Goal: Communication & Community: Participate in discussion

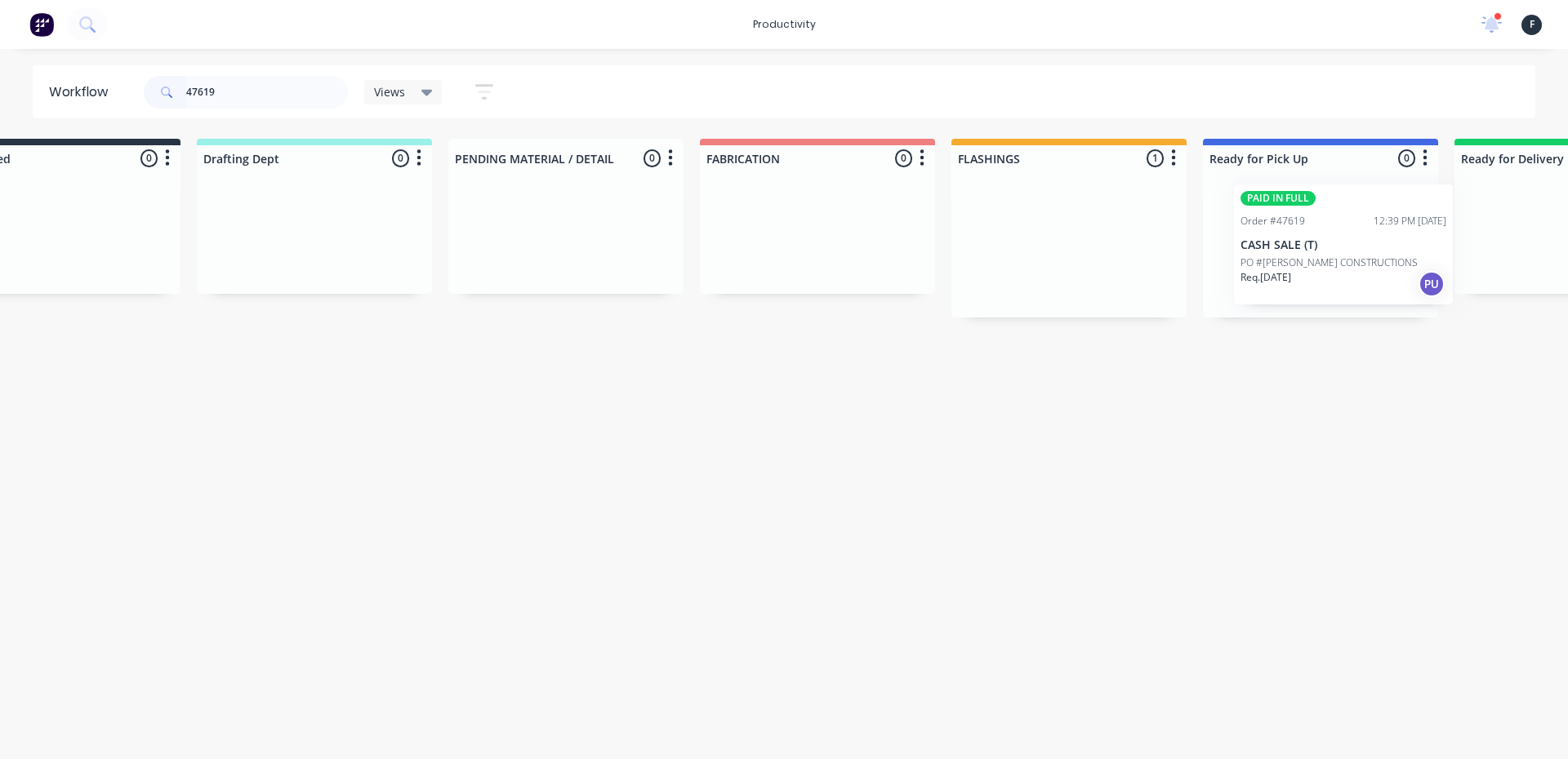
drag, startPoint x: 1126, startPoint y: 252, endPoint x: 1333, endPoint y: 251, distance: 207.0
click at [1333, 251] on div "Submitted 0 Sort By Created date Required date Order number Customer name Most …" at bounding box center [1260, 228] width 2724 height 179
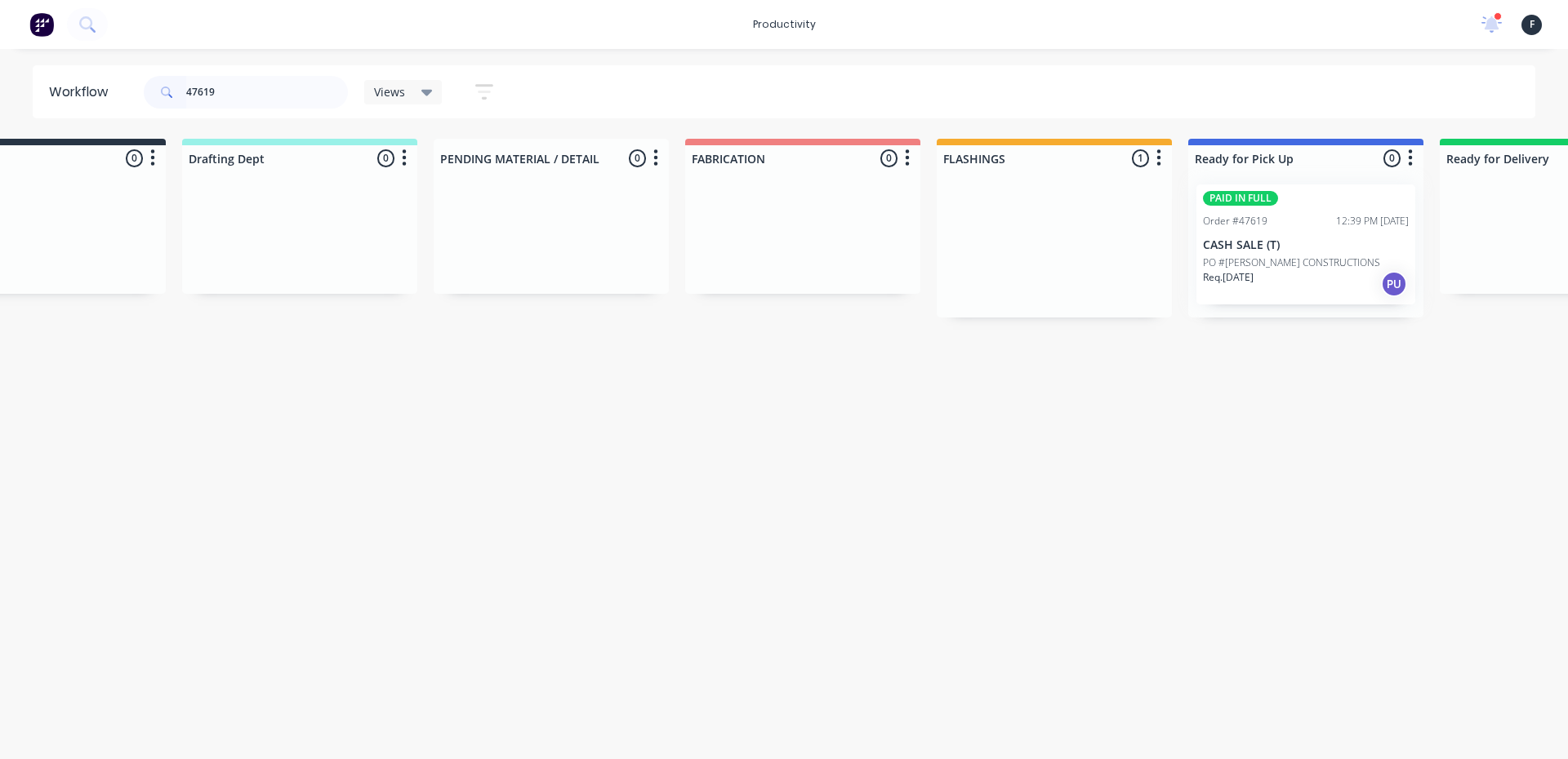
type input "47619"
click at [1305, 256] on div at bounding box center [1306, 244] width 235 height 146
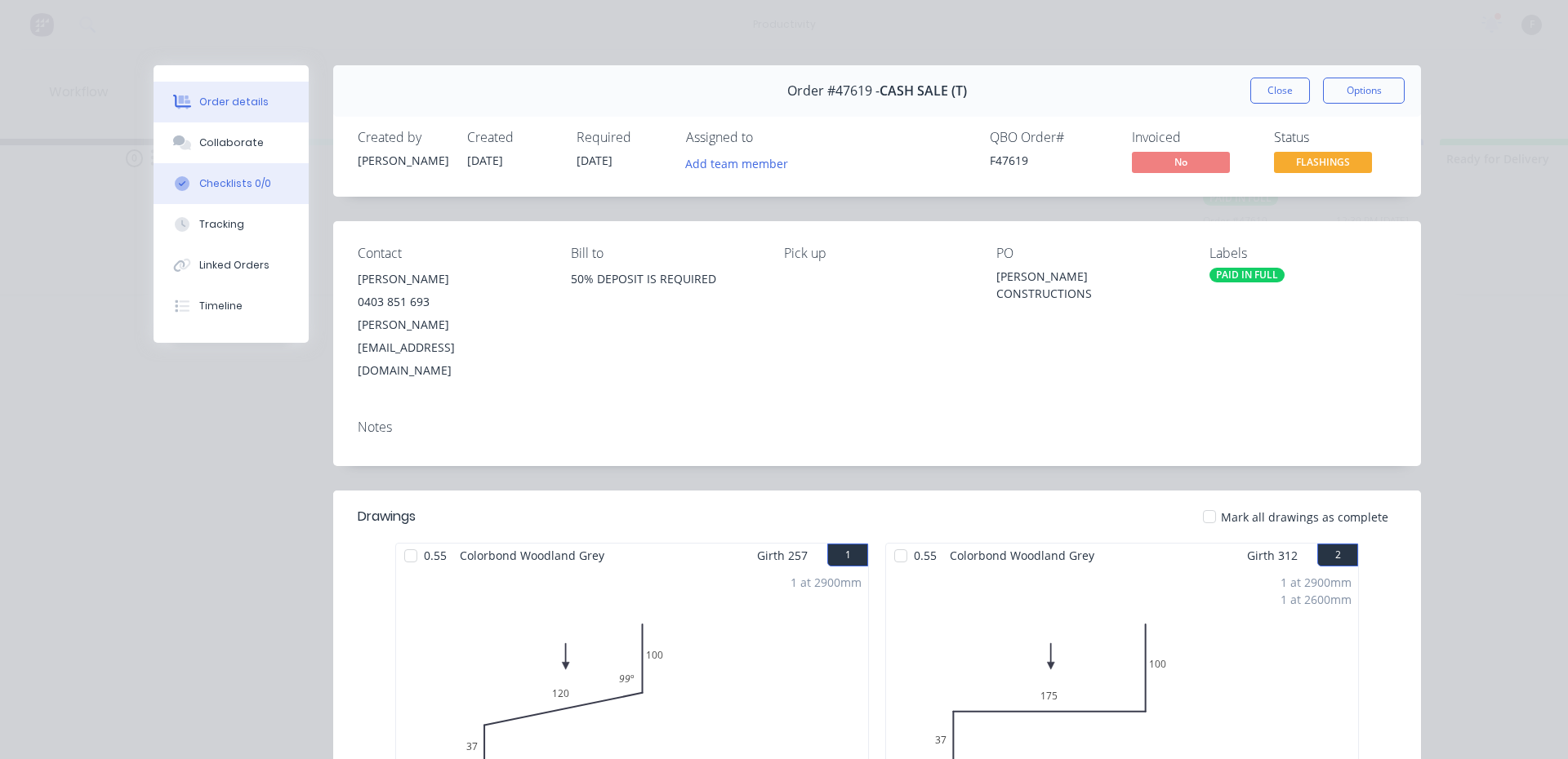
drag, startPoint x: 256, startPoint y: 139, endPoint x: 269, endPoint y: 169, distance: 32.7
click at [256, 139] on button "Collaborate" at bounding box center [231, 142] width 155 height 41
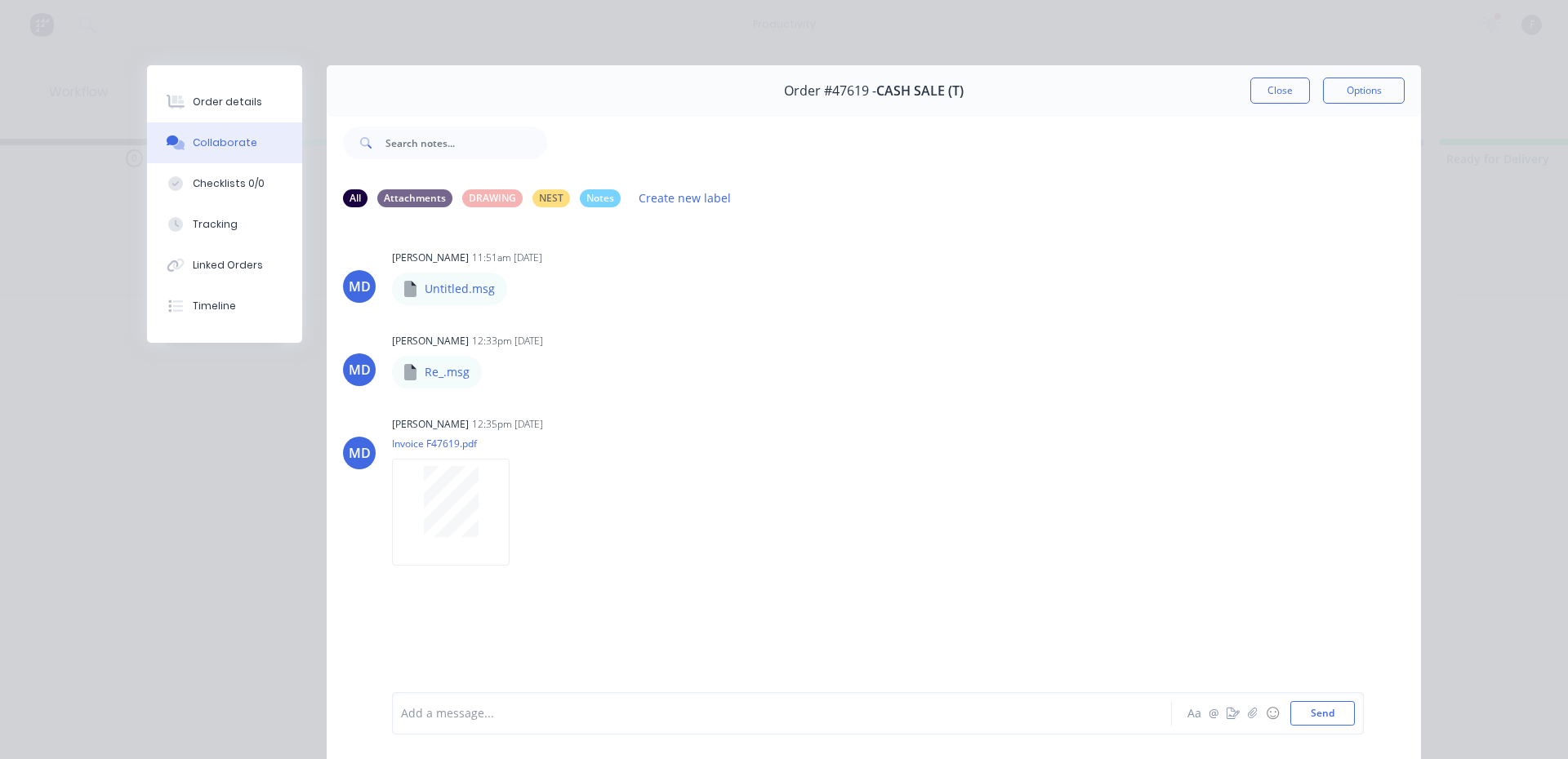
click at [634, 713] on div at bounding box center [758, 713] width 714 height 17
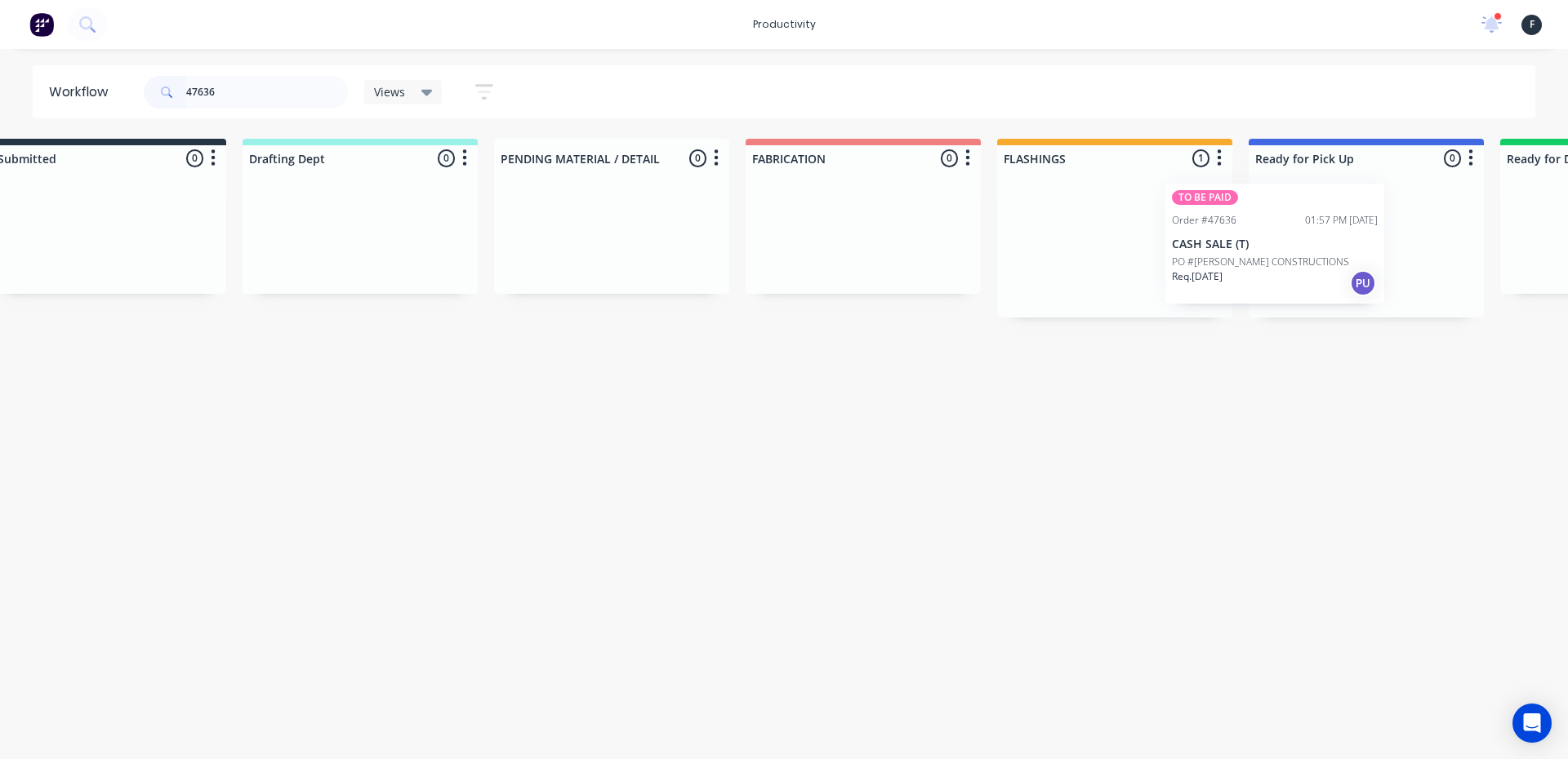
drag, startPoint x: 1121, startPoint y: 241, endPoint x: 1246, endPoint y: 238, distance: 125.0
click at [1246, 238] on div "Submitted 0 Sort By Created date Required date Order number Customer name Most …" at bounding box center [1305, 228] width 2724 height 179
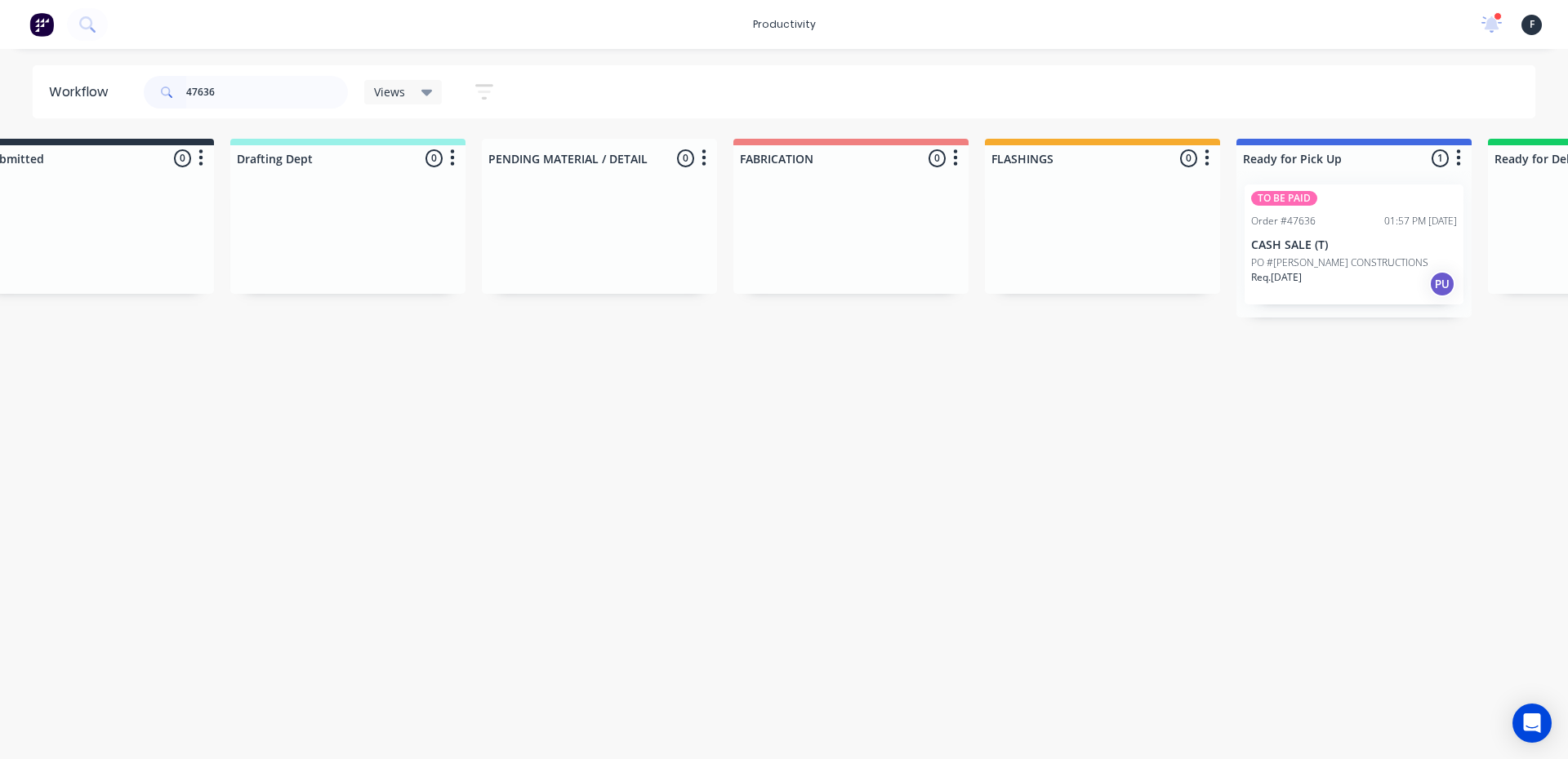
type input "47636"
click at [1285, 236] on div "TO BE PAID Order #47636 01:57 PM 08/09/25 CASH SALE (T) PO #DOSS CONSTRUCTIONS …" at bounding box center [1354, 244] width 219 height 120
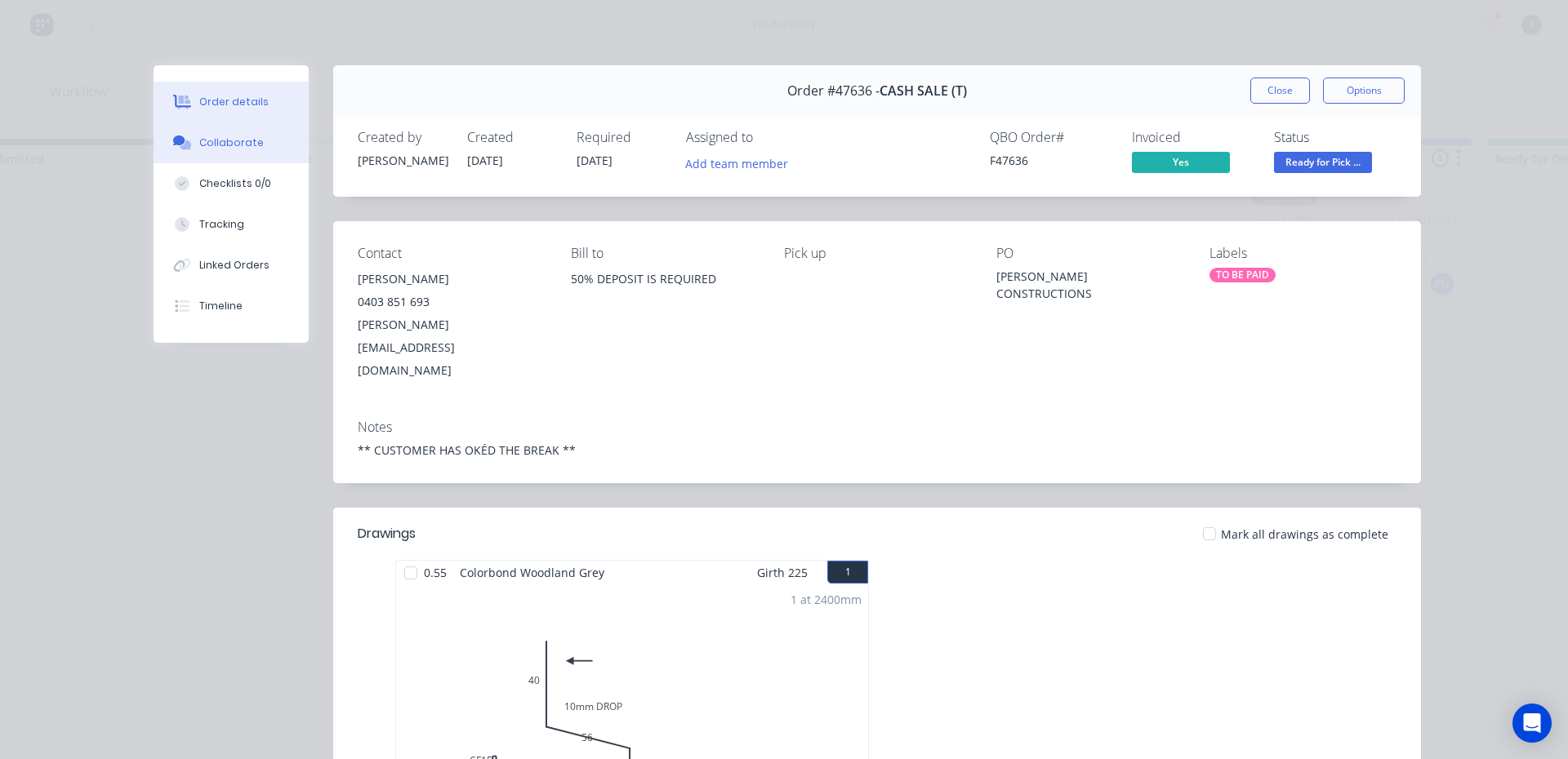
click at [184, 144] on icon at bounding box center [184, 145] width 11 height 10
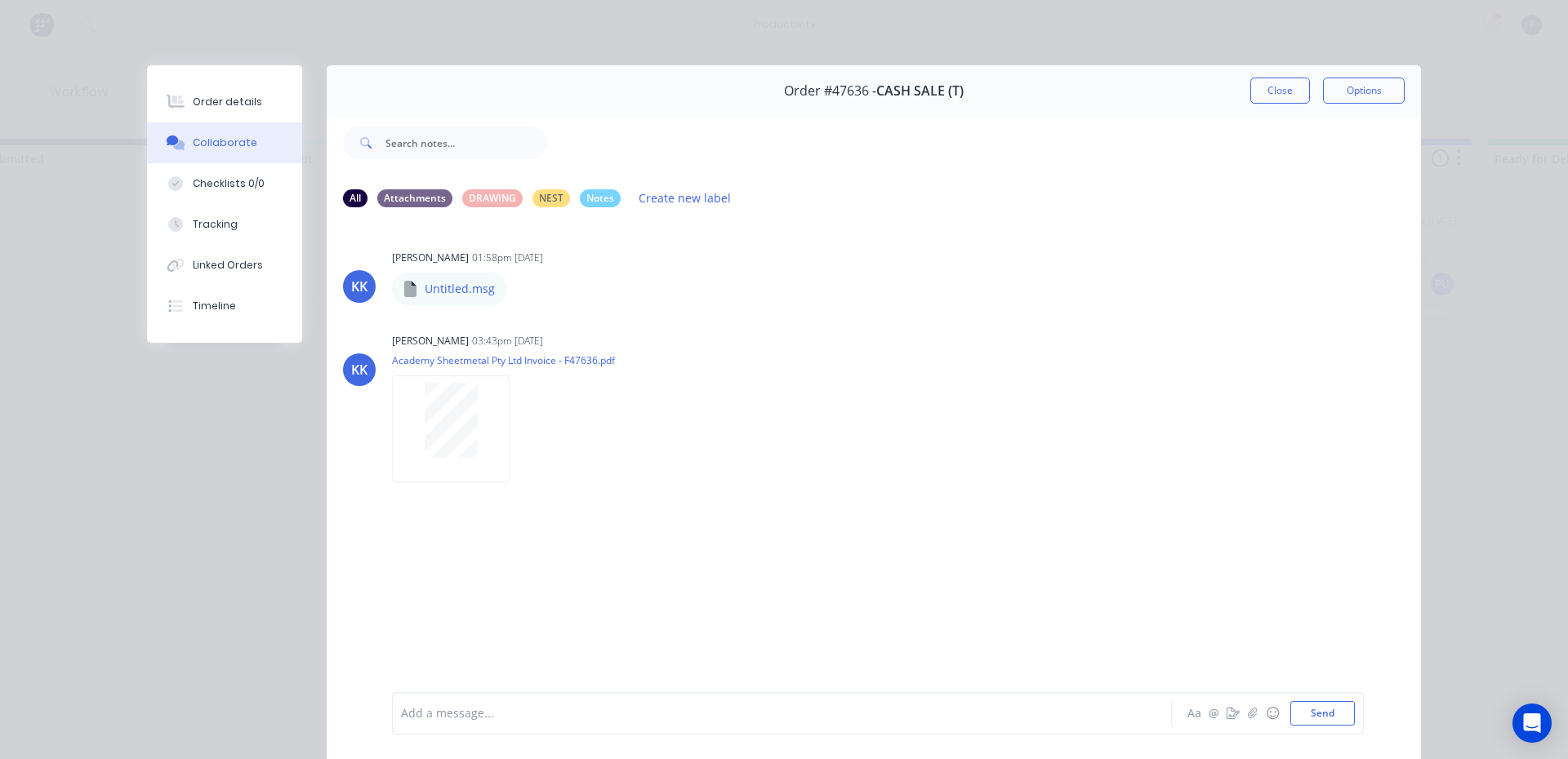
click at [450, 710] on div at bounding box center [758, 713] width 714 height 17
click at [1285, 95] on button "Close" at bounding box center [1280, 91] width 60 height 26
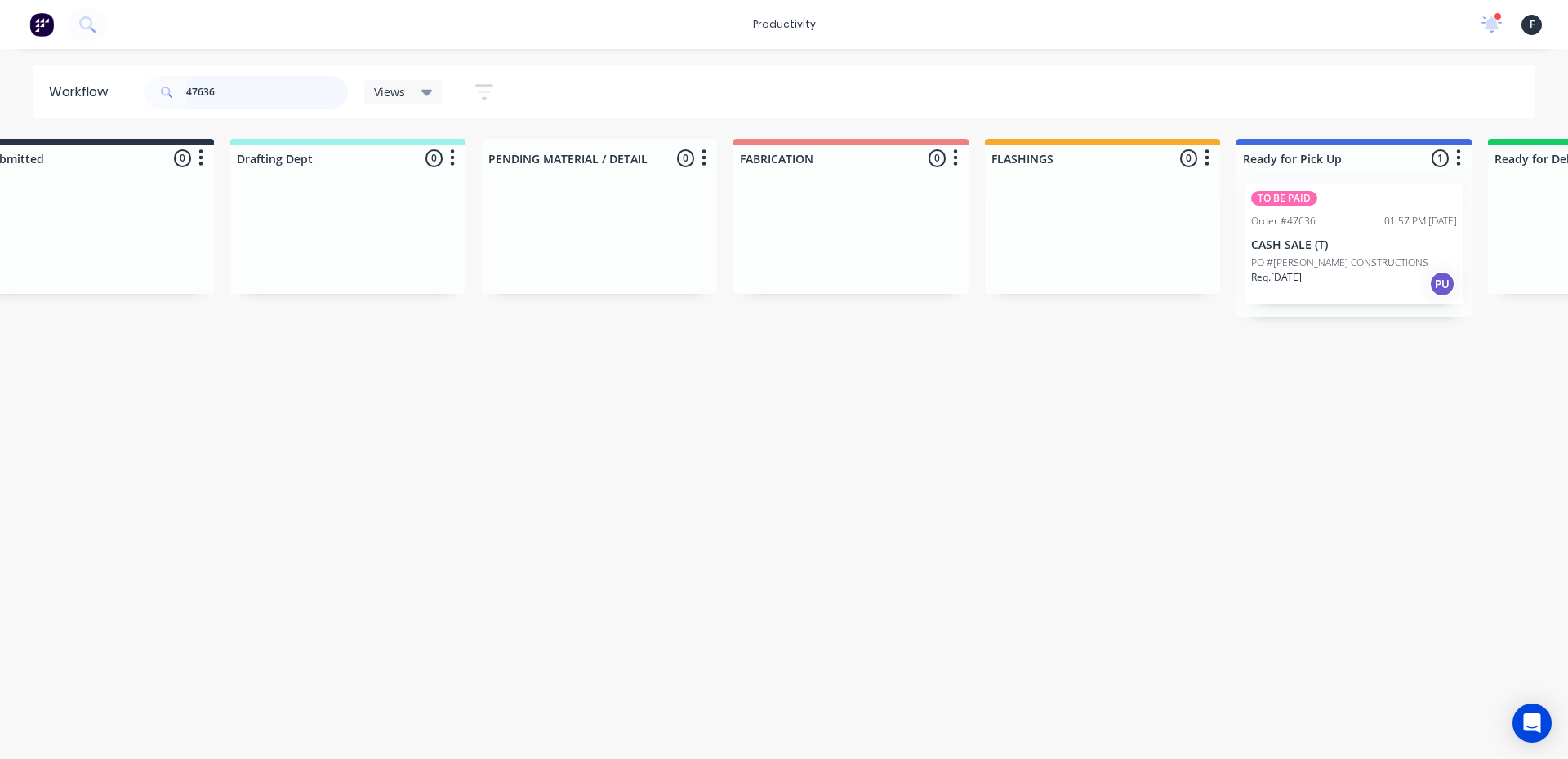
click at [264, 107] on input "47636" at bounding box center [267, 92] width 161 height 33
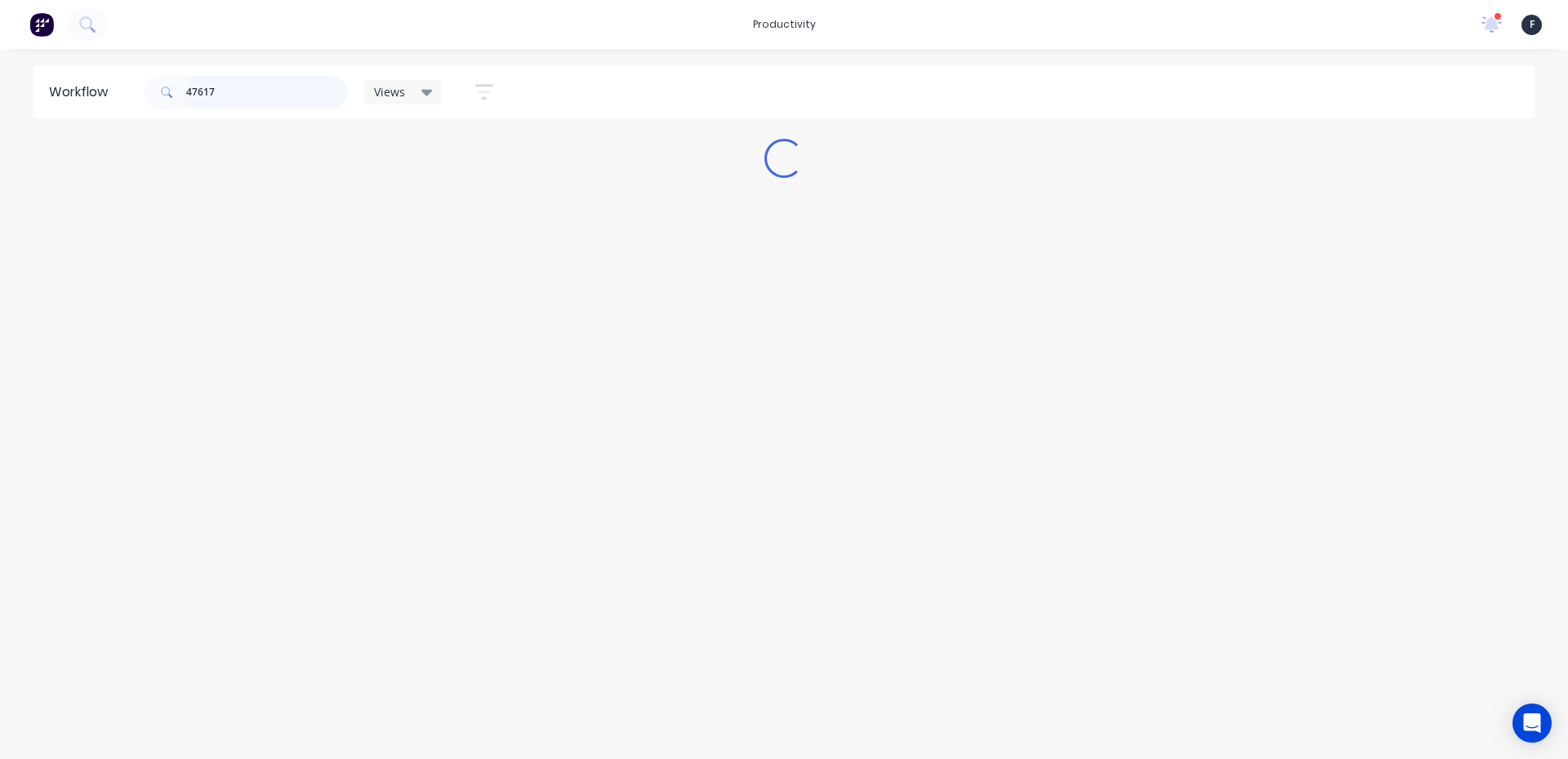
scroll to position [0, 0]
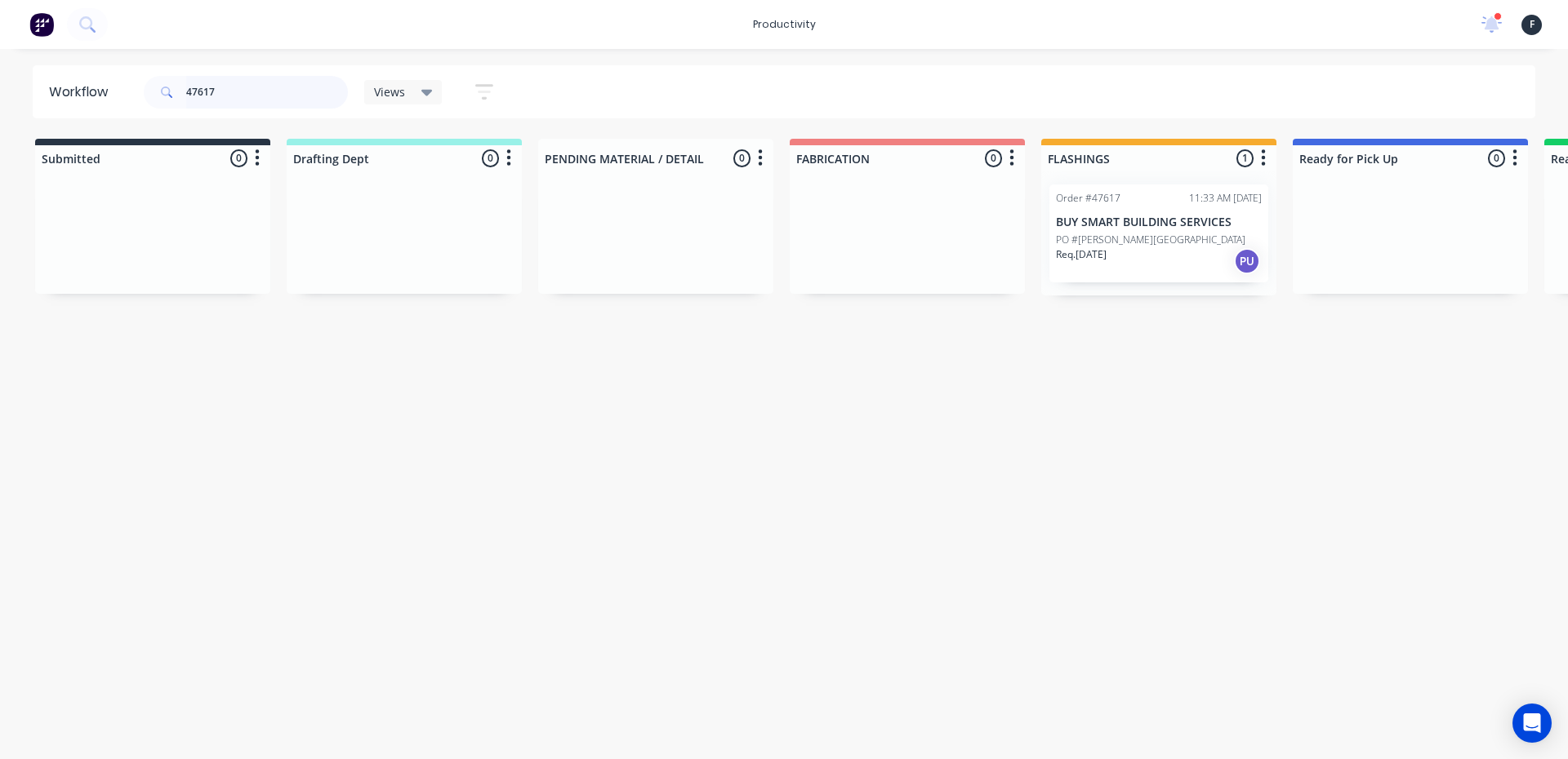
type input "47617"
click at [1154, 293] on div "Order #47617 11:33 AM 08/09/25 BUY SMART BUILDING SERVICES PO #CURRY STREET Req…" at bounding box center [1159, 233] width 235 height 125
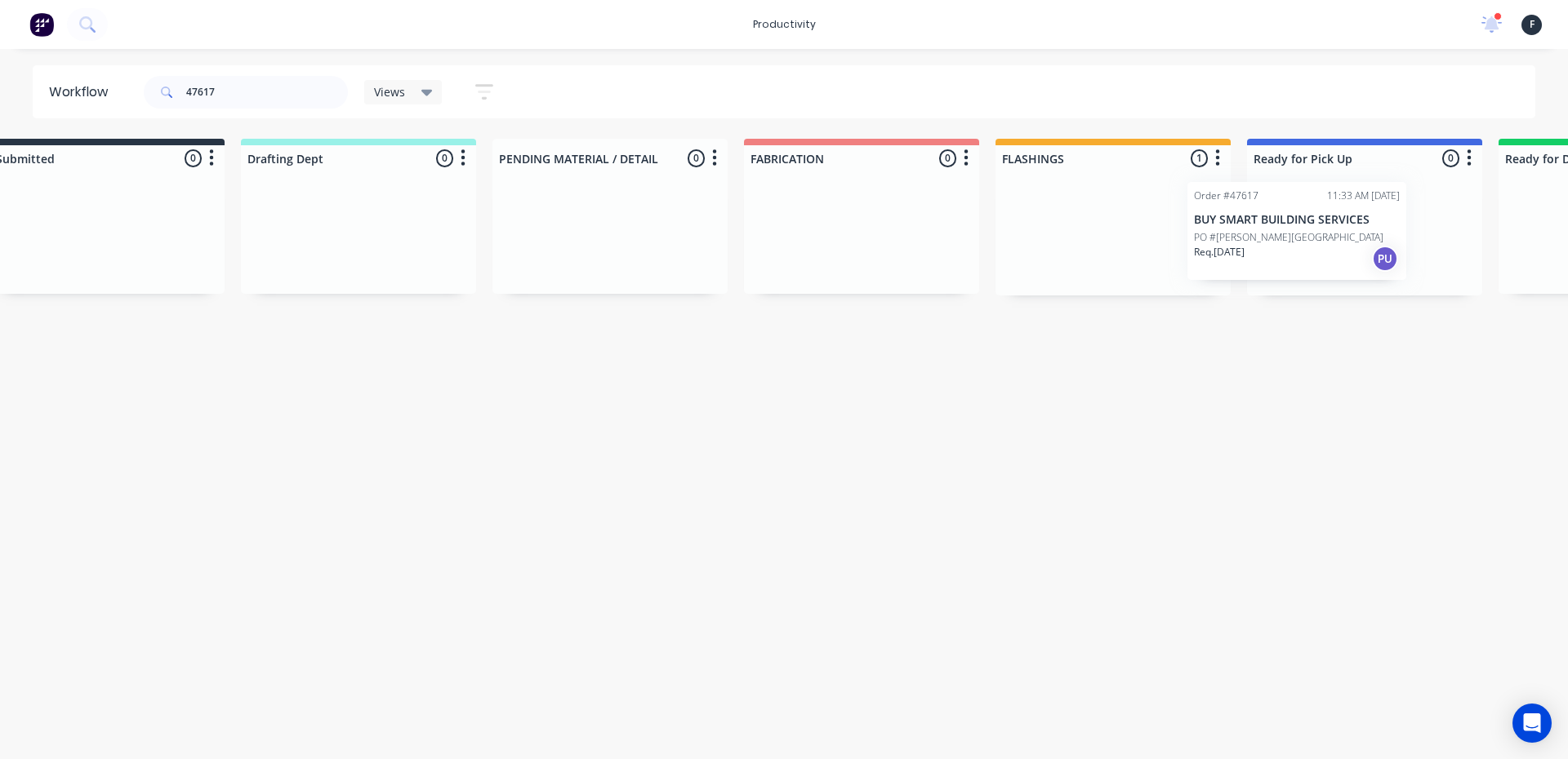
scroll to position [0, 70]
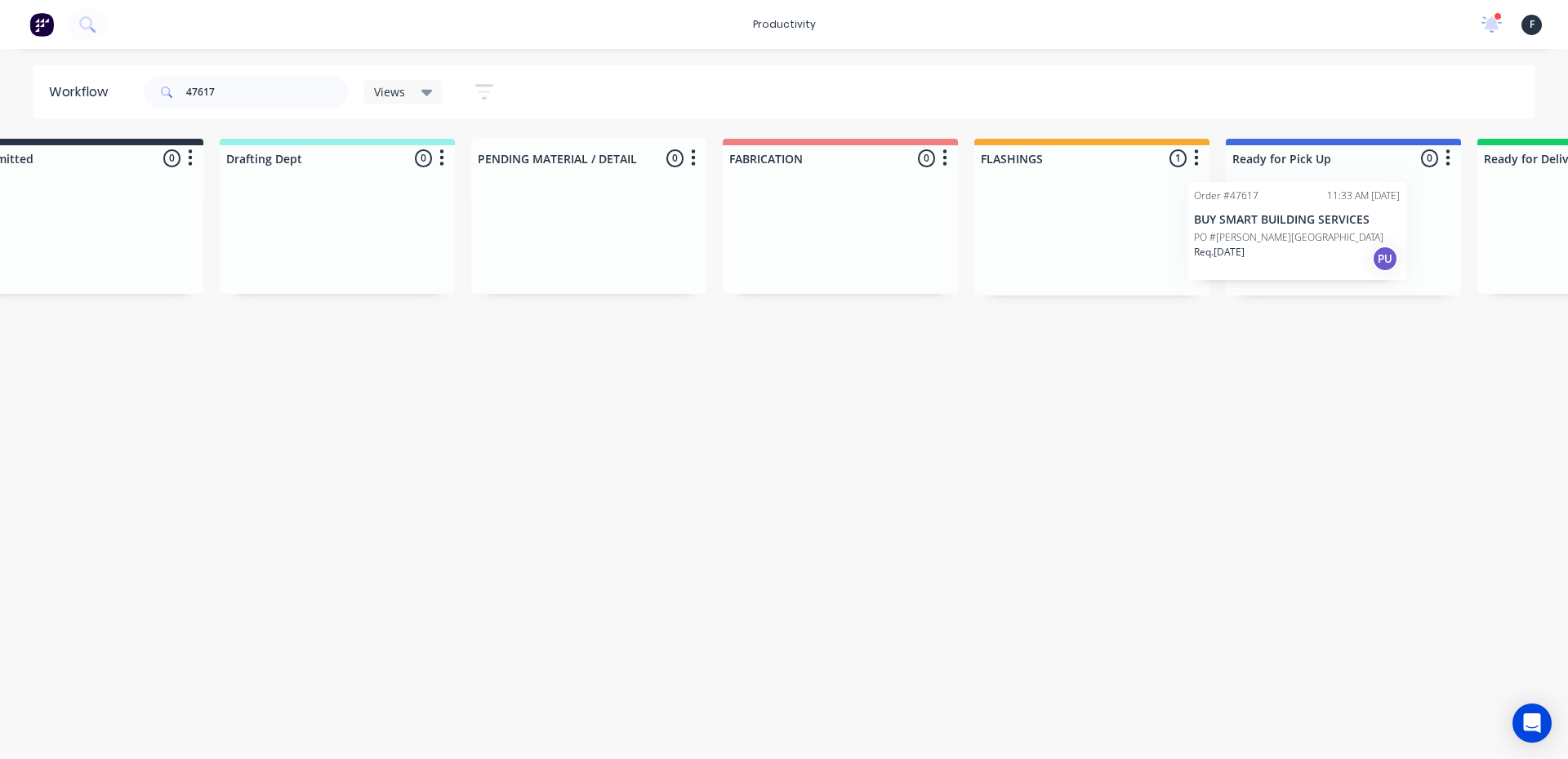
drag, startPoint x: 1164, startPoint y: 269, endPoint x: 1302, endPoint y: 267, distance: 138.0
click at [1302, 267] on div "Submitted 0 Sort By Created date Required date Order number Customer name Most …" at bounding box center [1282, 216] width 2724 height 156
click at [1303, 266] on div at bounding box center [1340, 233] width 235 height 125
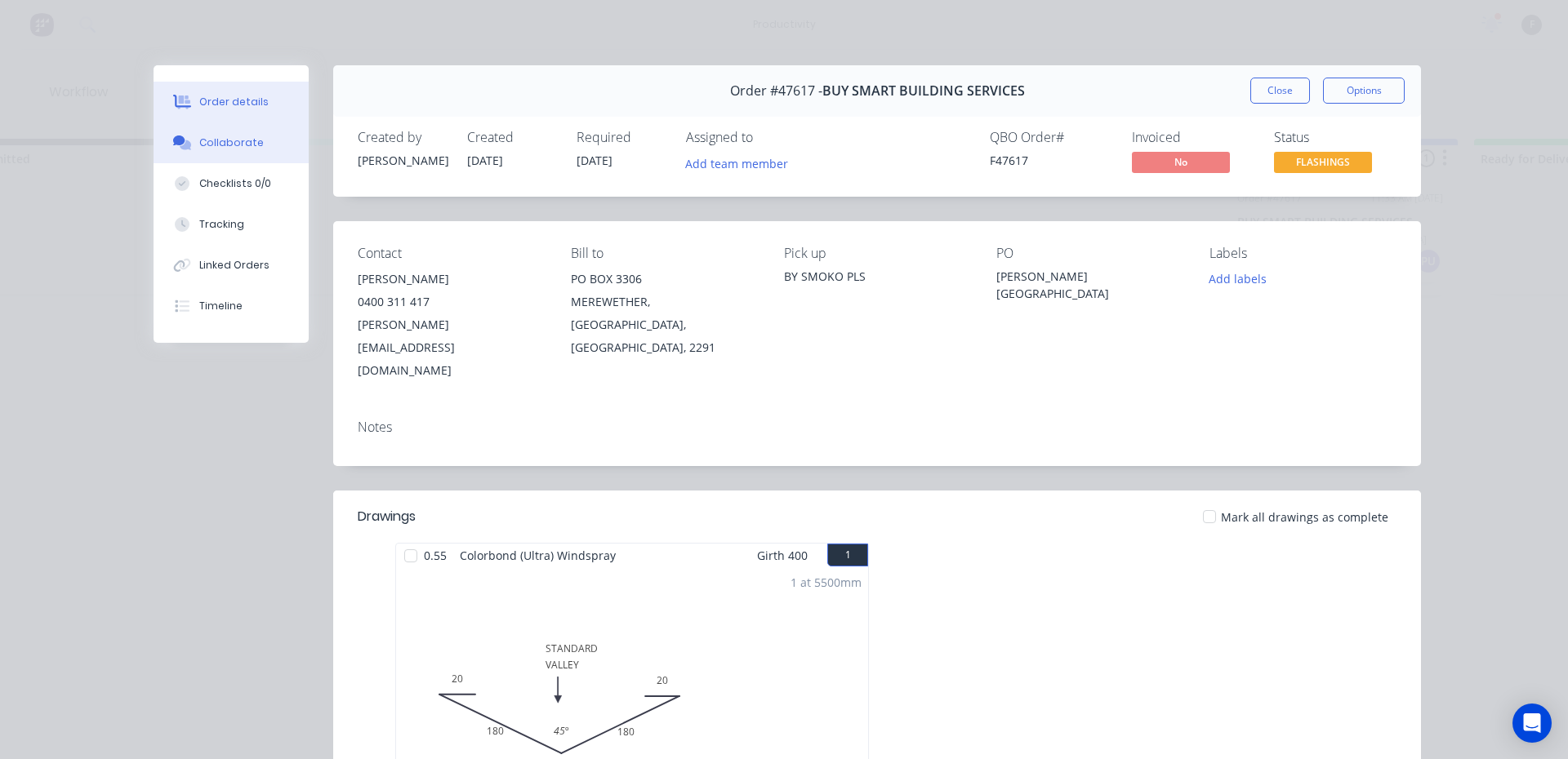
click at [255, 152] on button "Collaborate" at bounding box center [231, 142] width 155 height 41
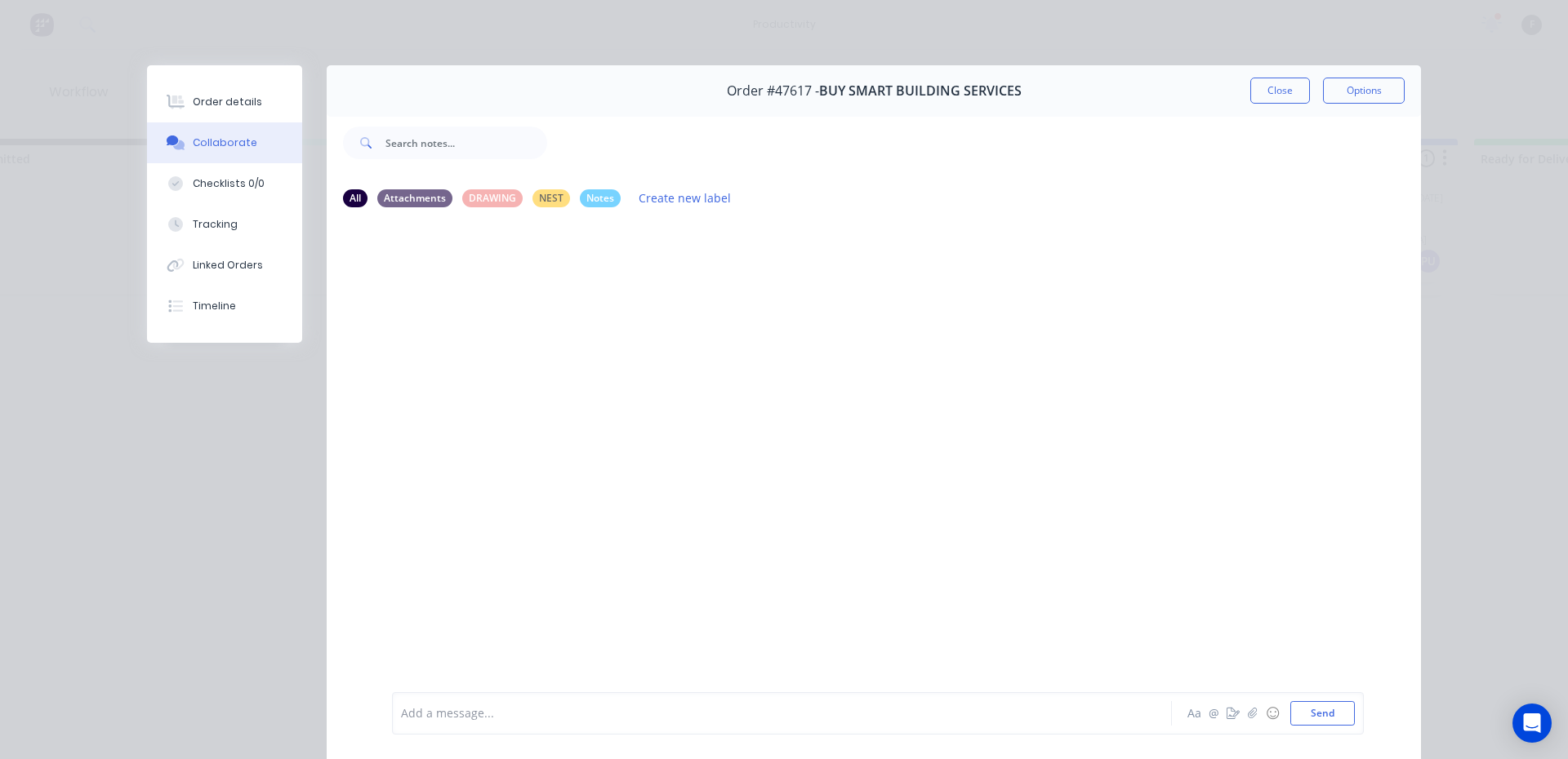
click at [496, 707] on div at bounding box center [758, 713] width 714 height 17
click at [1290, 87] on button "Close" at bounding box center [1280, 91] width 60 height 26
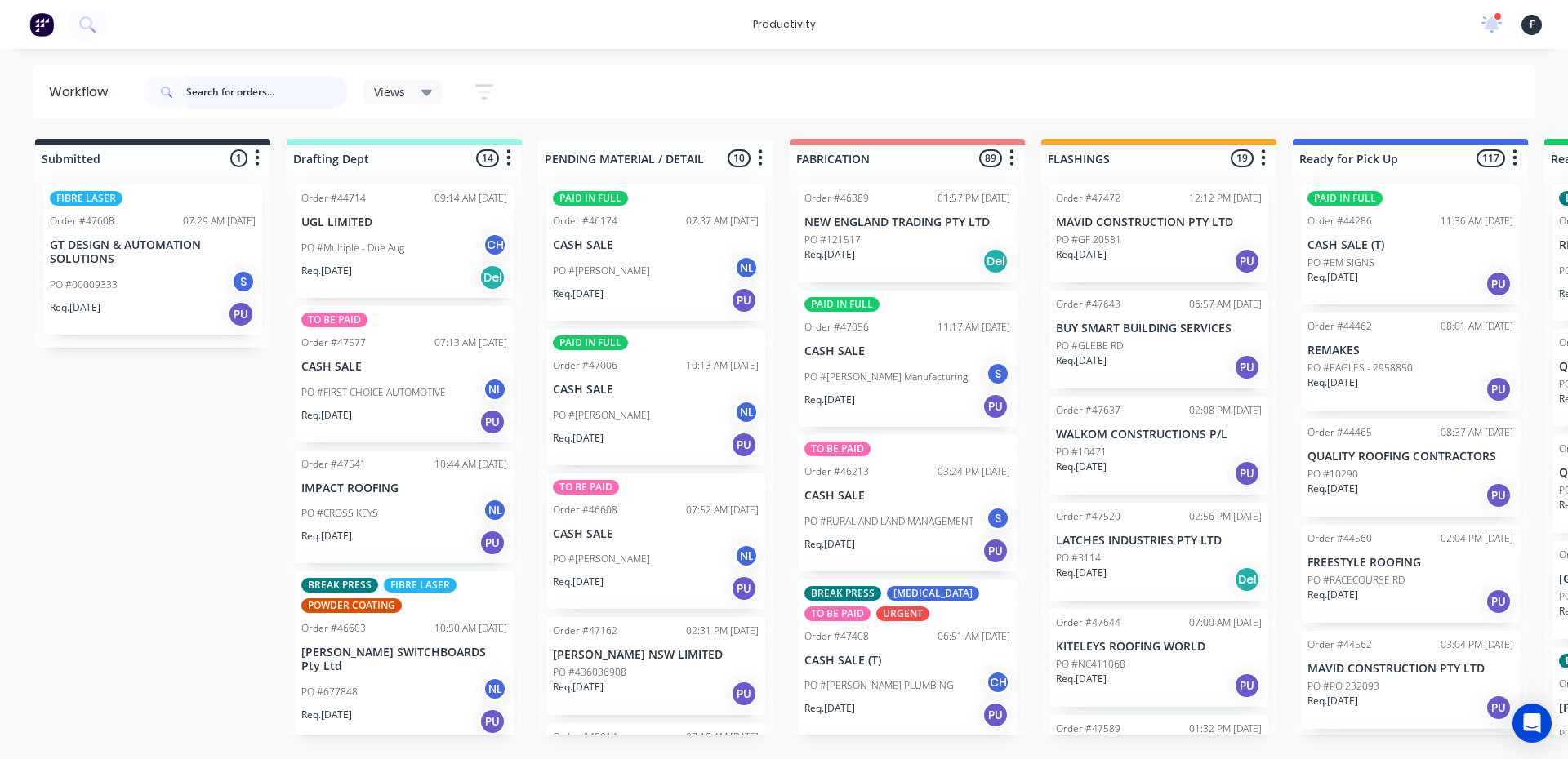
click at [269, 99] on input "text" at bounding box center [267, 92] width 161 height 33
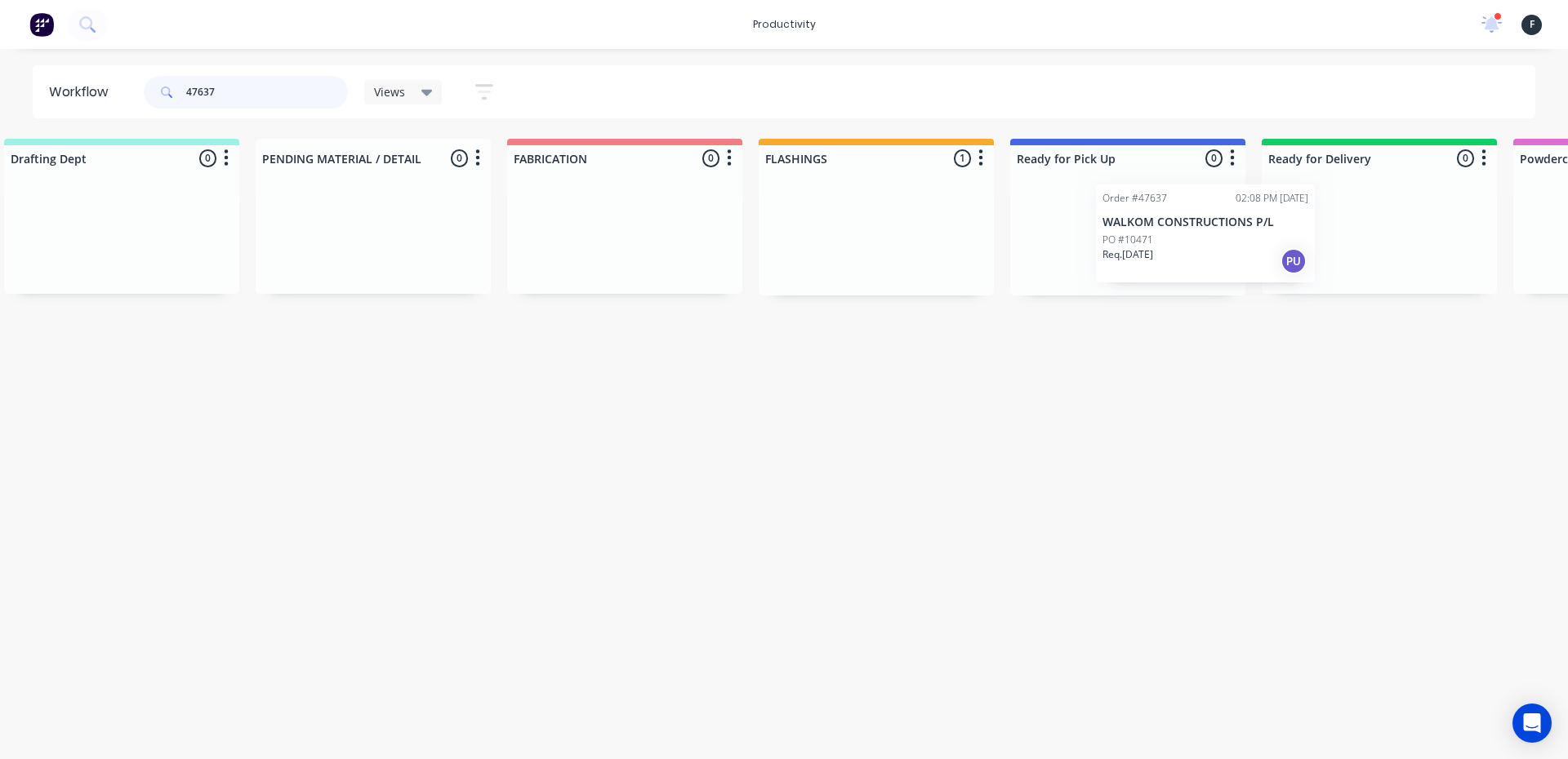
scroll to position [0, 288]
drag, startPoint x: 1126, startPoint y: 238, endPoint x: 1116, endPoint y: 234, distance: 10.8
click at [1123, 235] on div "Submitted 0 Sort By Created date Required date Order number Customer name Most …" at bounding box center [1062, 216] width 2724 height 156
type input "47637"
click at [1116, 234] on div "PO #10471" at bounding box center [1123, 240] width 206 height 15
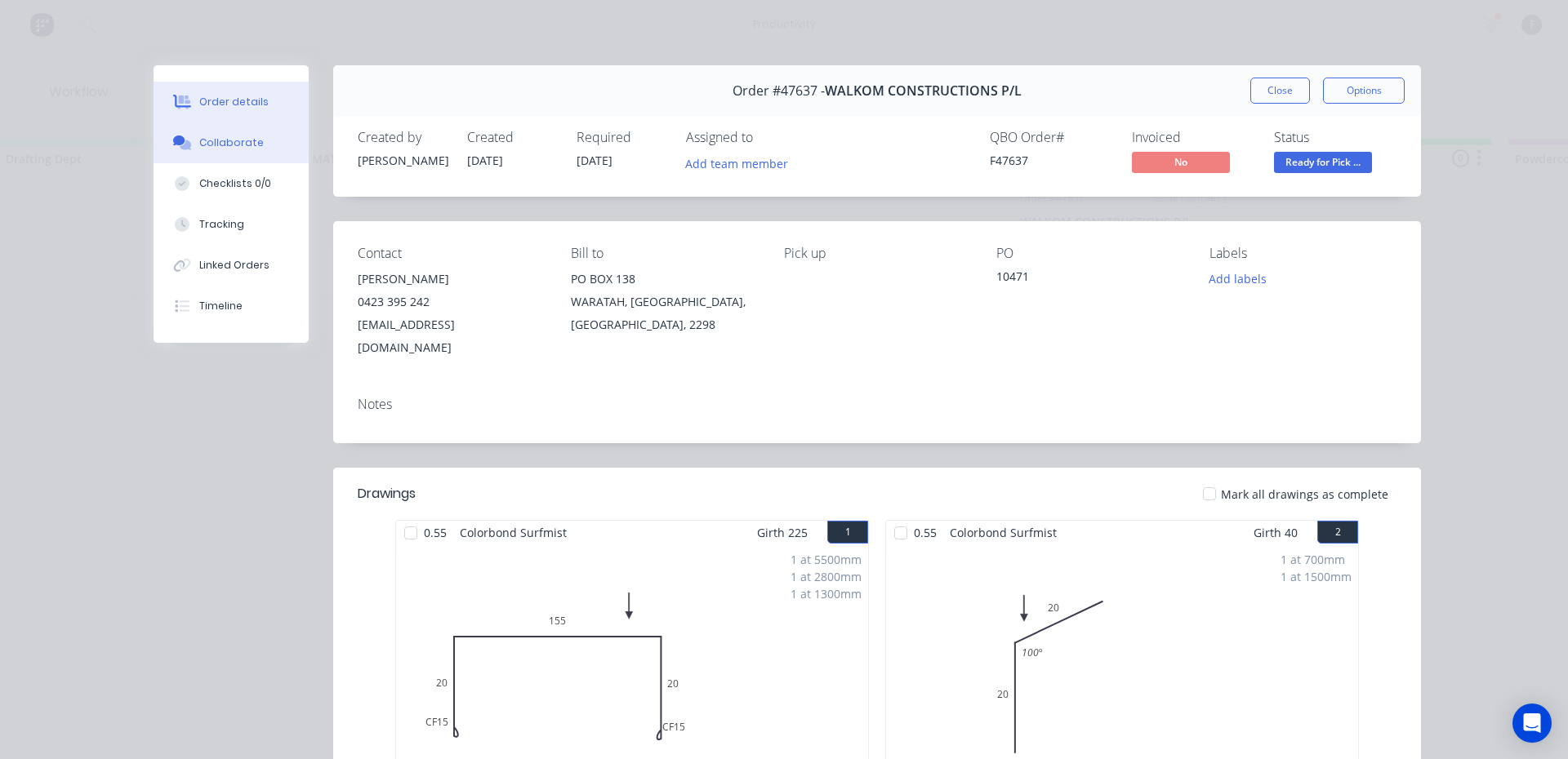
click at [235, 141] on div "Collaborate" at bounding box center [231, 142] width 65 height 15
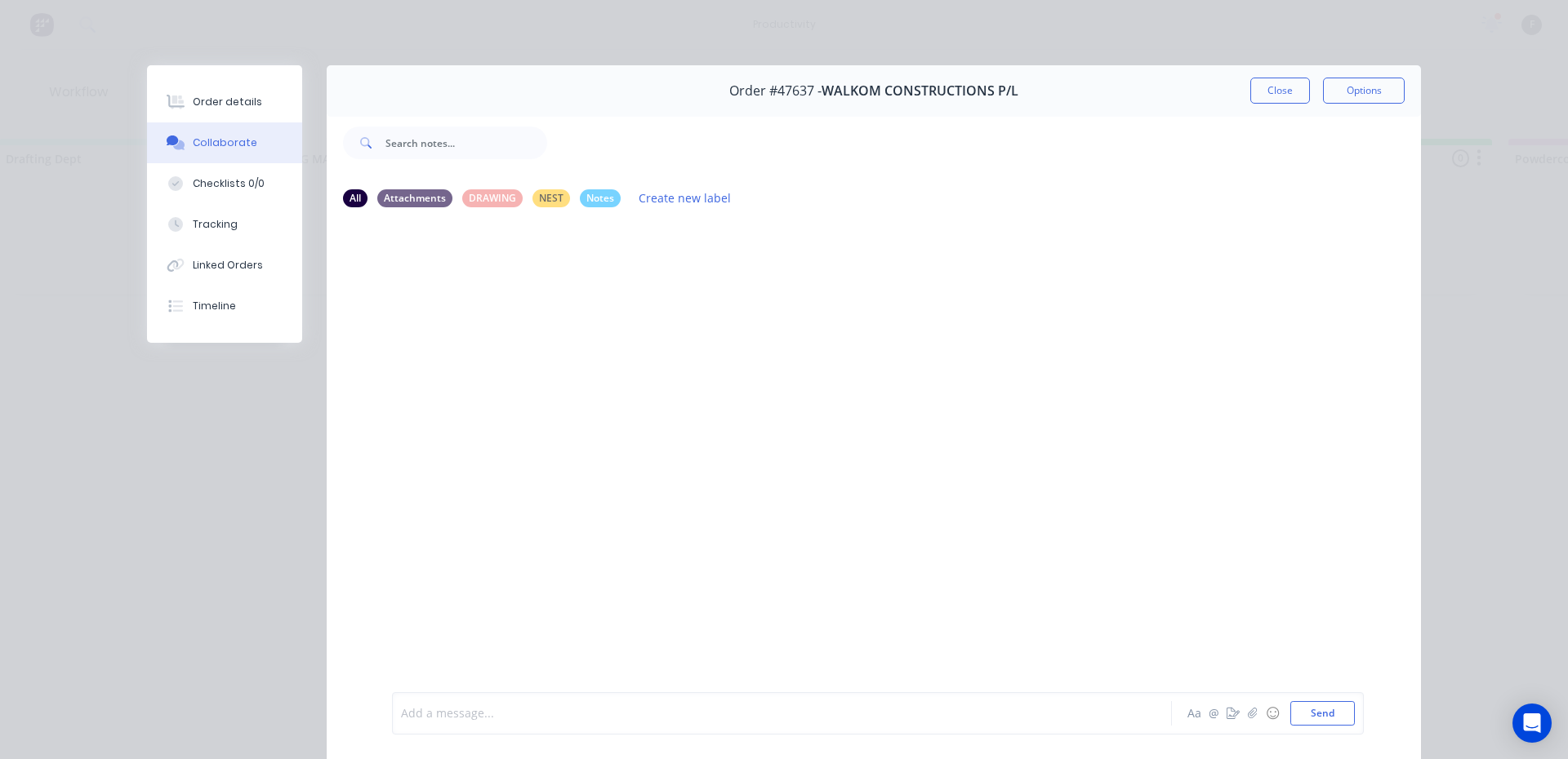
click at [734, 714] on div at bounding box center [758, 713] width 714 height 17
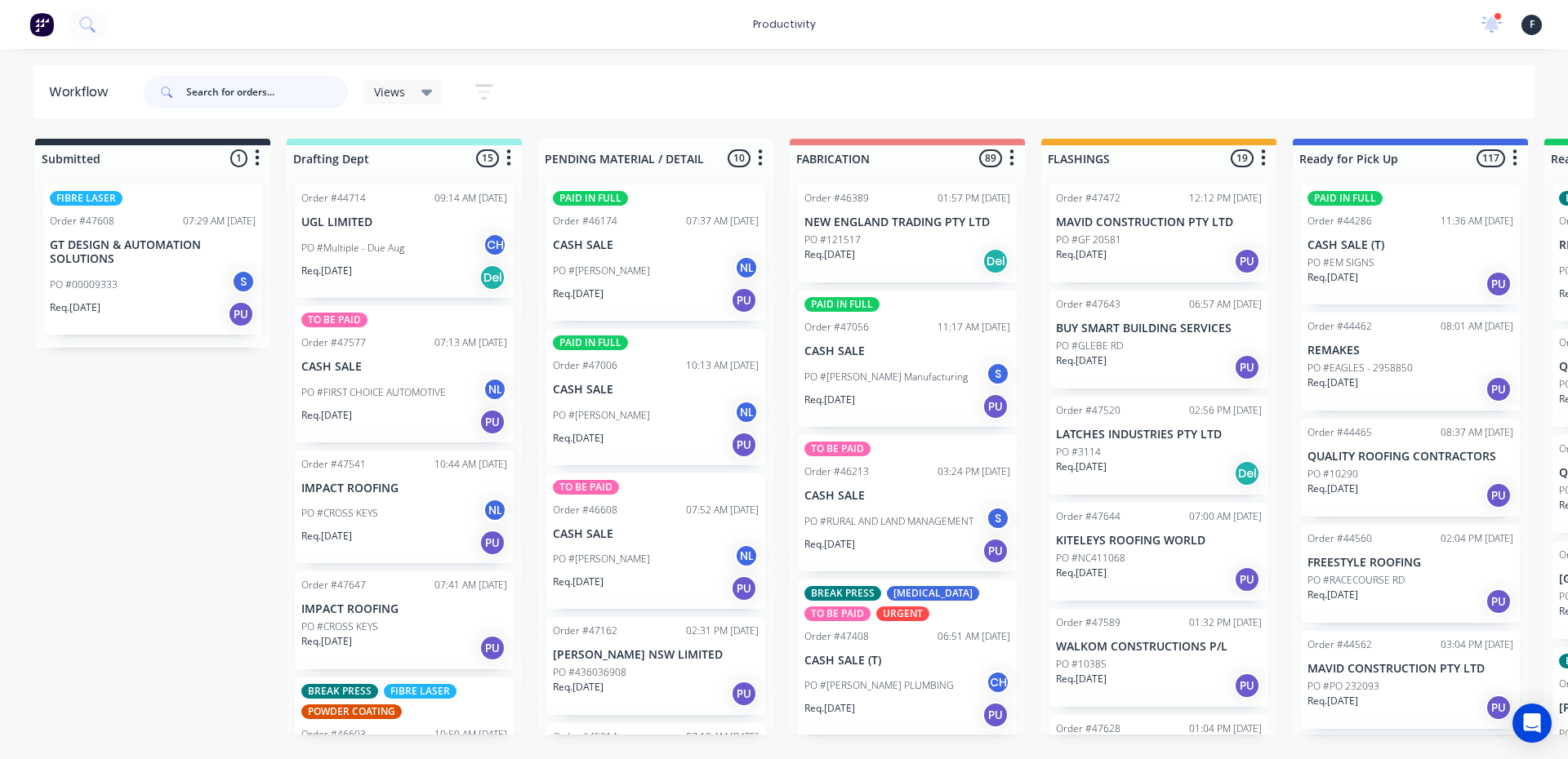
click at [279, 96] on input "text" at bounding box center [267, 92] width 161 height 33
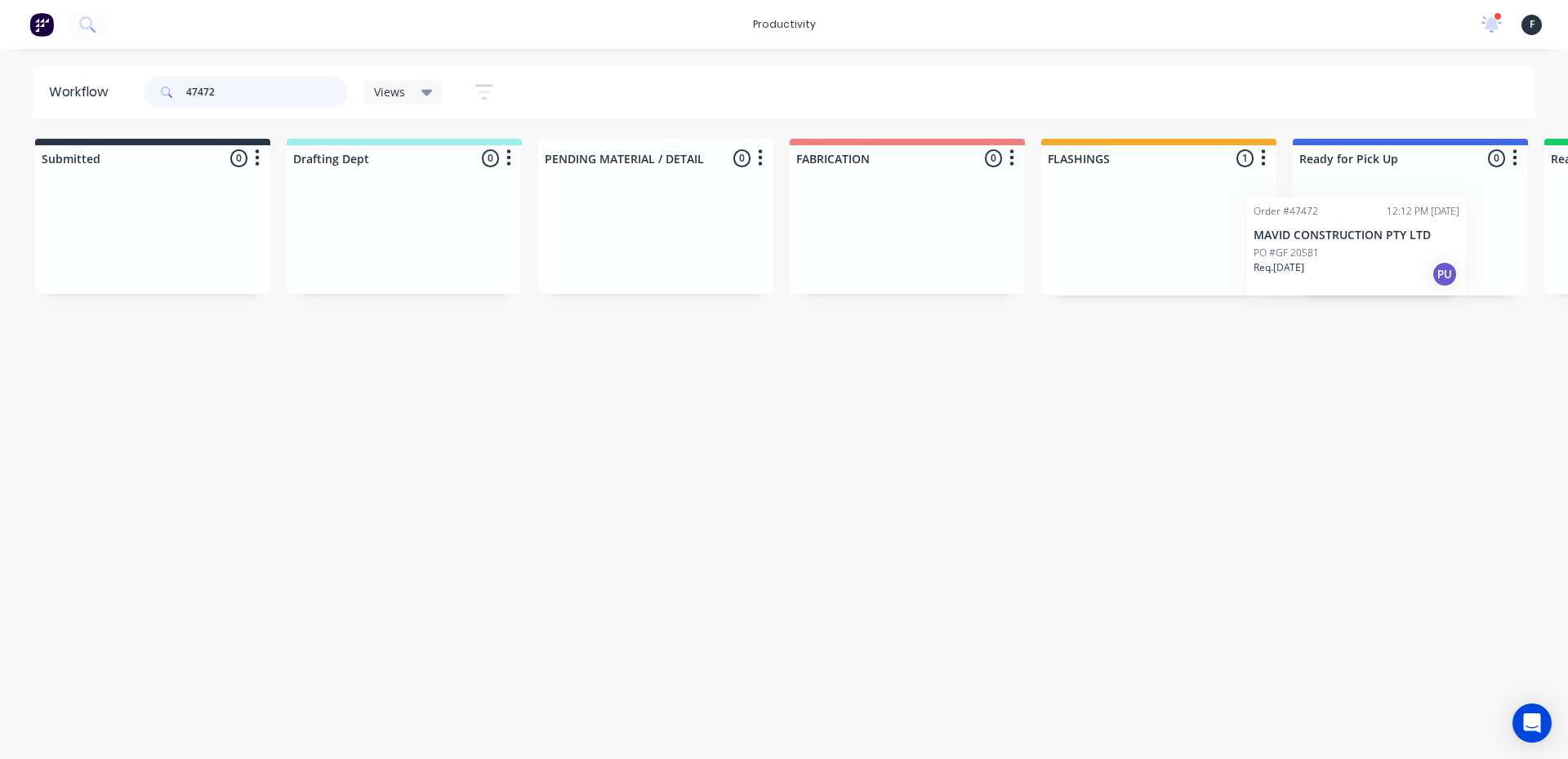
scroll to position [0, 82]
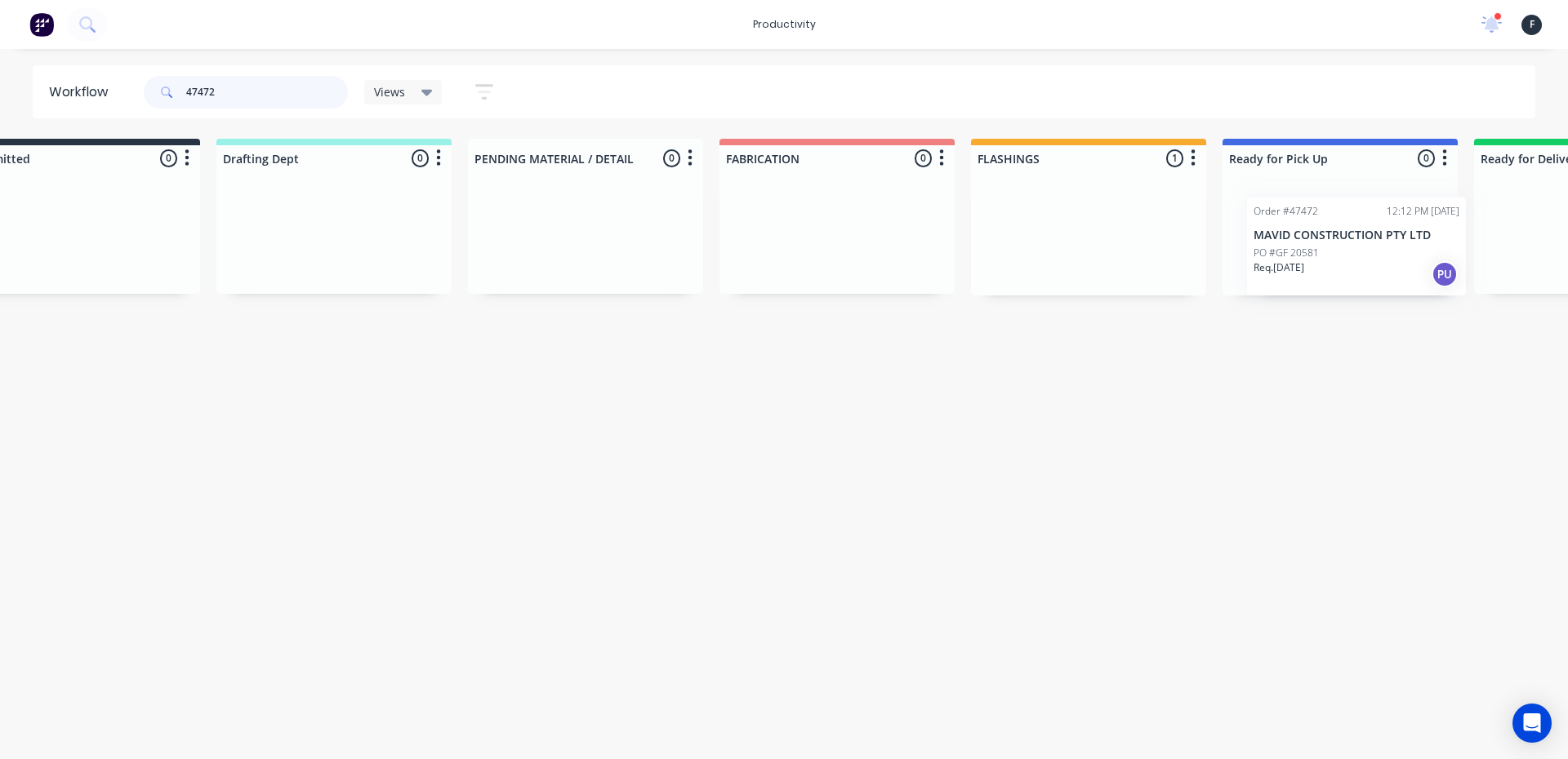
drag, startPoint x: 1103, startPoint y: 217, endPoint x: 1340, endPoint y: 231, distance: 237.4
click at [1340, 231] on div "Submitted 0 Sort By Created date Required date Order number Customer name Most …" at bounding box center [1277, 216] width 2724 height 156
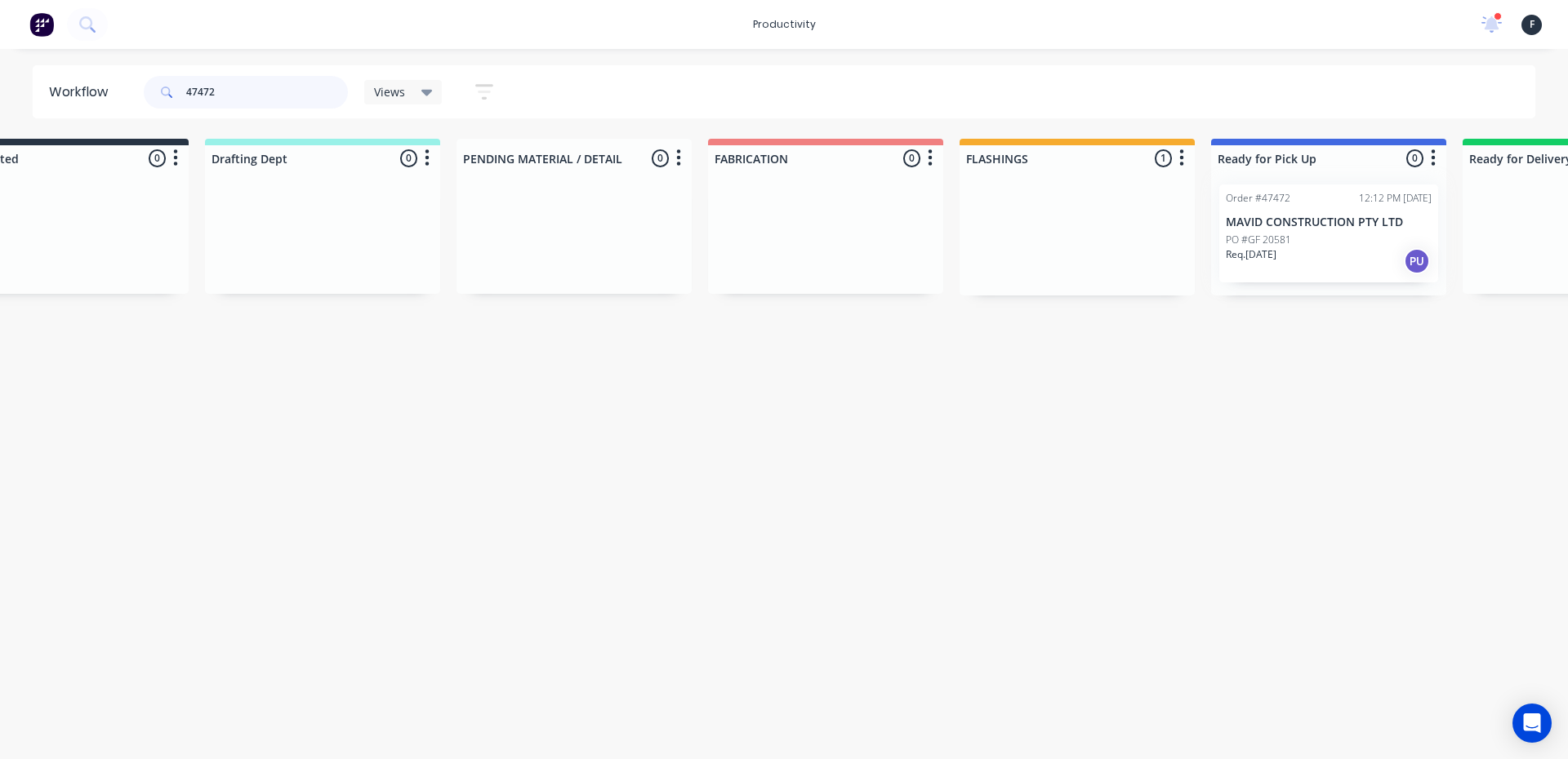
type input "47472"
click at [1325, 228] on div "Order #47472 12:12 PM 02/09/25 MAVID CONSTRUCTION PTY LTD PO #GF 20581 Req. 05/…" at bounding box center [1329, 233] width 235 height 125
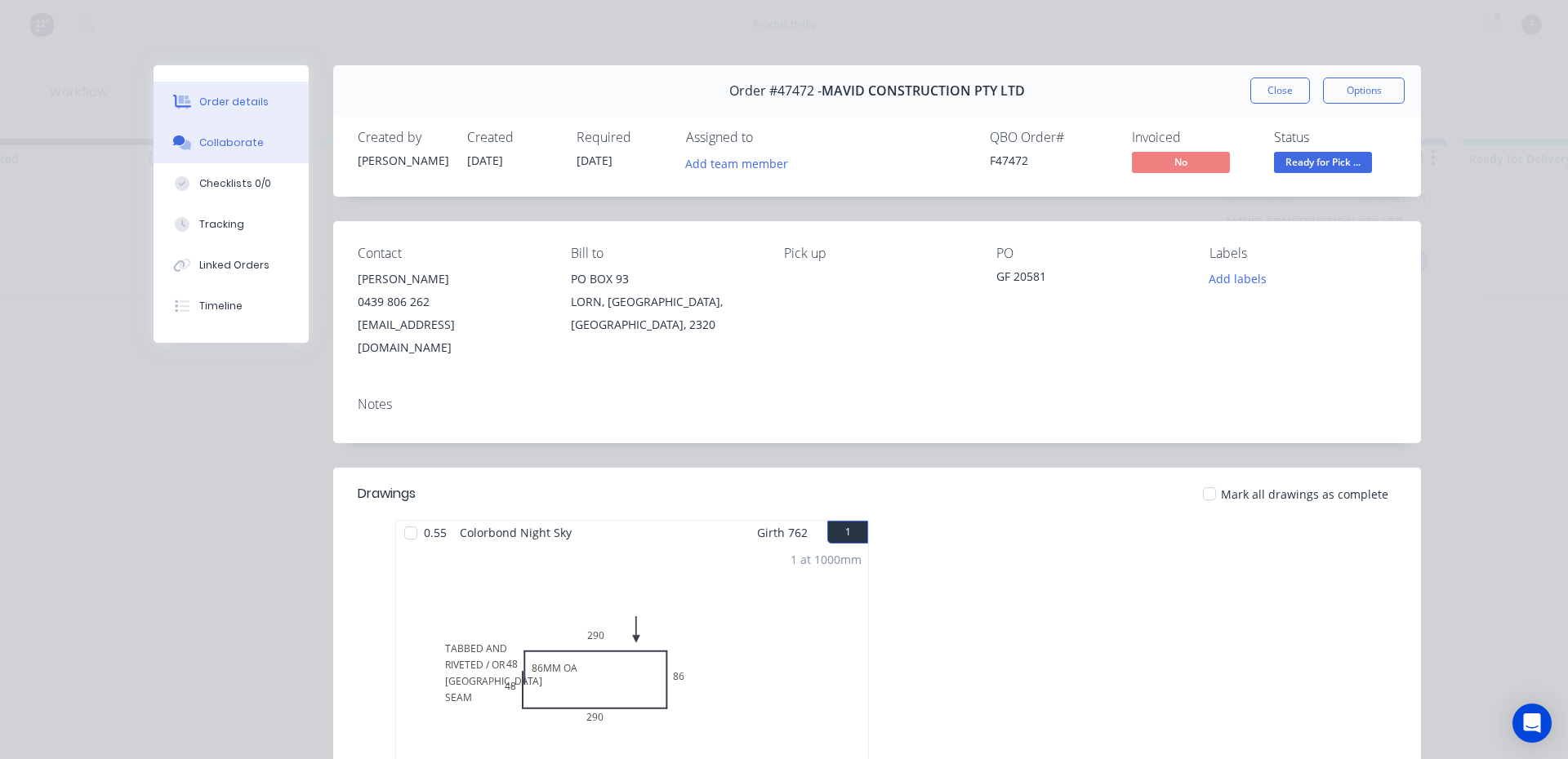
click at [202, 133] on button "Collaborate" at bounding box center [231, 142] width 155 height 41
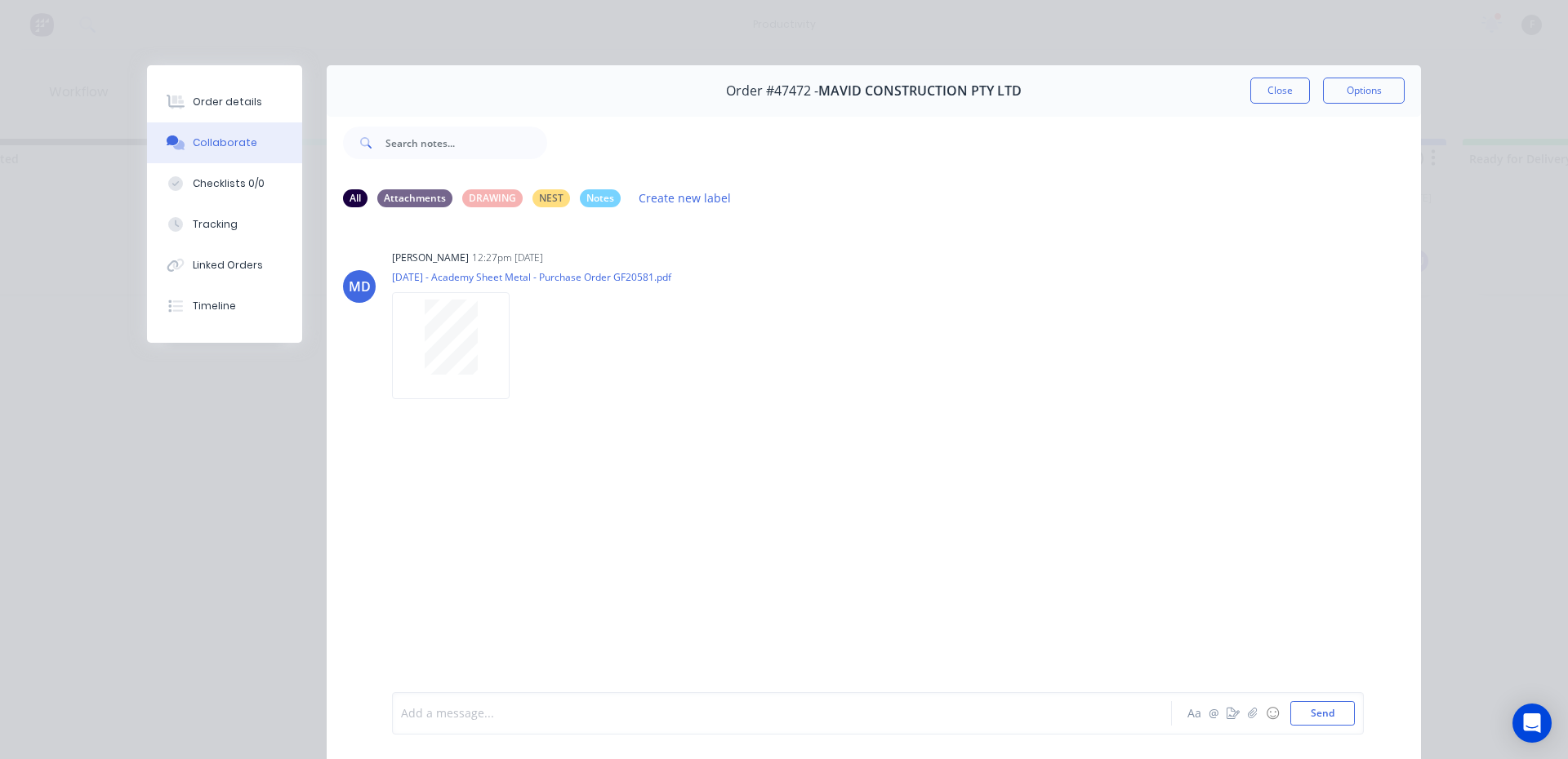
click at [886, 717] on div at bounding box center [758, 713] width 714 height 17
click at [1274, 89] on button "Close" at bounding box center [1280, 91] width 60 height 26
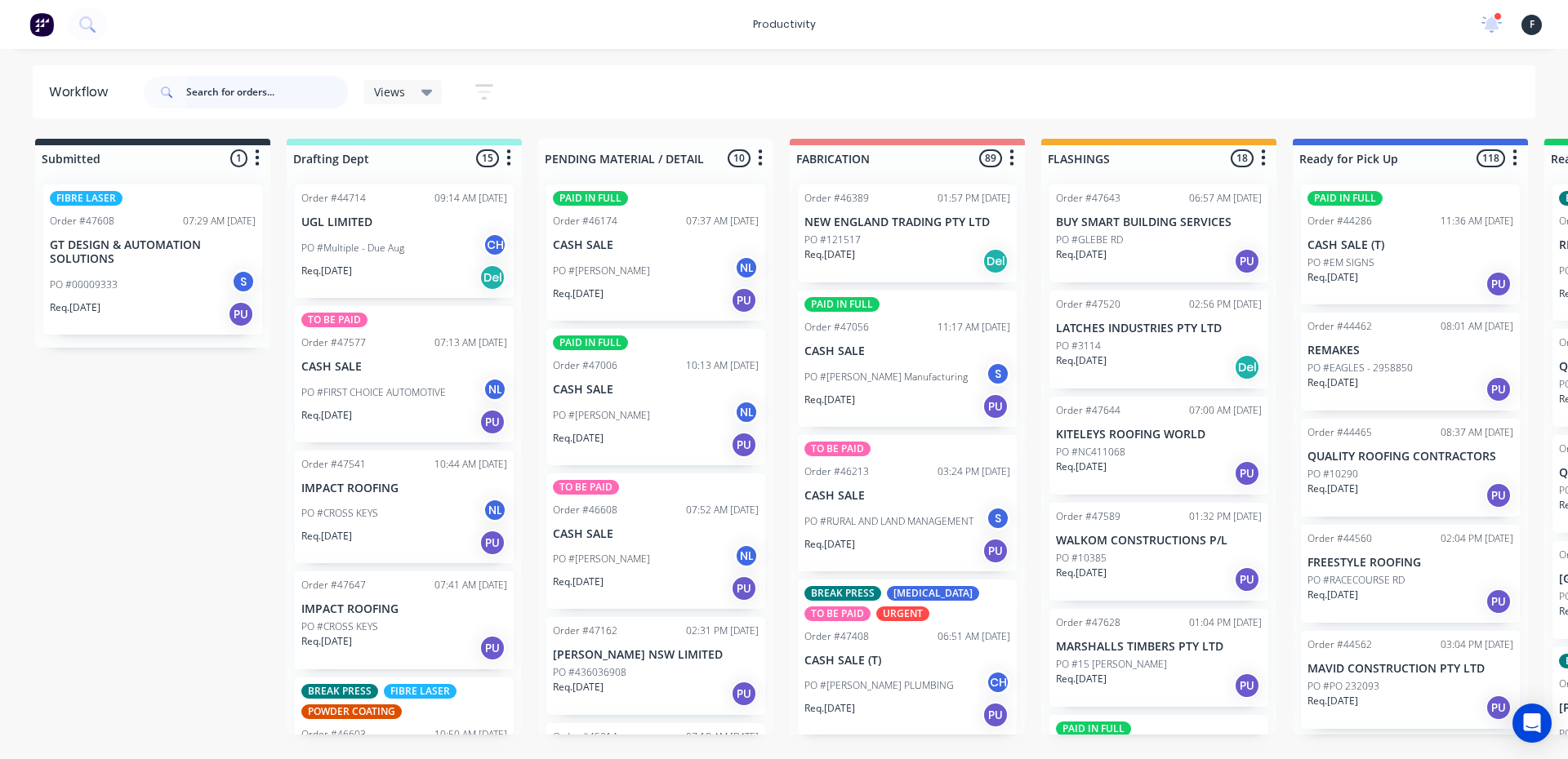
click at [252, 89] on input "text" at bounding box center [267, 92] width 161 height 33
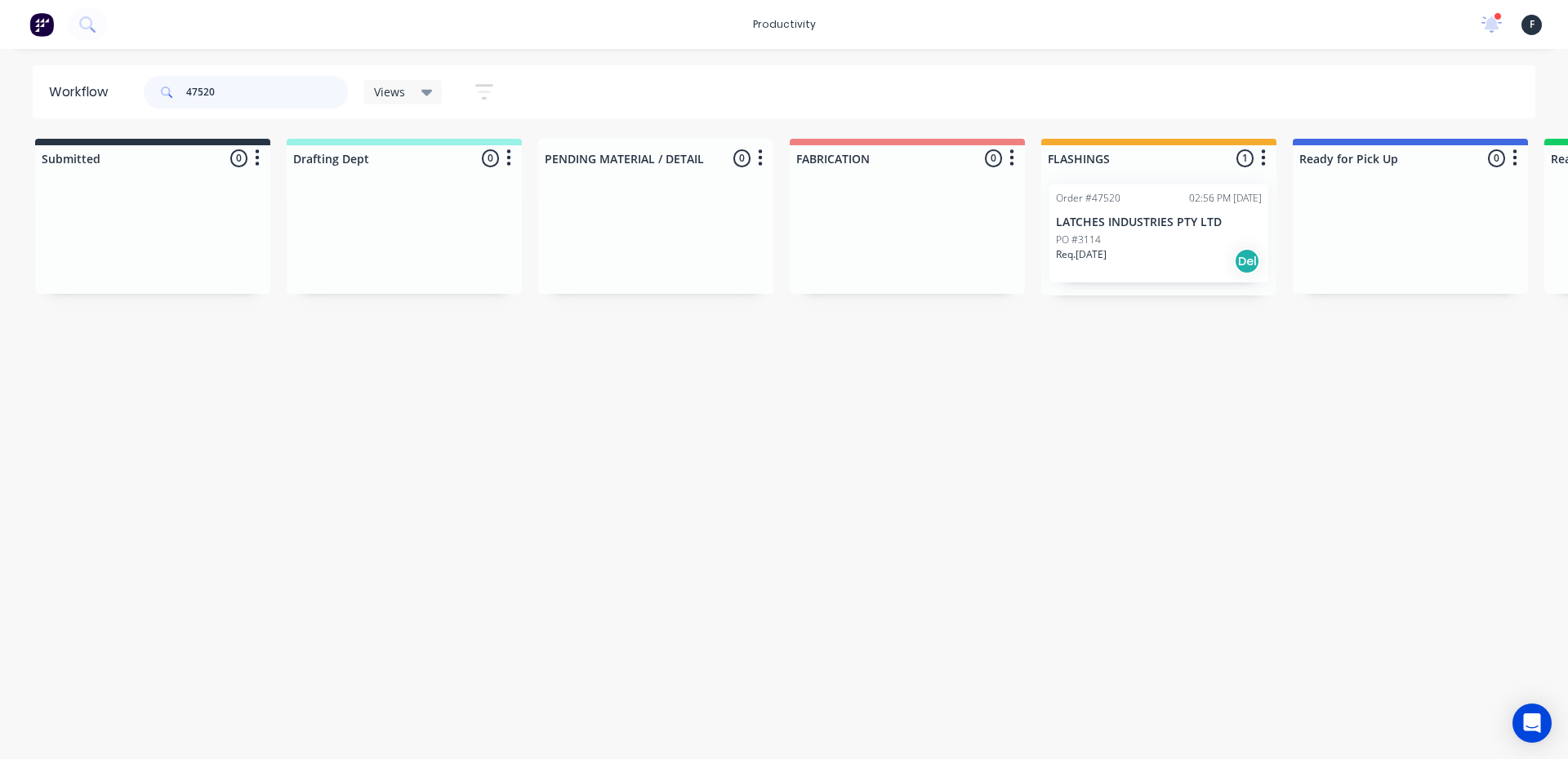
type input "47520"
click at [1121, 224] on p "LATCHES INDUSTRIES PTY LTD" at bounding box center [1159, 222] width 206 height 14
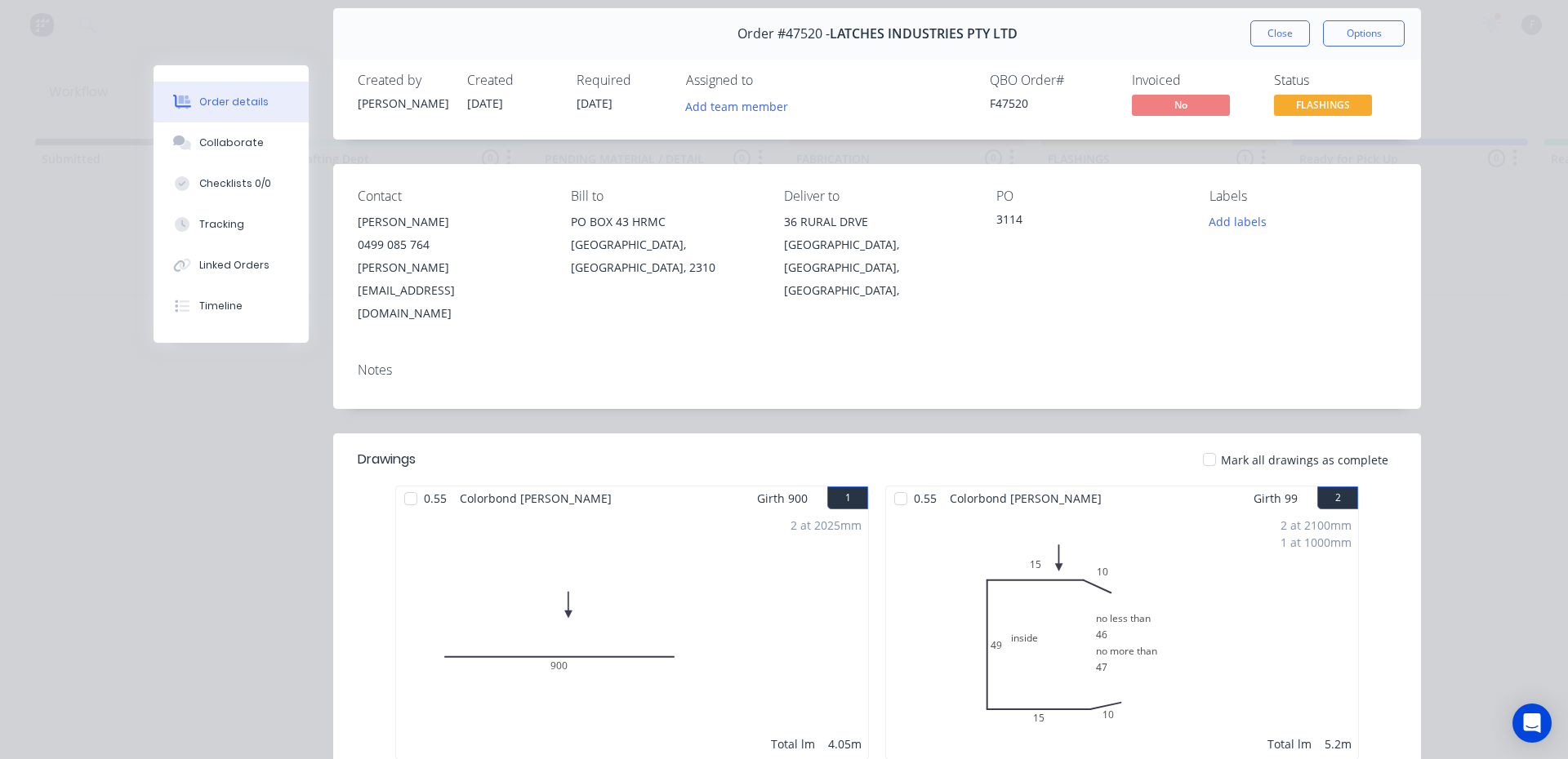
scroll to position [82, 0]
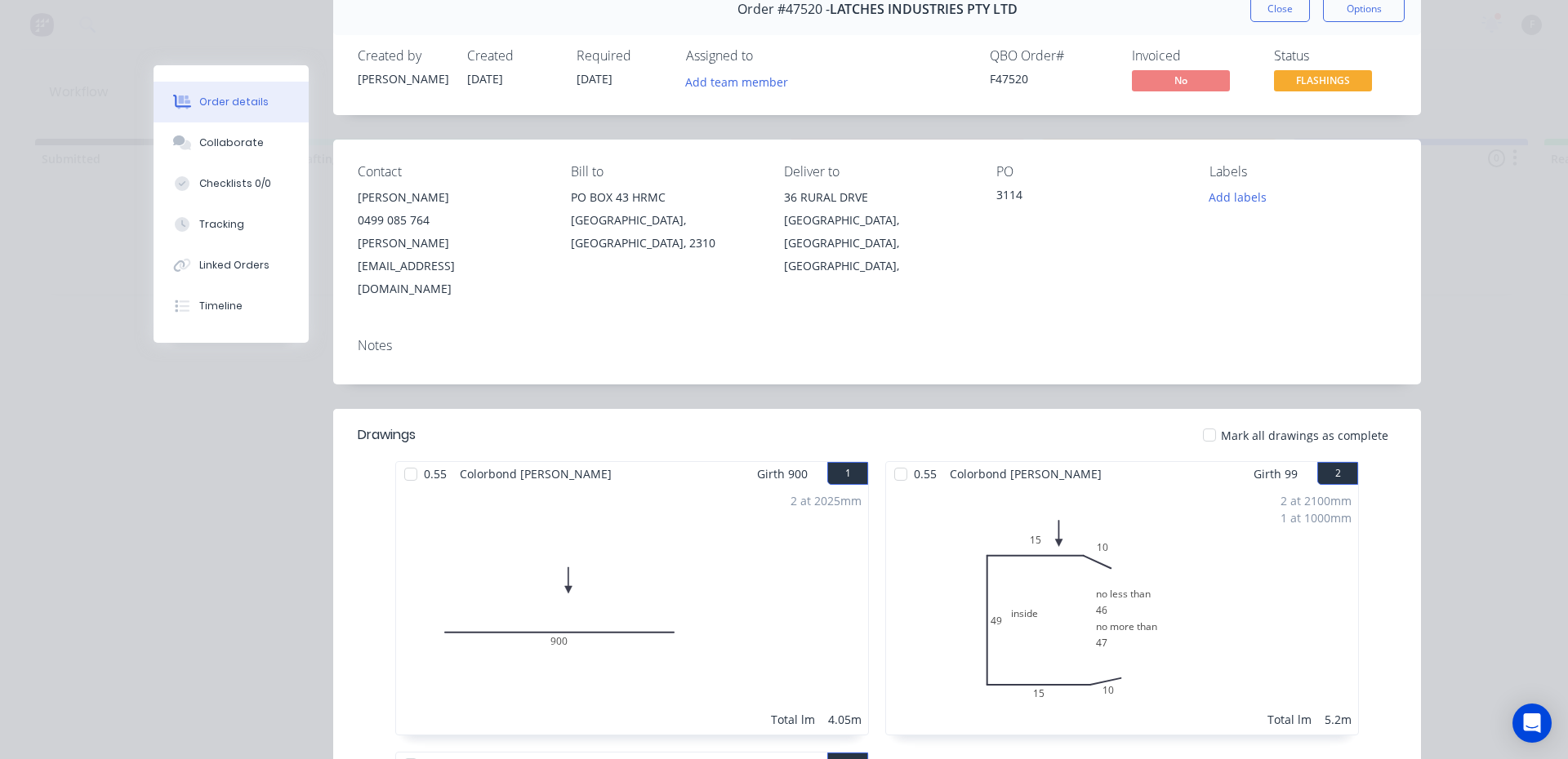
click at [401, 458] on div at bounding box center [410, 474] width 33 height 33
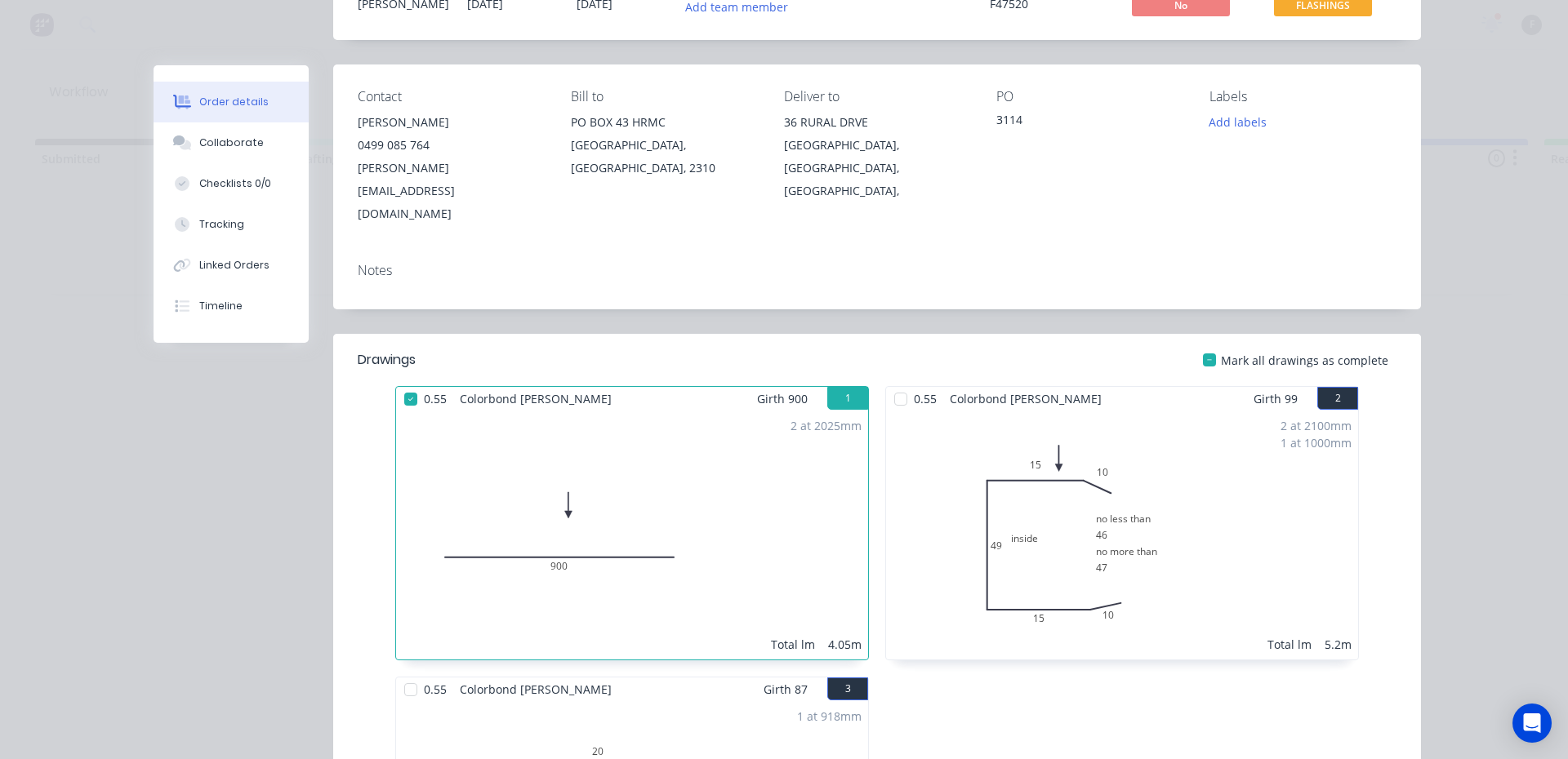
scroll to position [0, 0]
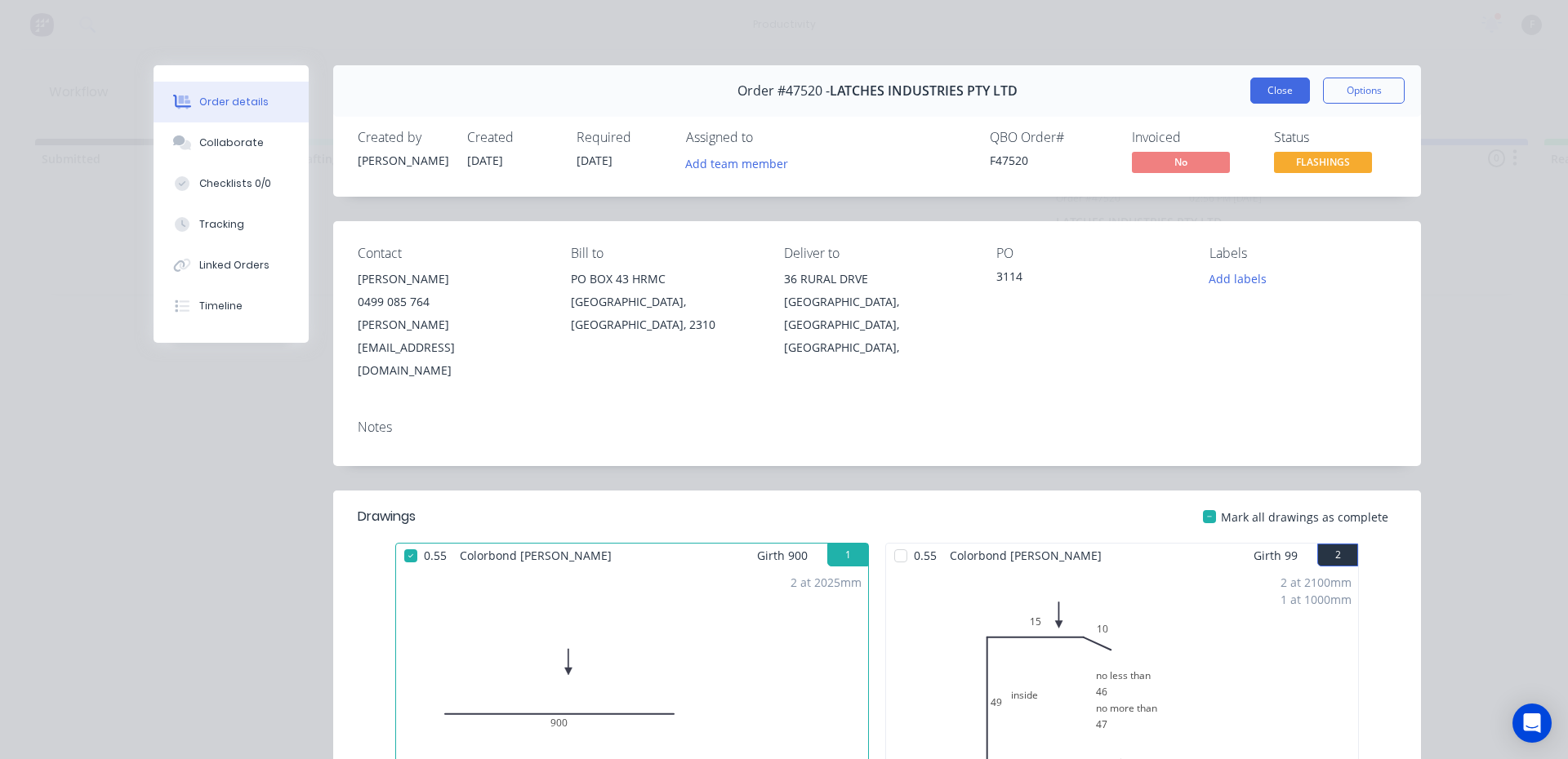
click at [1272, 91] on button "Close" at bounding box center [1280, 91] width 60 height 26
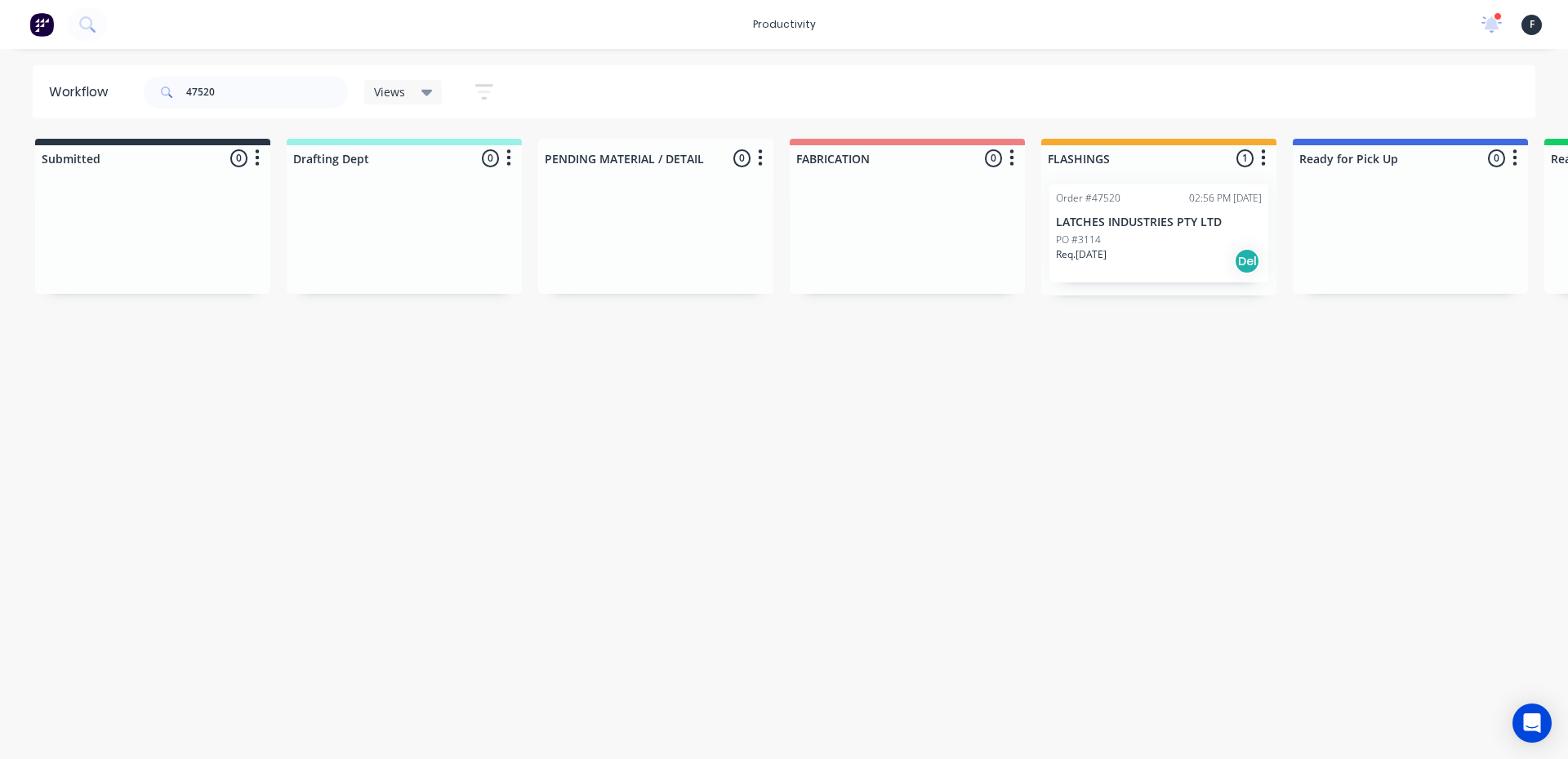
click at [1184, 247] on div "Req. [DATE] Del" at bounding box center [1159, 261] width 206 height 28
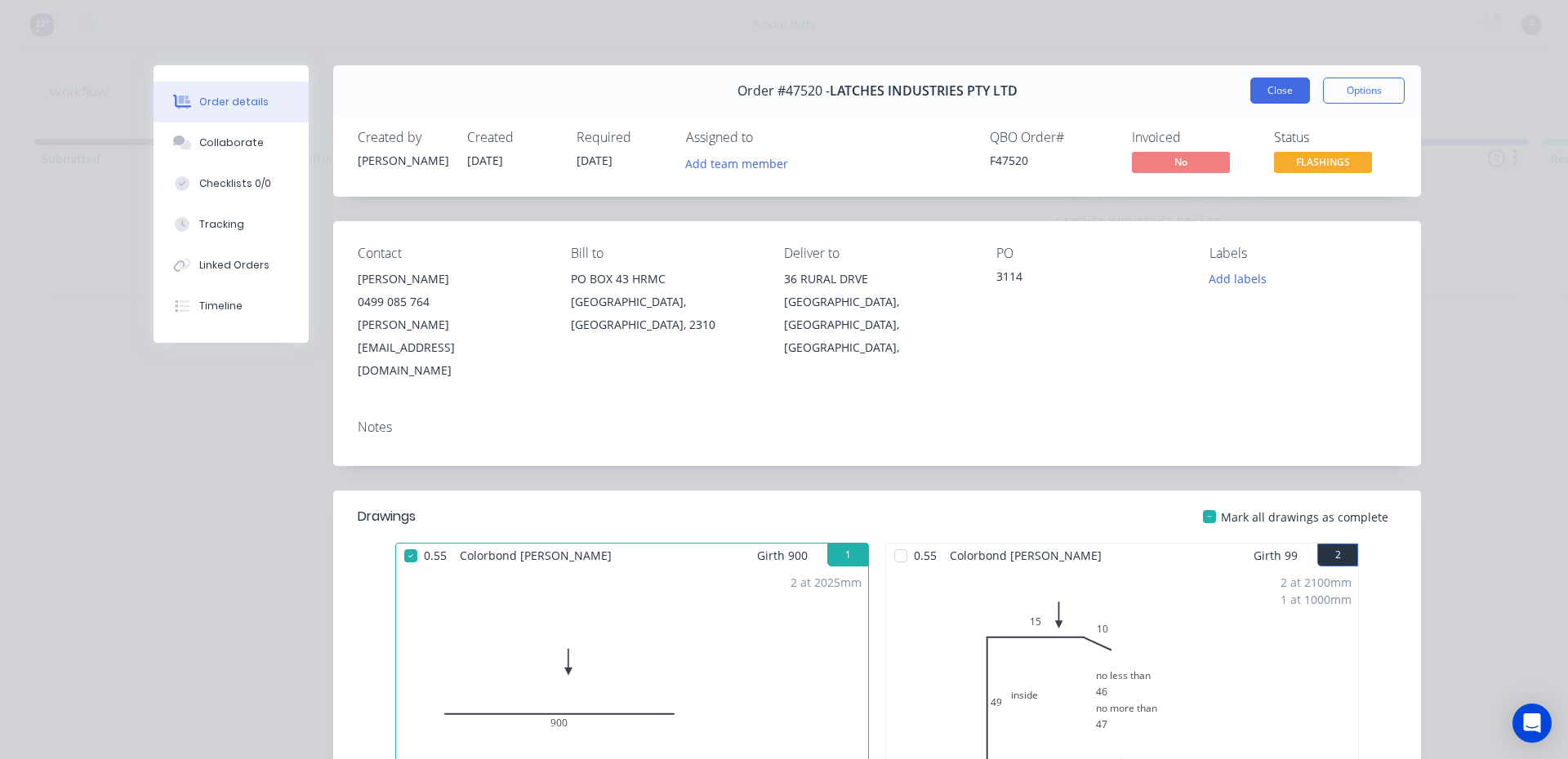
click at [1266, 89] on button "Close" at bounding box center [1280, 91] width 60 height 26
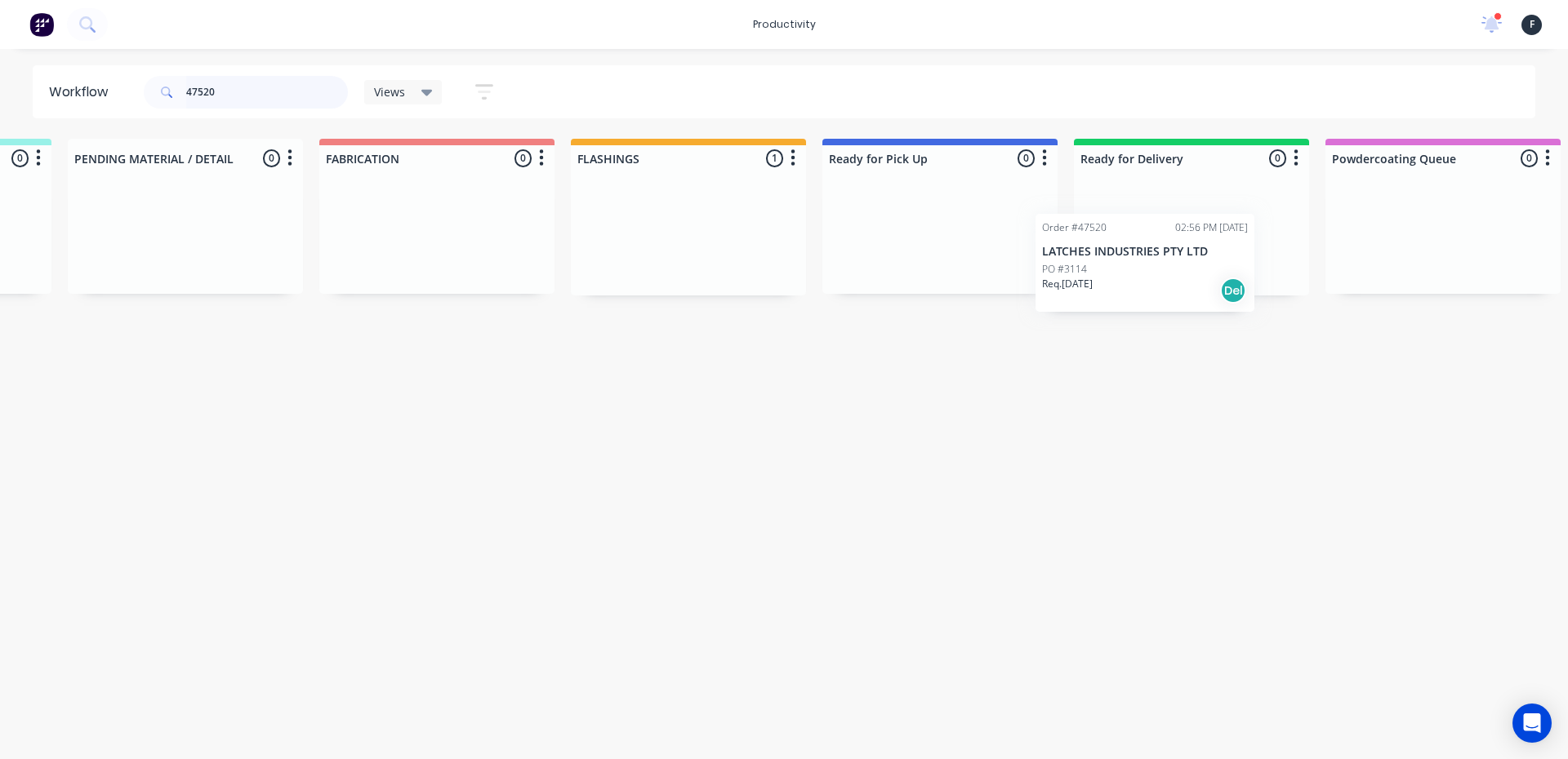
scroll to position [0, 473]
drag, startPoint x: 1168, startPoint y: 228, endPoint x: 1208, endPoint y: 233, distance: 40.3
click at [1208, 233] on div "Submitted 0 Sort By Created date Required date Order number Customer name Most …" at bounding box center [878, 216] width 2724 height 156
click at [1222, 226] on p "LATCHES INDUSTRIES PTY LTD" at bounding box center [1188, 222] width 206 height 14
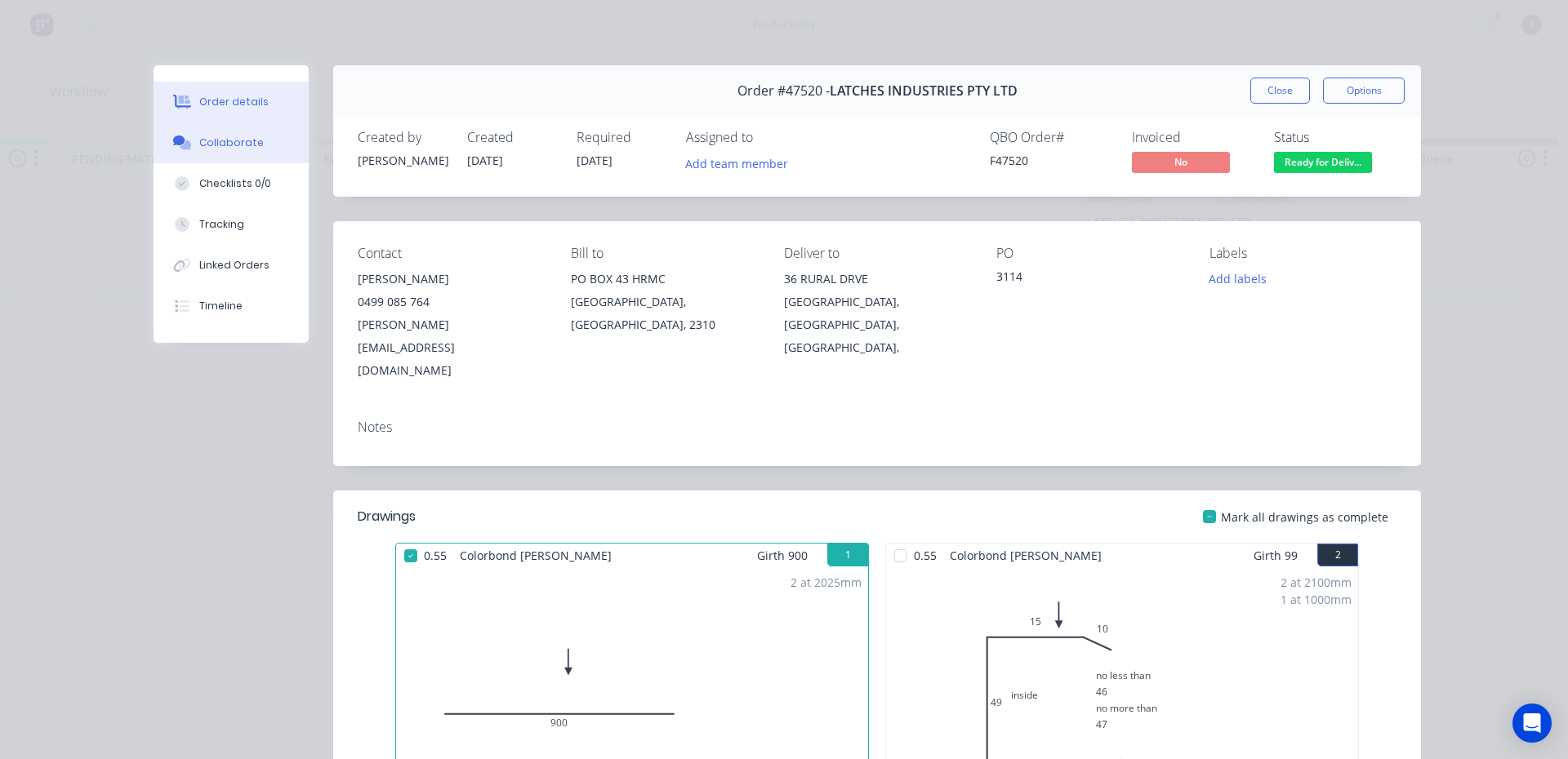
drag, startPoint x: 266, startPoint y: 138, endPoint x: 294, endPoint y: 226, distance: 92.3
click at [266, 143] on button "Collaborate" at bounding box center [231, 142] width 155 height 41
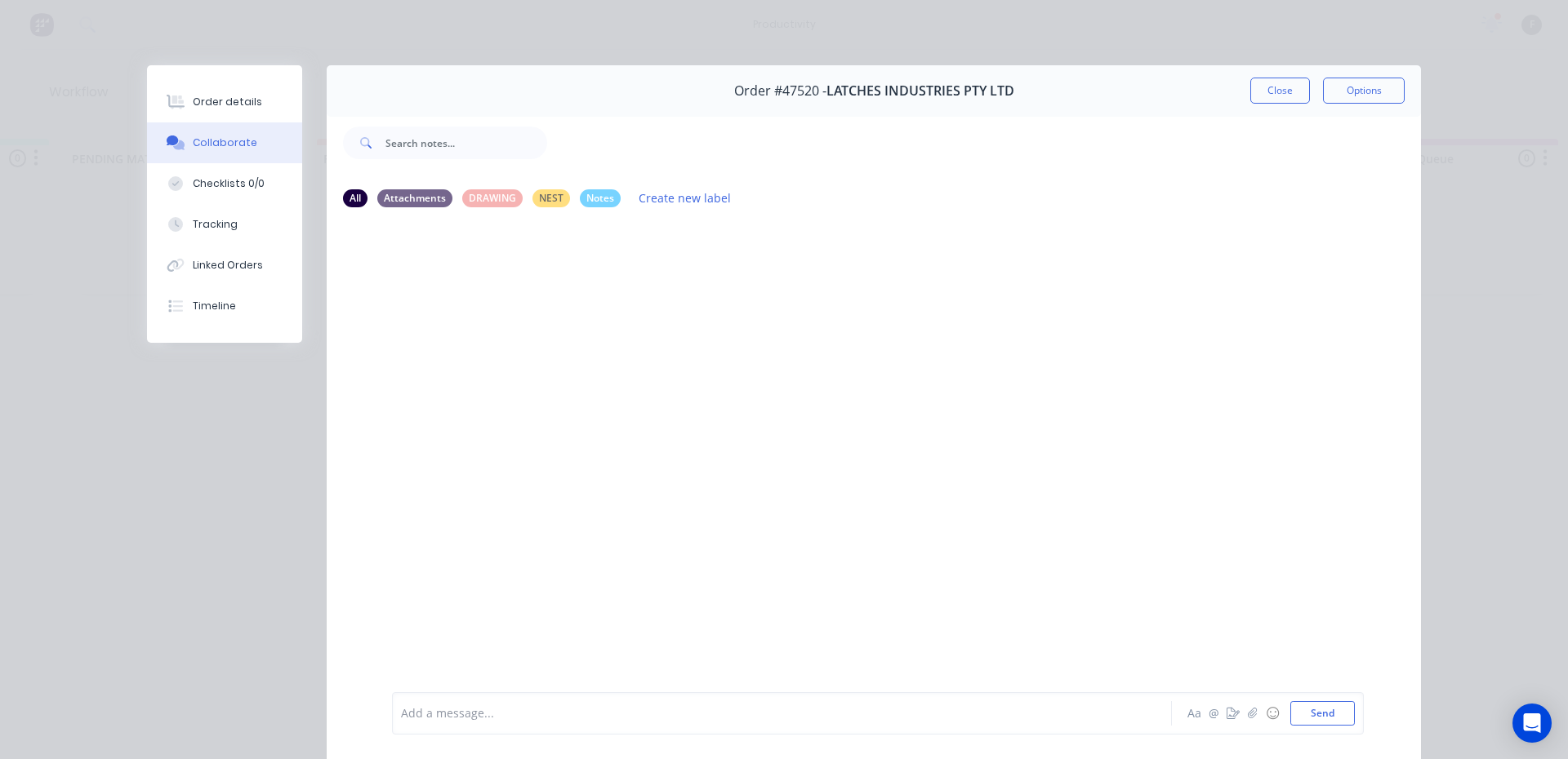
click at [540, 721] on div at bounding box center [758, 713] width 714 height 17
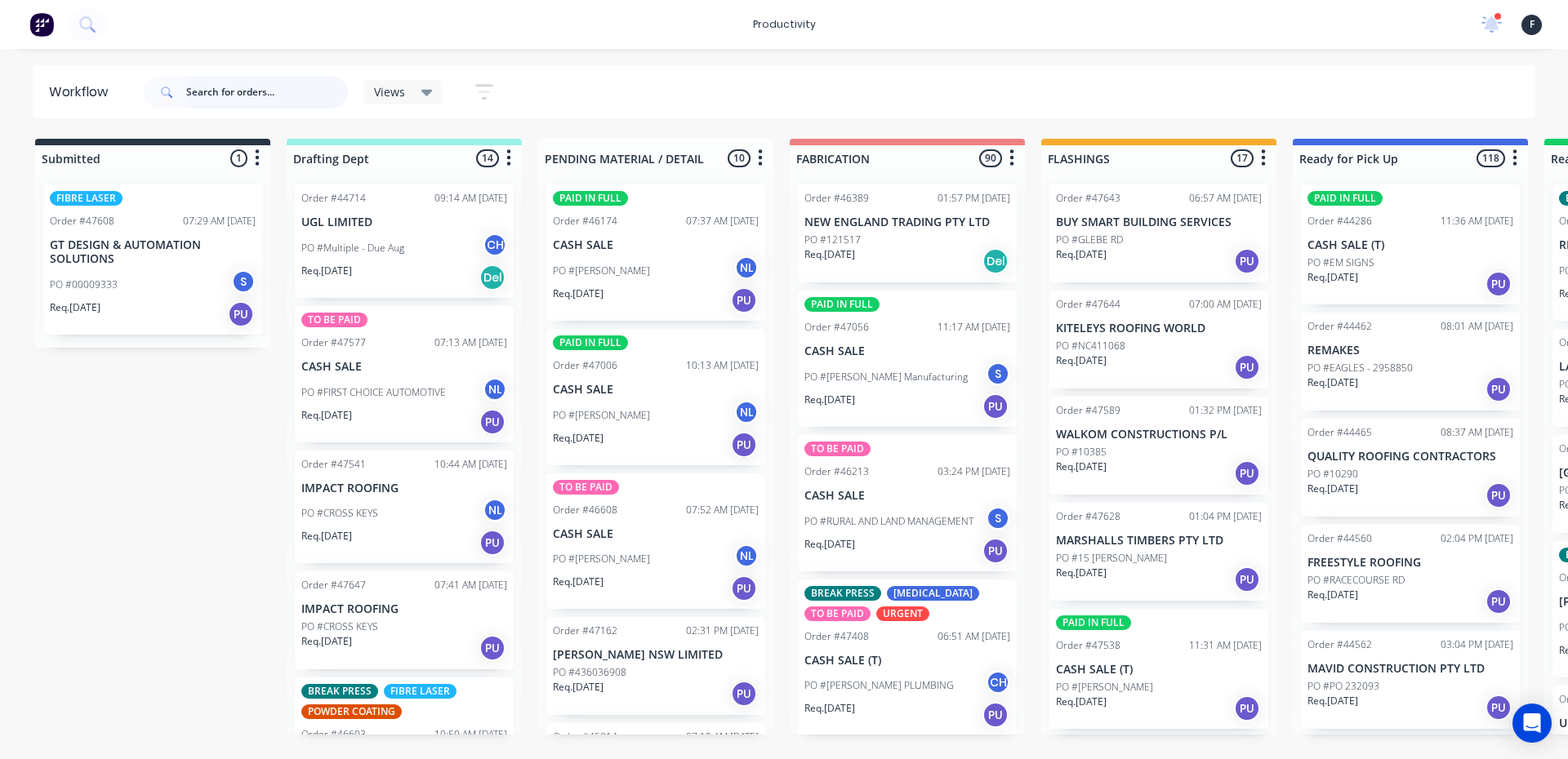
click at [248, 101] on input "text" at bounding box center [267, 92] width 161 height 33
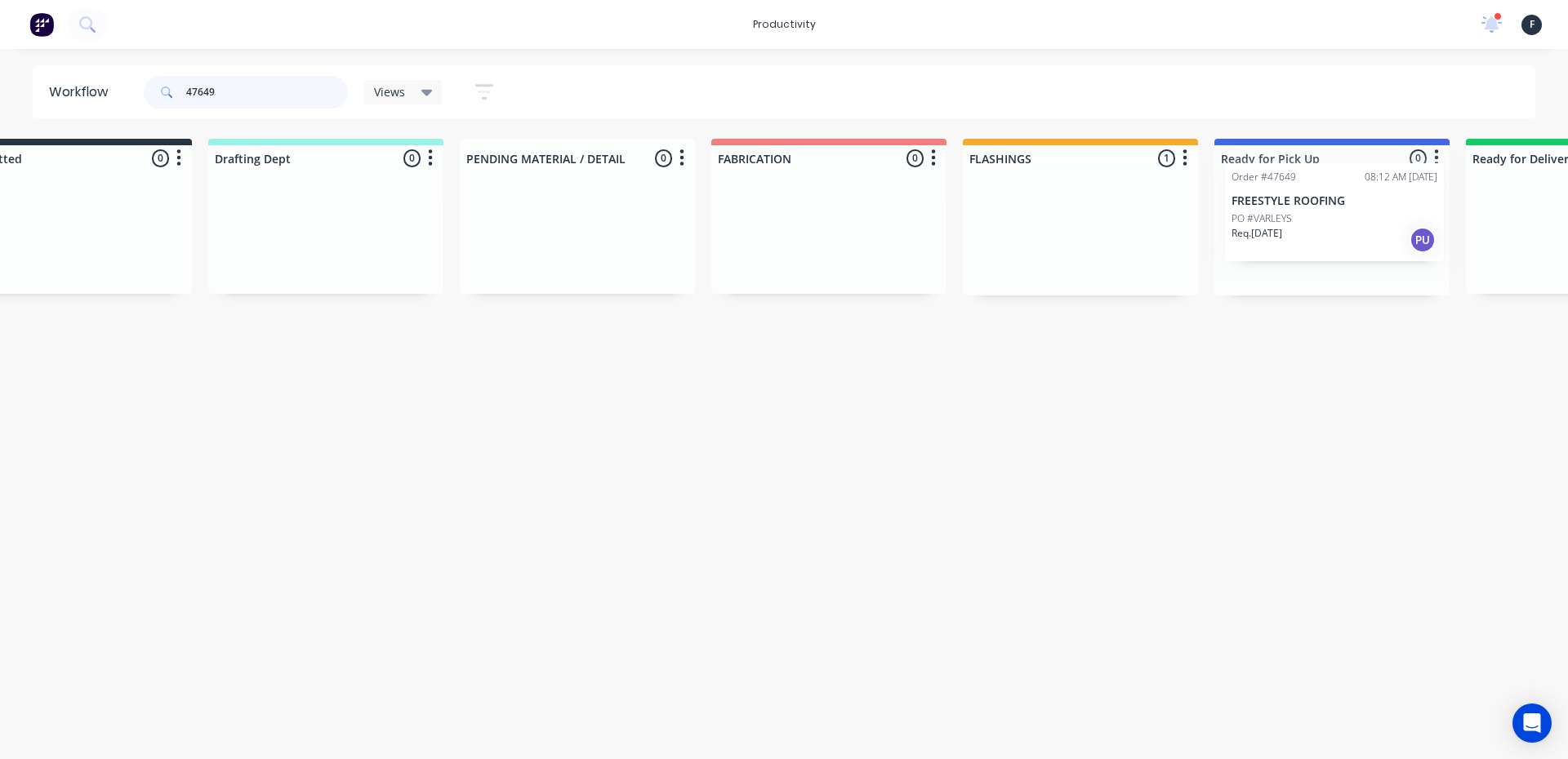
drag, startPoint x: 1150, startPoint y: 262, endPoint x: 1337, endPoint y: 241, distance: 188.2
click at [1337, 241] on div "Submitted 0 Sort By Created date Required date Order number Customer name Most …" at bounding box center [1271, 216] width 2724 height 156
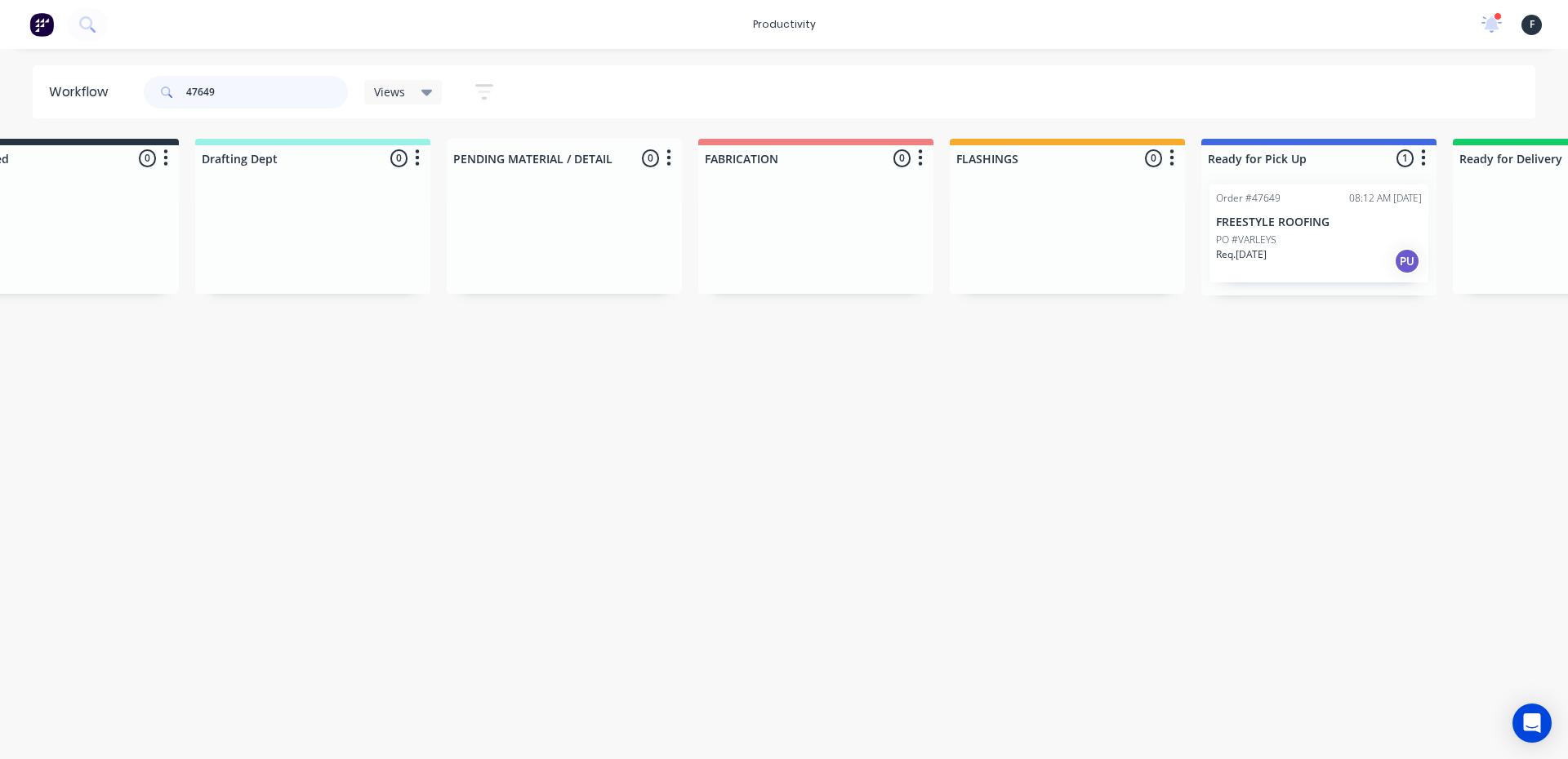
type input "47649"
click at [1320, 250] on div "Req. 09/09/25 PU" at bounding box center [1318, 261] width 206 height 28
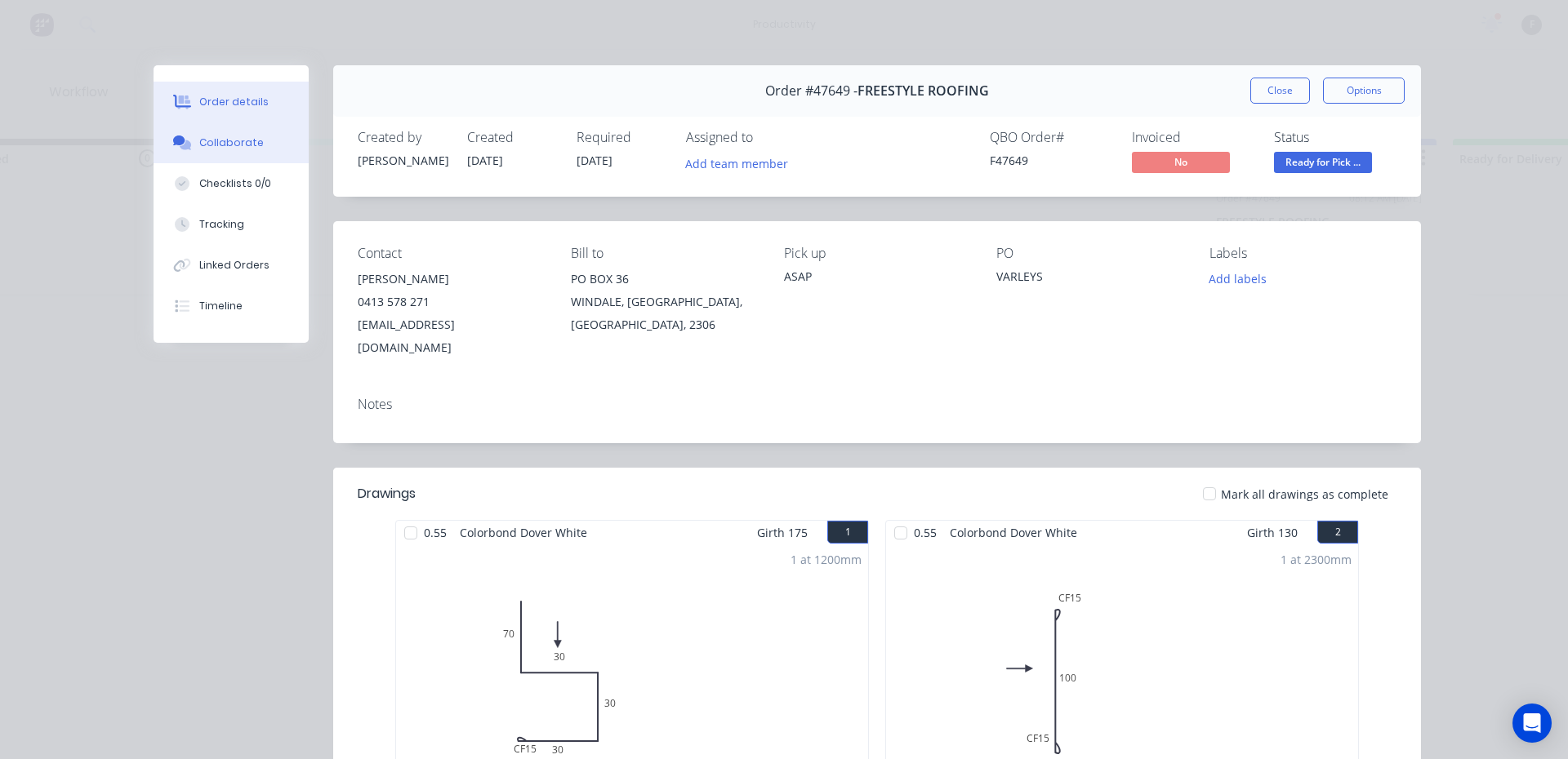
click at [266, 129] on button "Collaborate" at bounding box center [231, 142] width 155 height 41
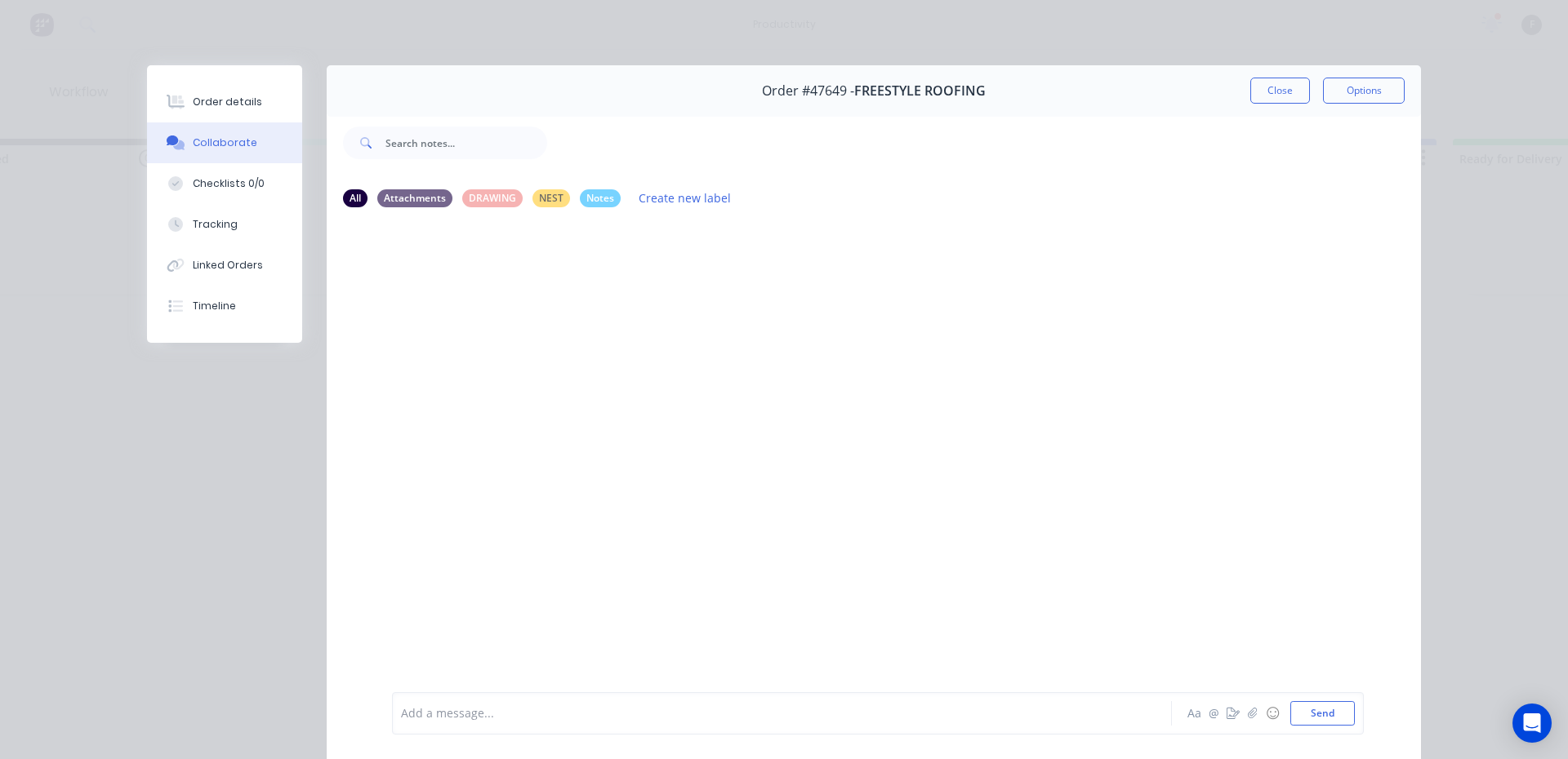
click at [538, 711] on div at bounding box center [758, 713] width 714 height 17
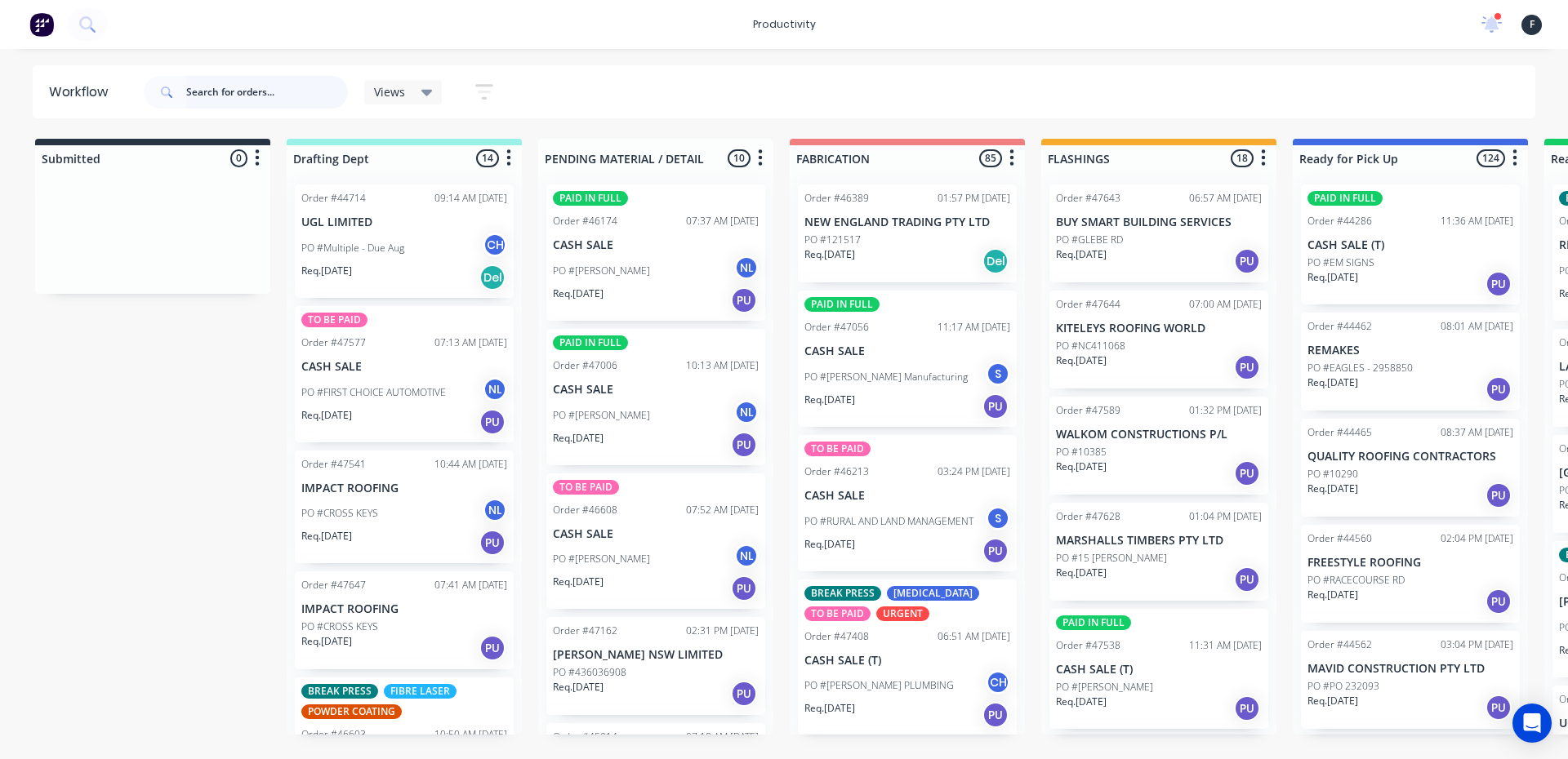
click at [253, 84] on input "text" at bounding box center [267, 92] width 161 height 33
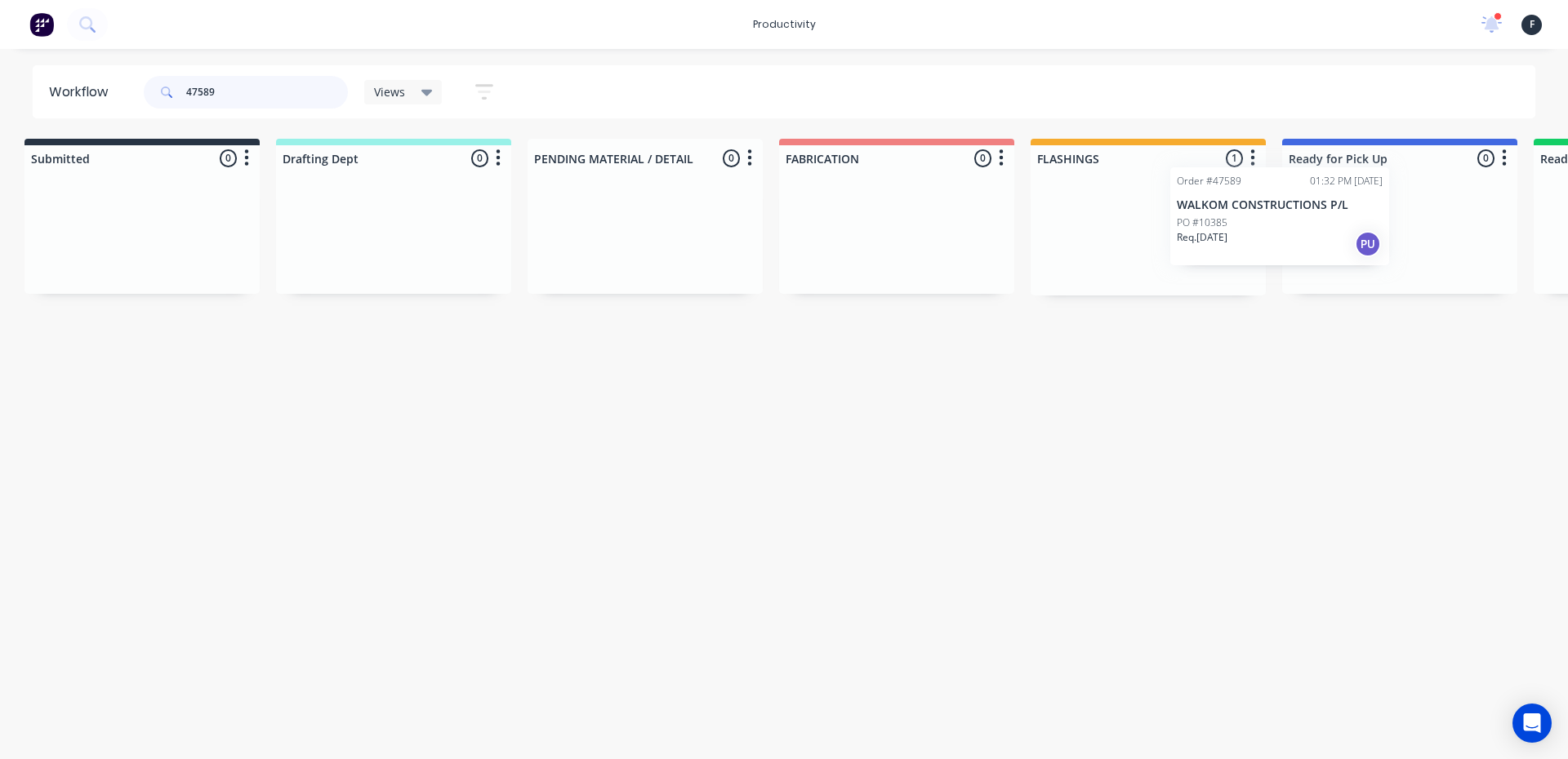
drag, startPoint x: 1216, startPoint y: 244, endPoint x: 1359, endPoint y: 224, distance: 144.4
click at [1359, 224] on div "Submitted 0 Sort By Created date Required date Order number Customer name Most …" at bounding box center [1339, 216] width 2724 height 156
type input "47589"
click at [1371, 223] on p "WALKOM CONSTRUCTIONS P/L" at bounding box center [1396, 222] width 206 height 14
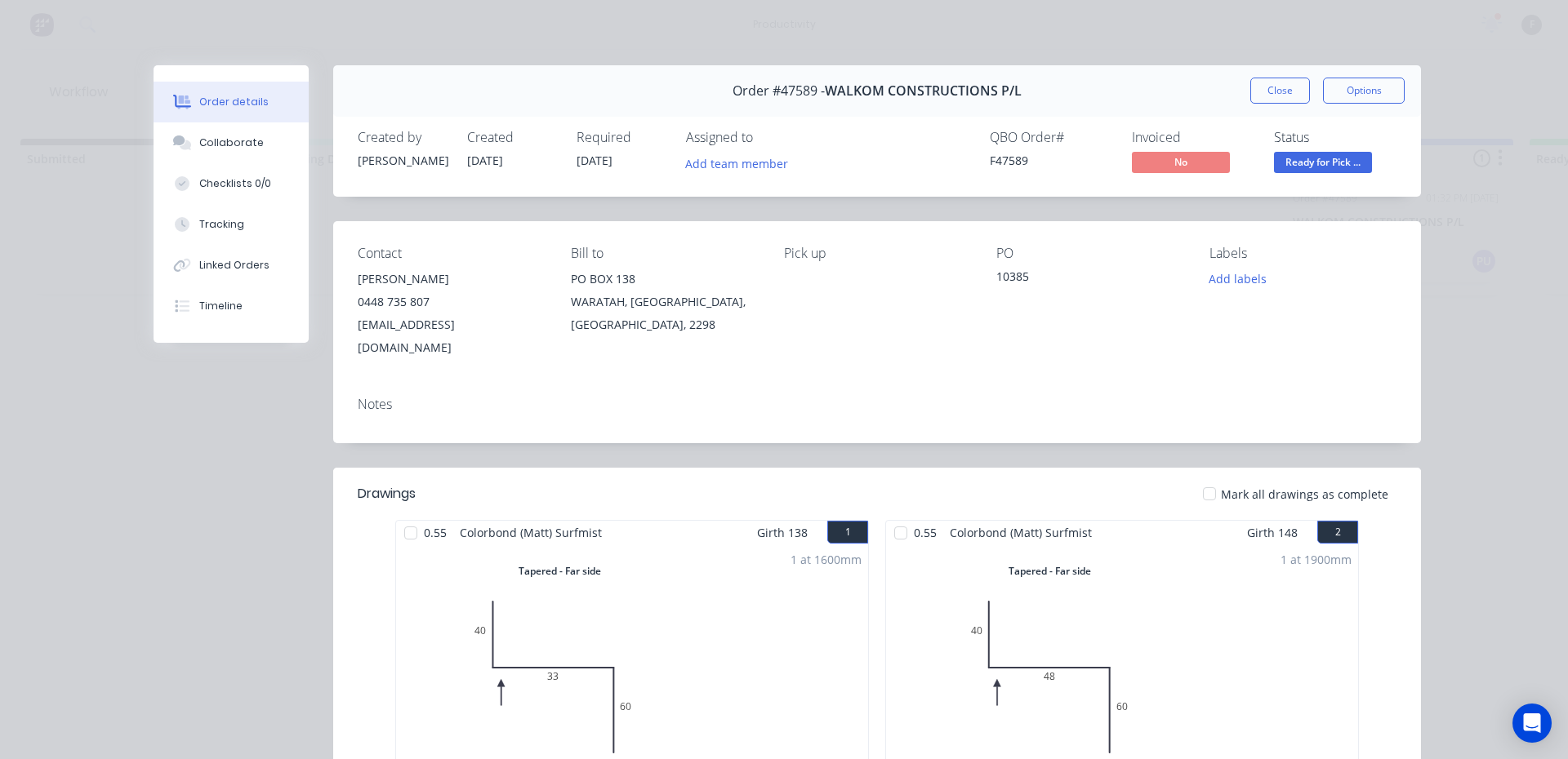
click at [274, 368] on div "Order details Collaborate Checklists 0/0 Tracking Linked Orders Timeline Order …" at bounding box center [784, 380] width 1568 height 759
click at [243, 144] on div "Collaborate" at bounding box center [231, 142] width 65 height 15
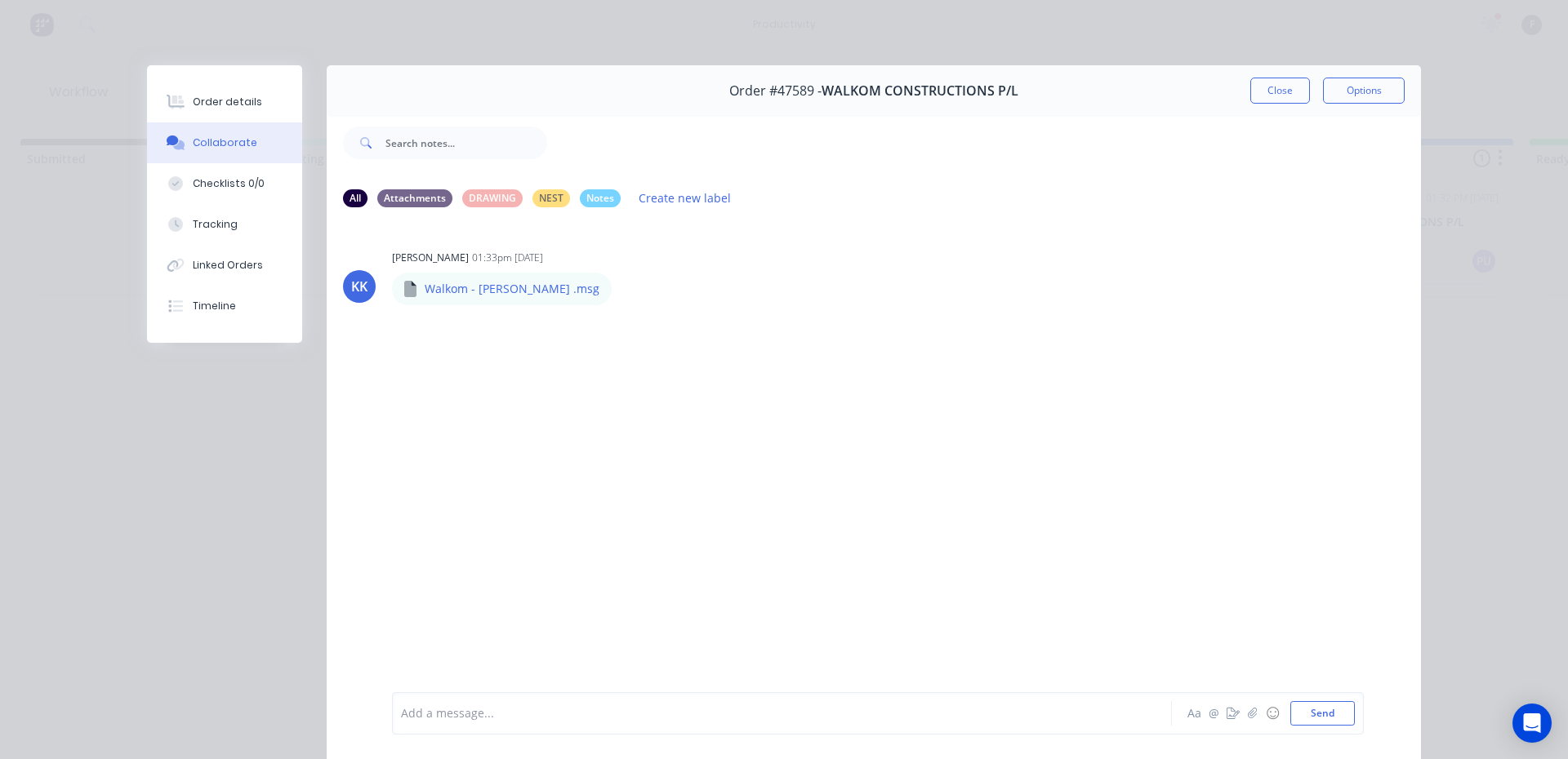
click at [687, 715] on div at bounding box center [758, 713] width 714 height 17
click at [1270, 98] on button "Close" at bounding box center [1280, 91] width 60 height 26
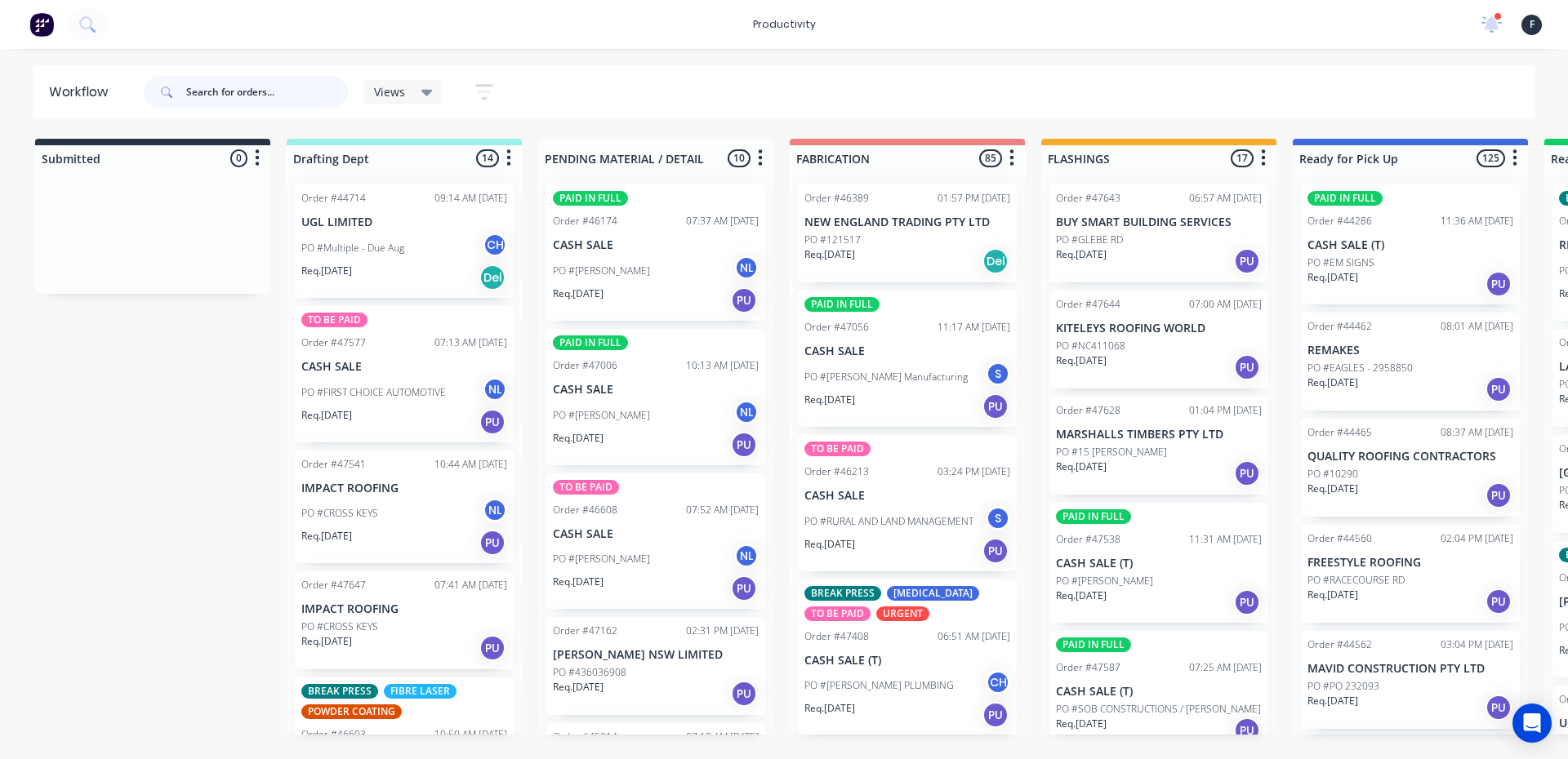
click at [267, 84] on input "text" at bounding box center [267, 92] width 161 height 33
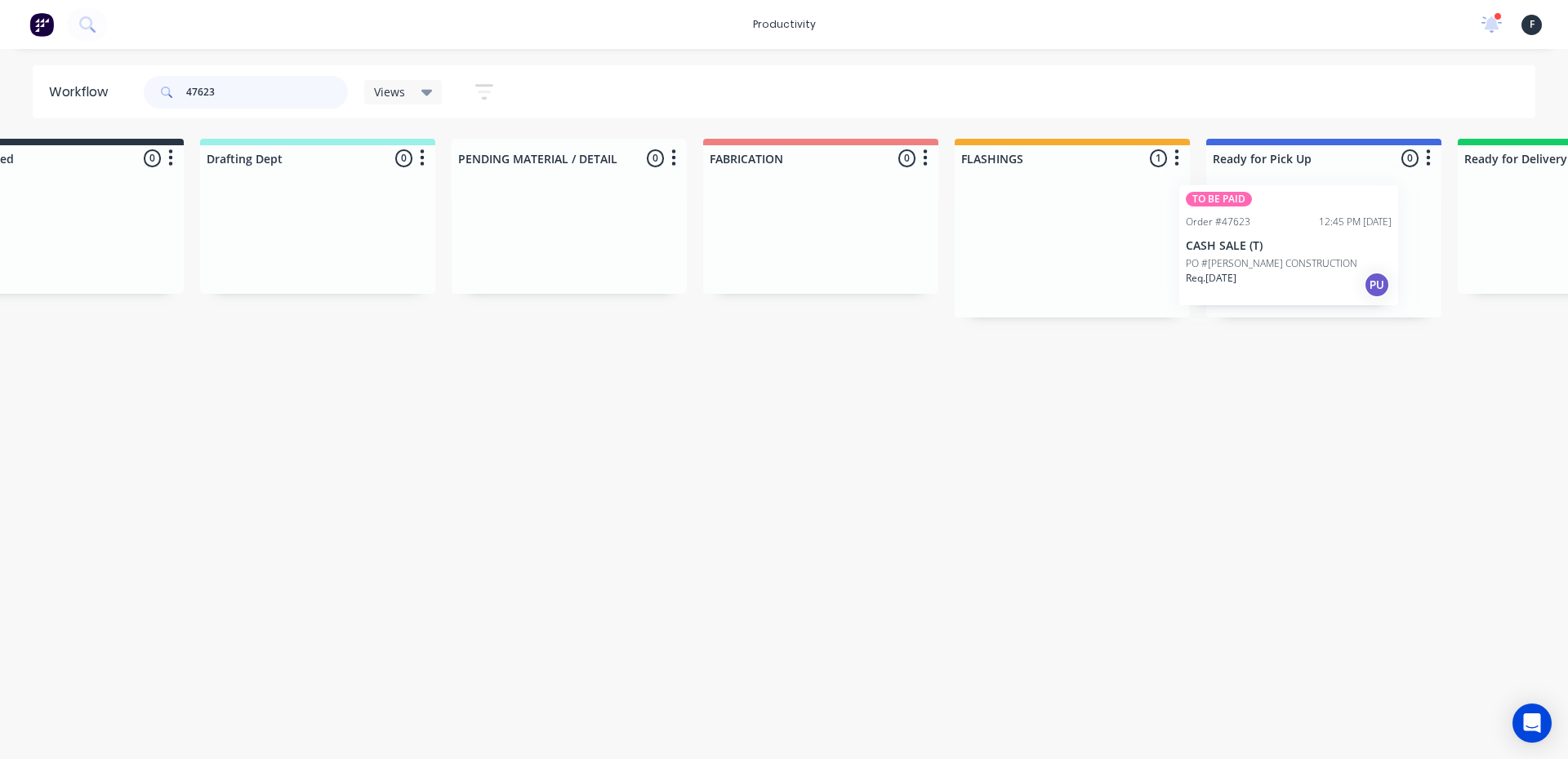
drag, startPoint x: 1106, startPoint y: 236, endPoint x: 1224, endPoint y: 235, distance: 118.0
click at [1224, 235] on div "Submitted 0 Sort By Created date Required date Order number Customer name Most …" at bounding box center [1263, 228] width 2724 height 179
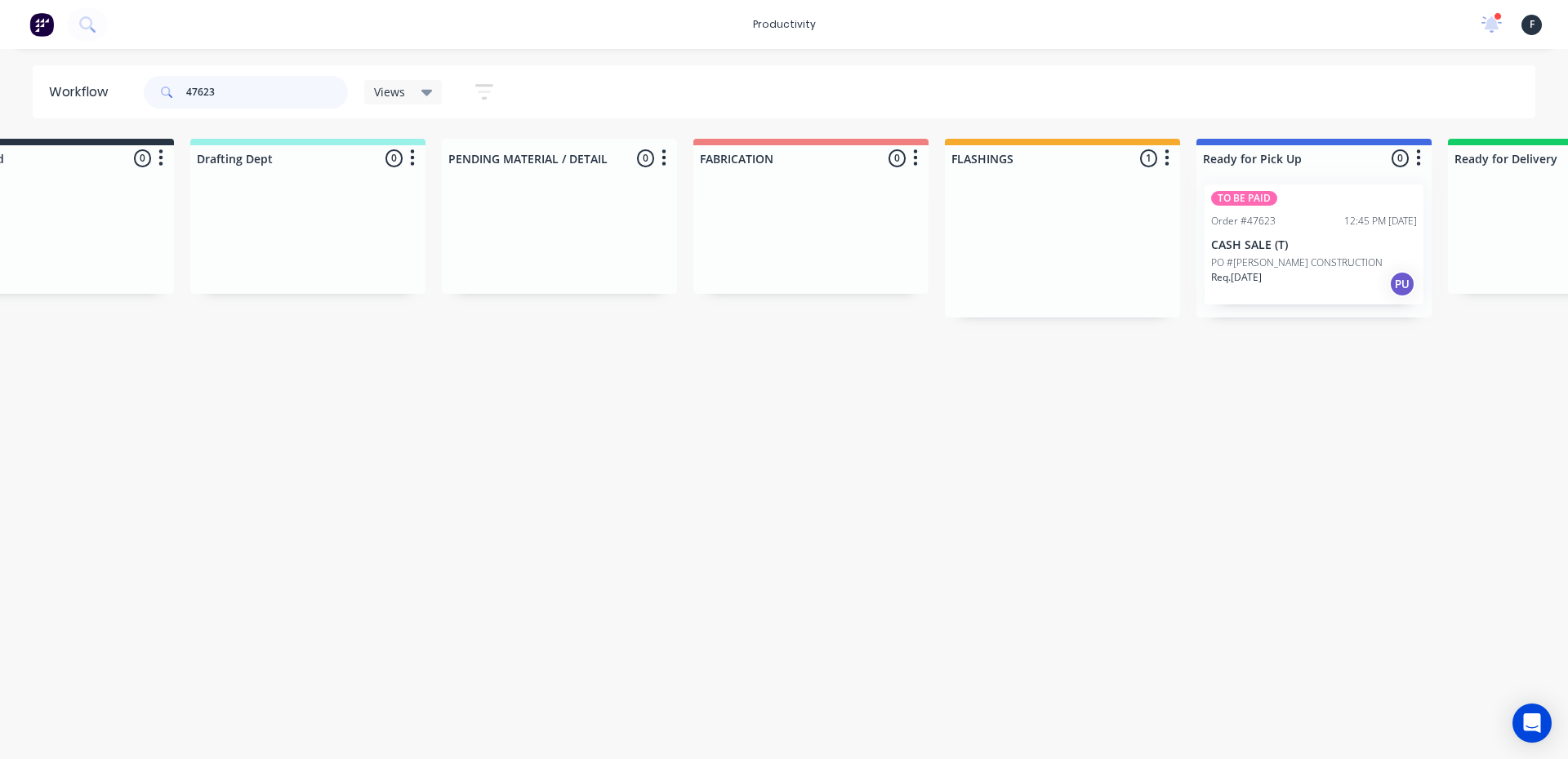
type input "47623"
click at [1233, 233] on div at bounding box center [1314, 244] width 235 height 146
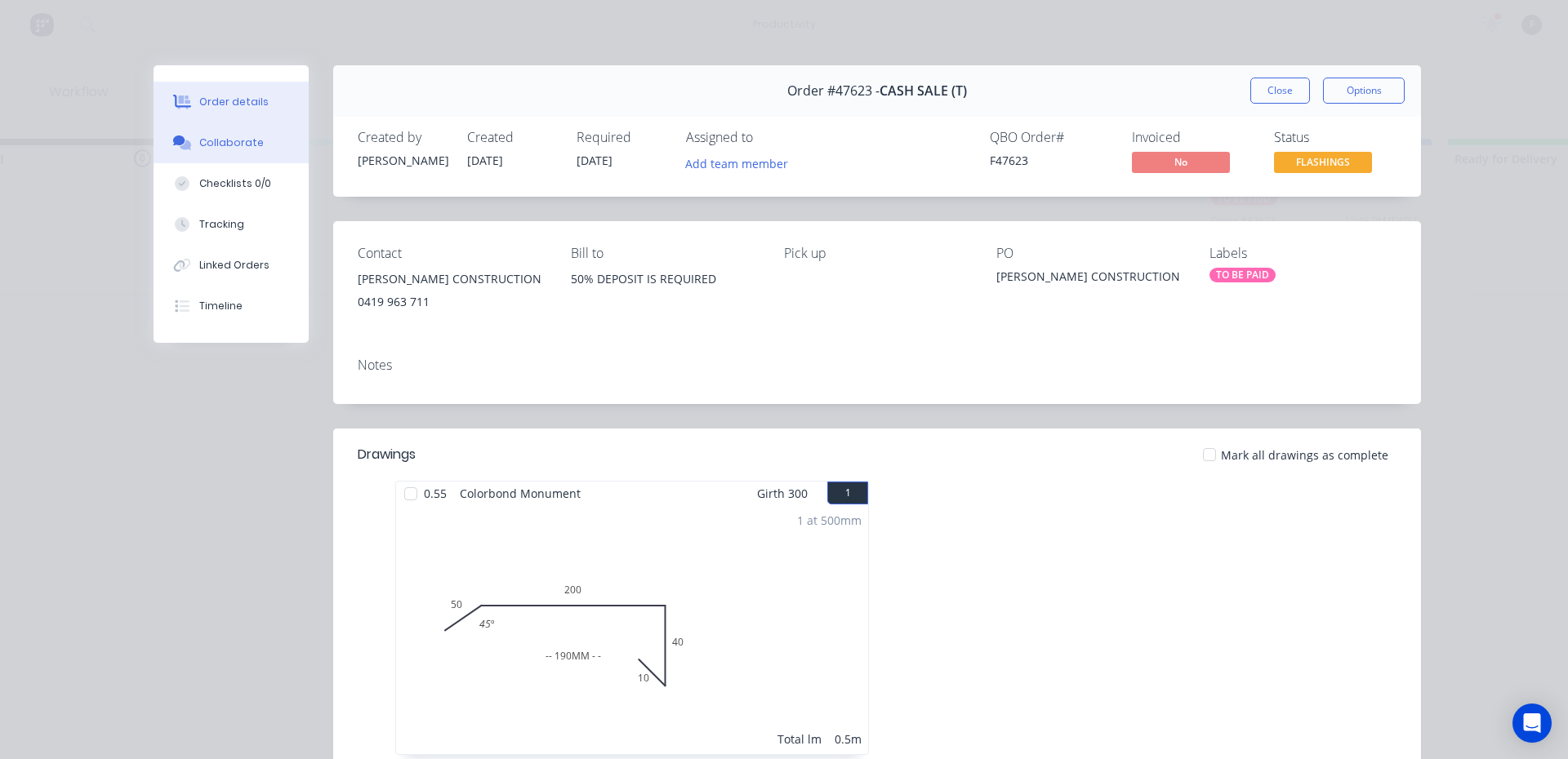
click at [247, 149] on div "Collaborate" at bounding box center [231, 142] width 65 height 15
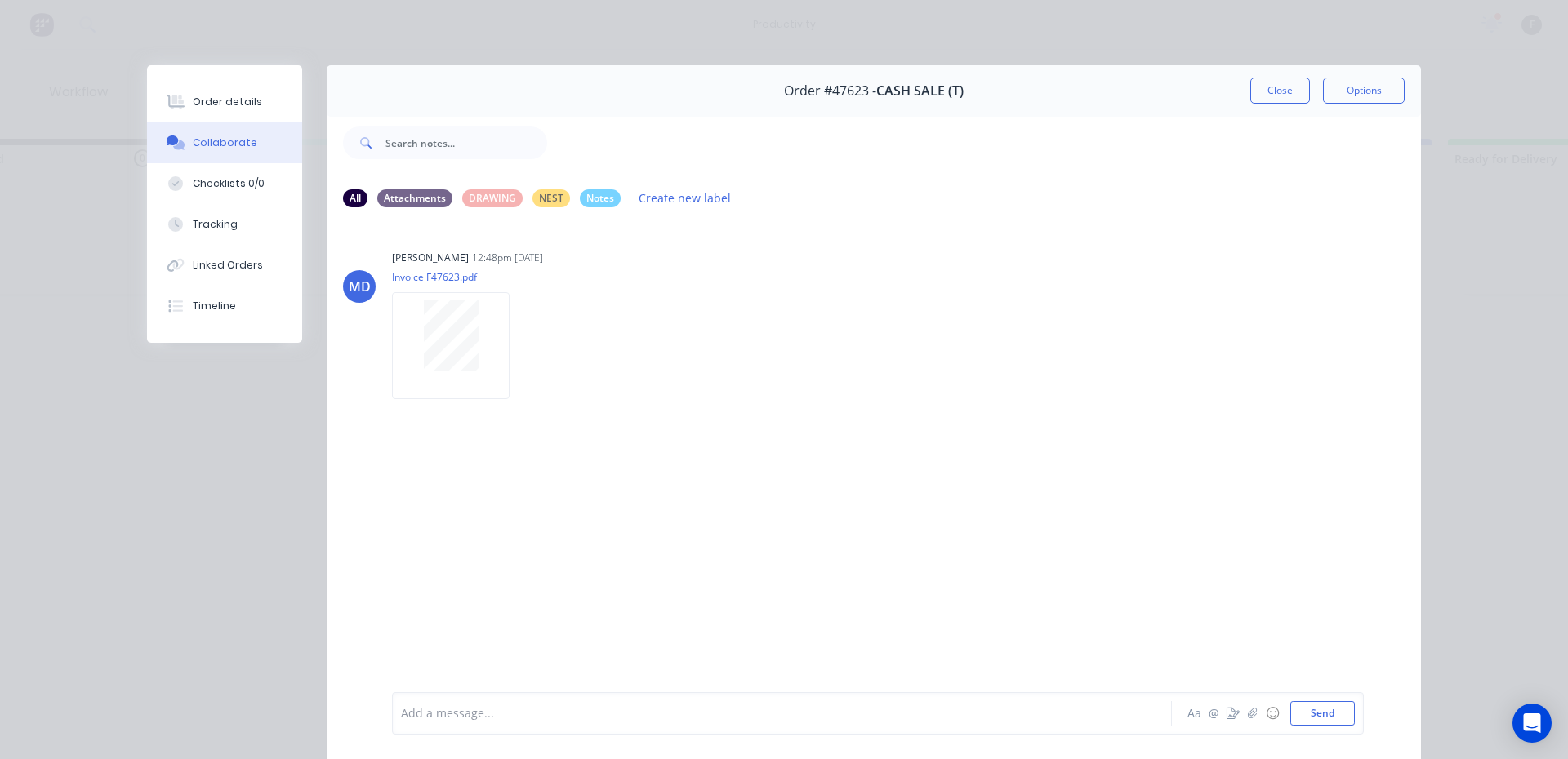
click at [443, 716] on div at bounding box center [758, 713] width 714 height 17
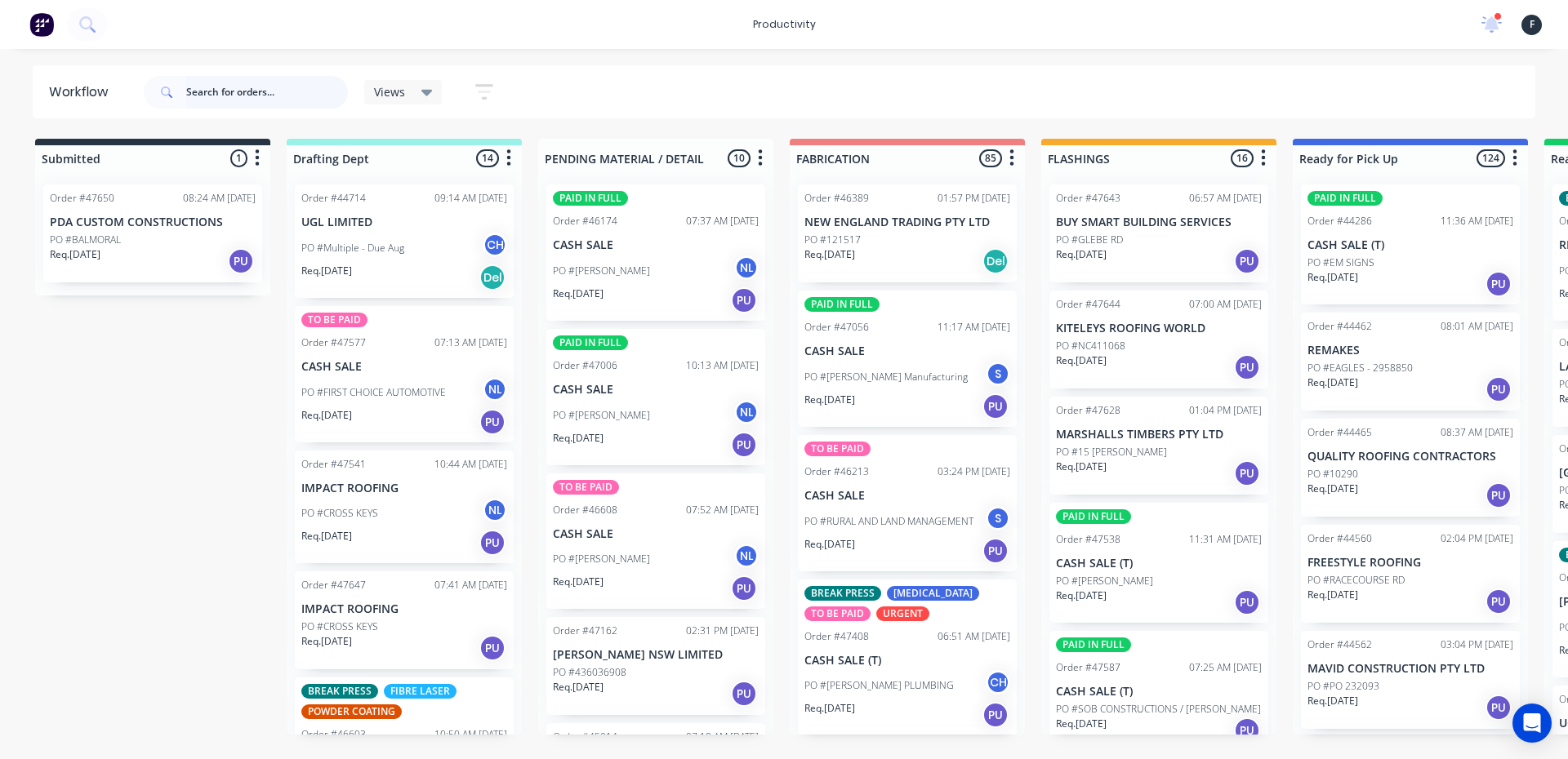
click at [229, 99] on input "text" at bounding box center [267, 92] width 161 height 33
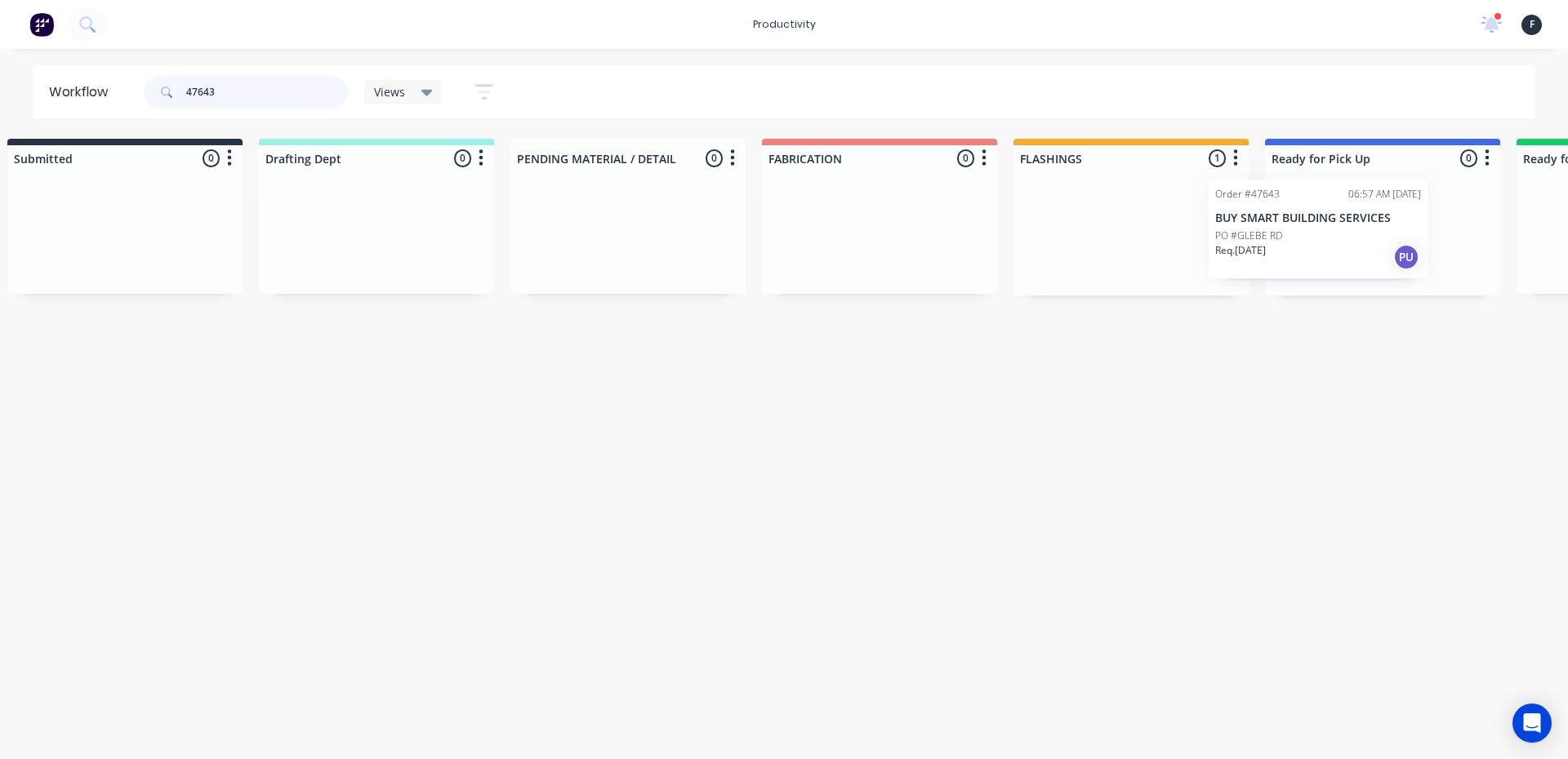
drag, startPoint x: 1204, startPoint y: 256, endPoint x: 1379, endPoint y: 252, distance: 175.0
click at [1379, 252] on div "Submitted 0 Sort By Created date Required date Order number Customer name Most …" at bounding box center [1322, 216] width 2724 height 156
type input "47643"
click at [1379, 252] on div "Req. 09/09/25 PU" at bounding box center [1380, 261] width 206 height 28
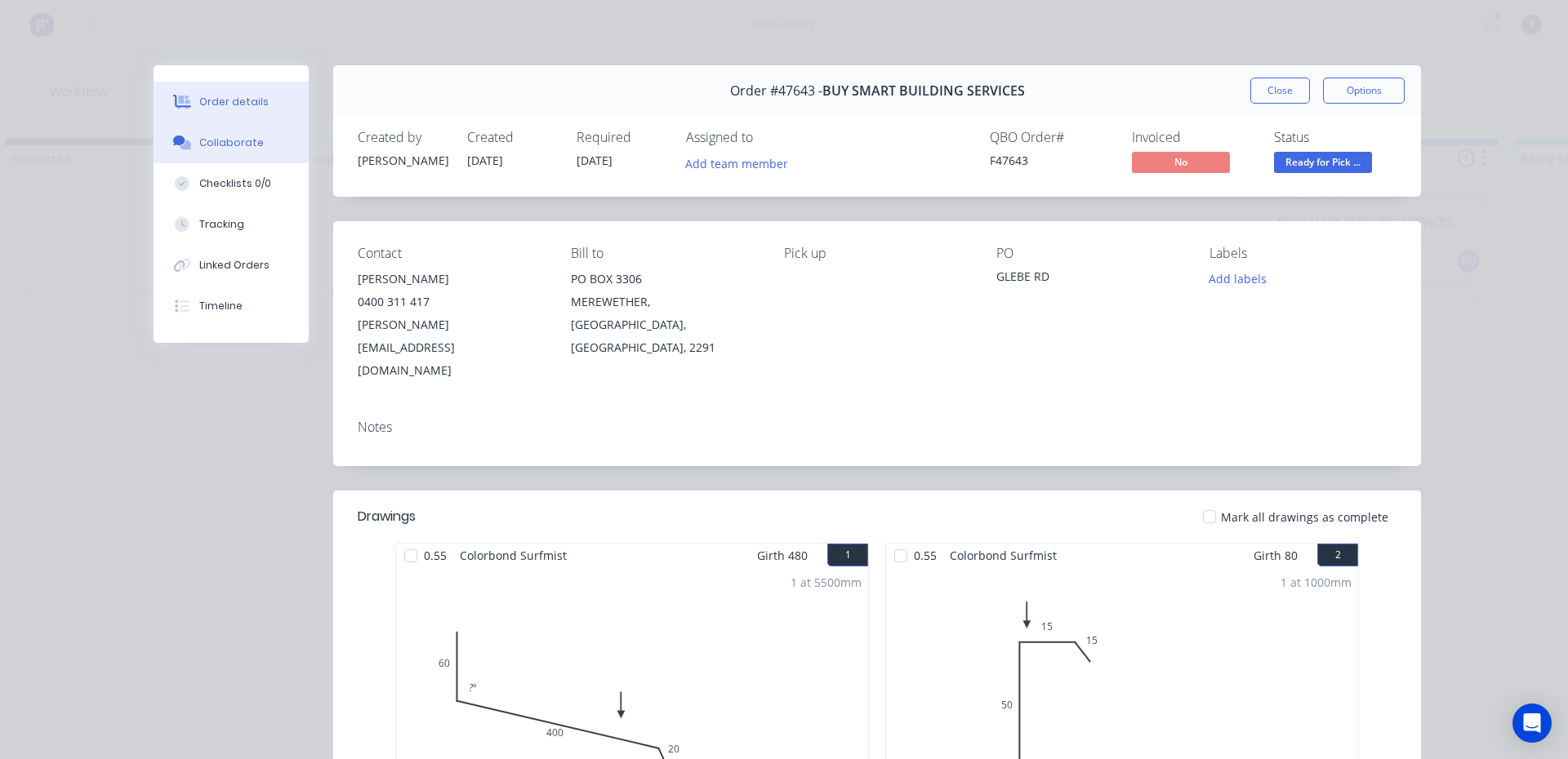
click at [283, 133] on button "Collaborate" at bounding box center [231, 142] width 155 height 41
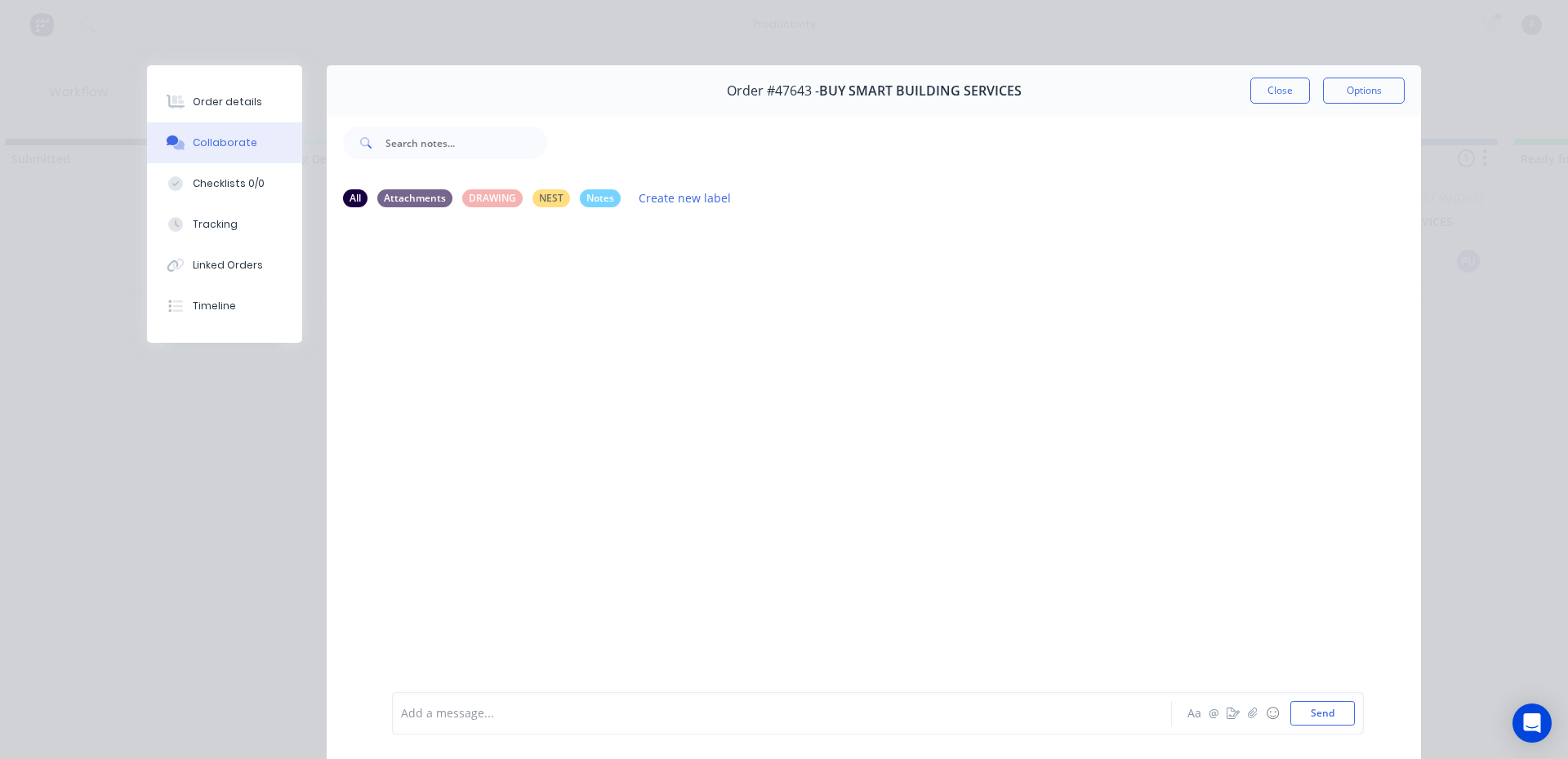
click at [666, 717] on div at bounding box center [758, 713] width 714 height 17
click at [1252, 92] on button "Close" at bounding box center [1280, 91] width 60 height 26
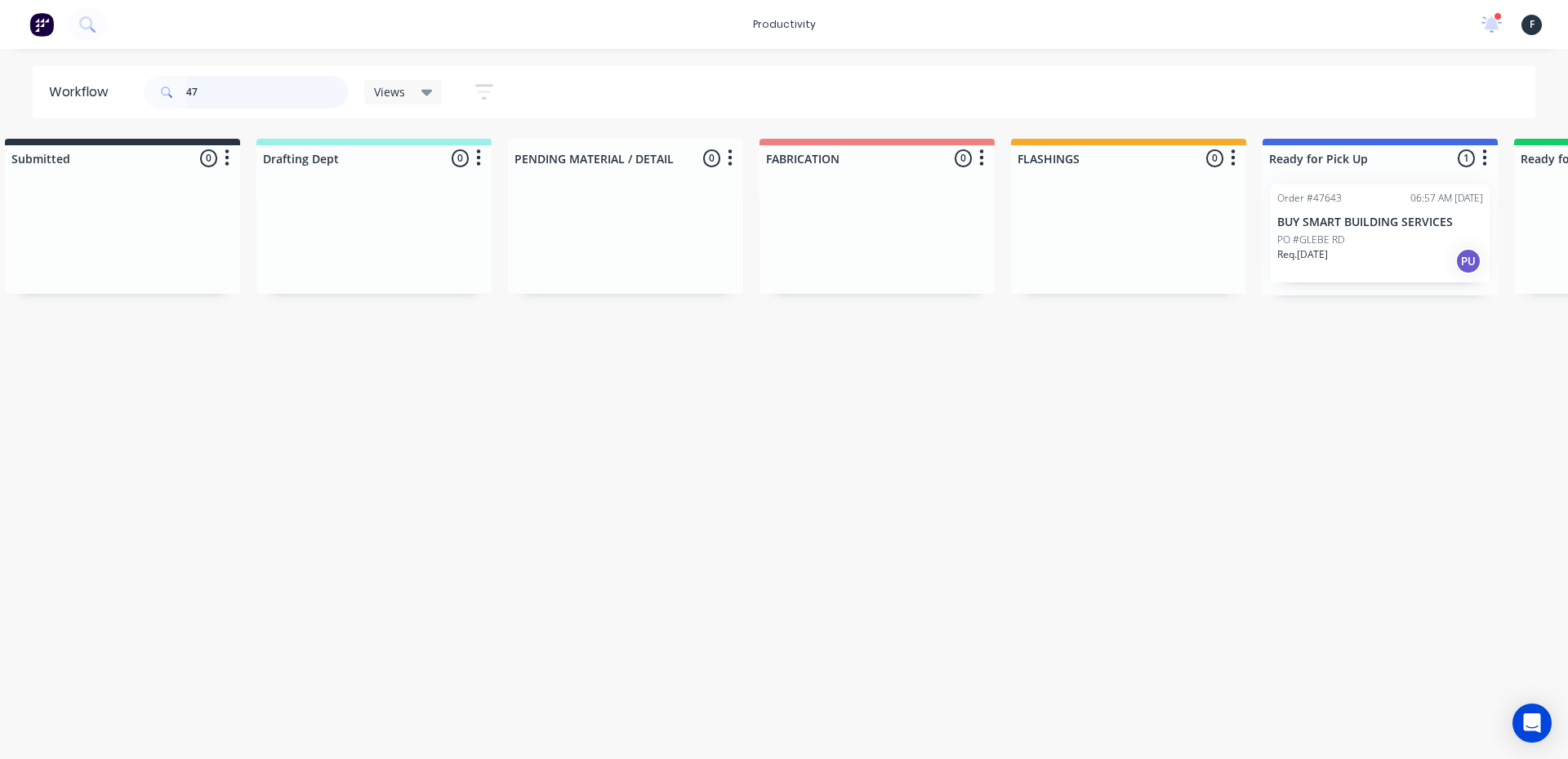
type input "4"
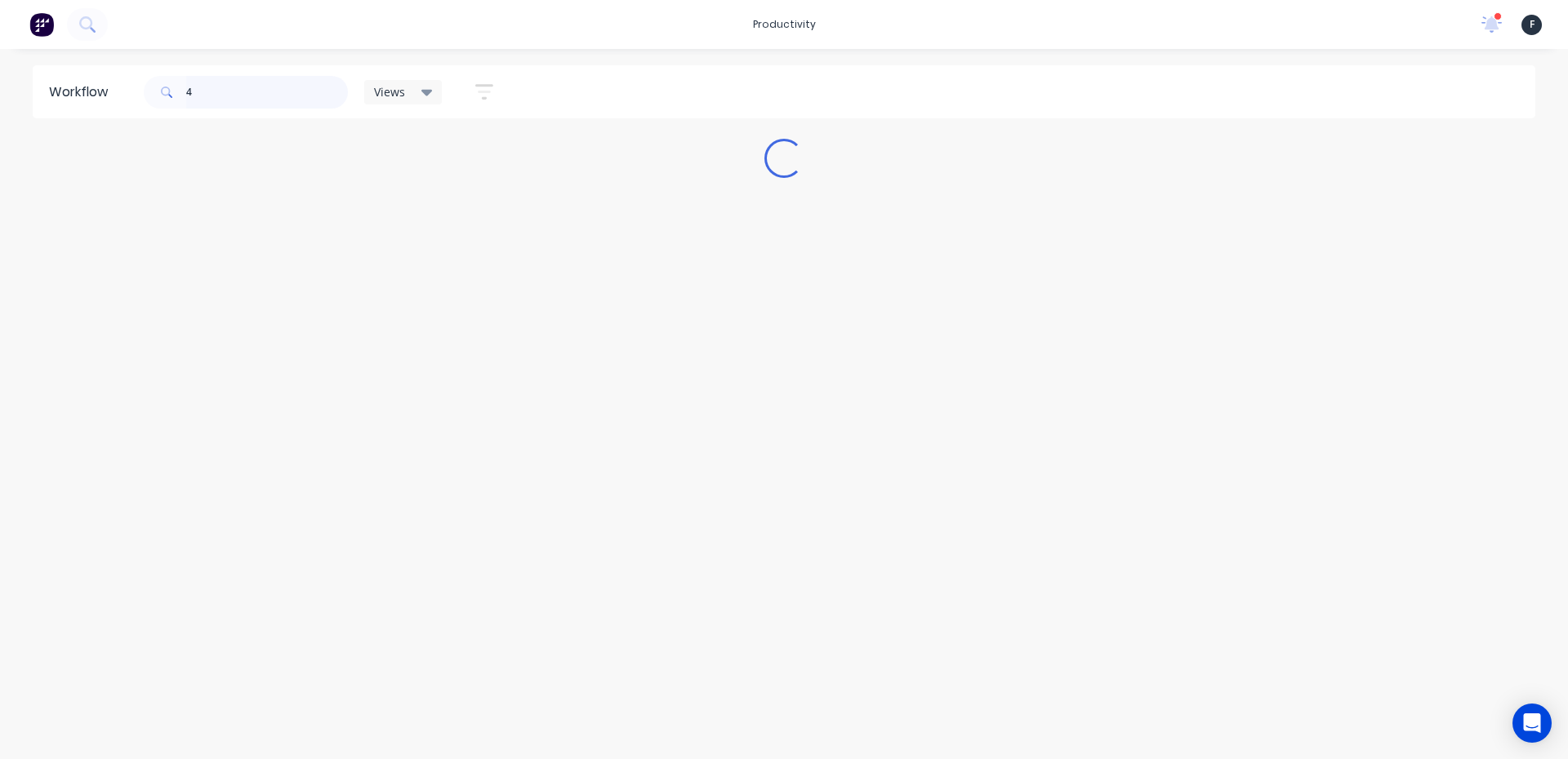
scroll to position [0, 0]
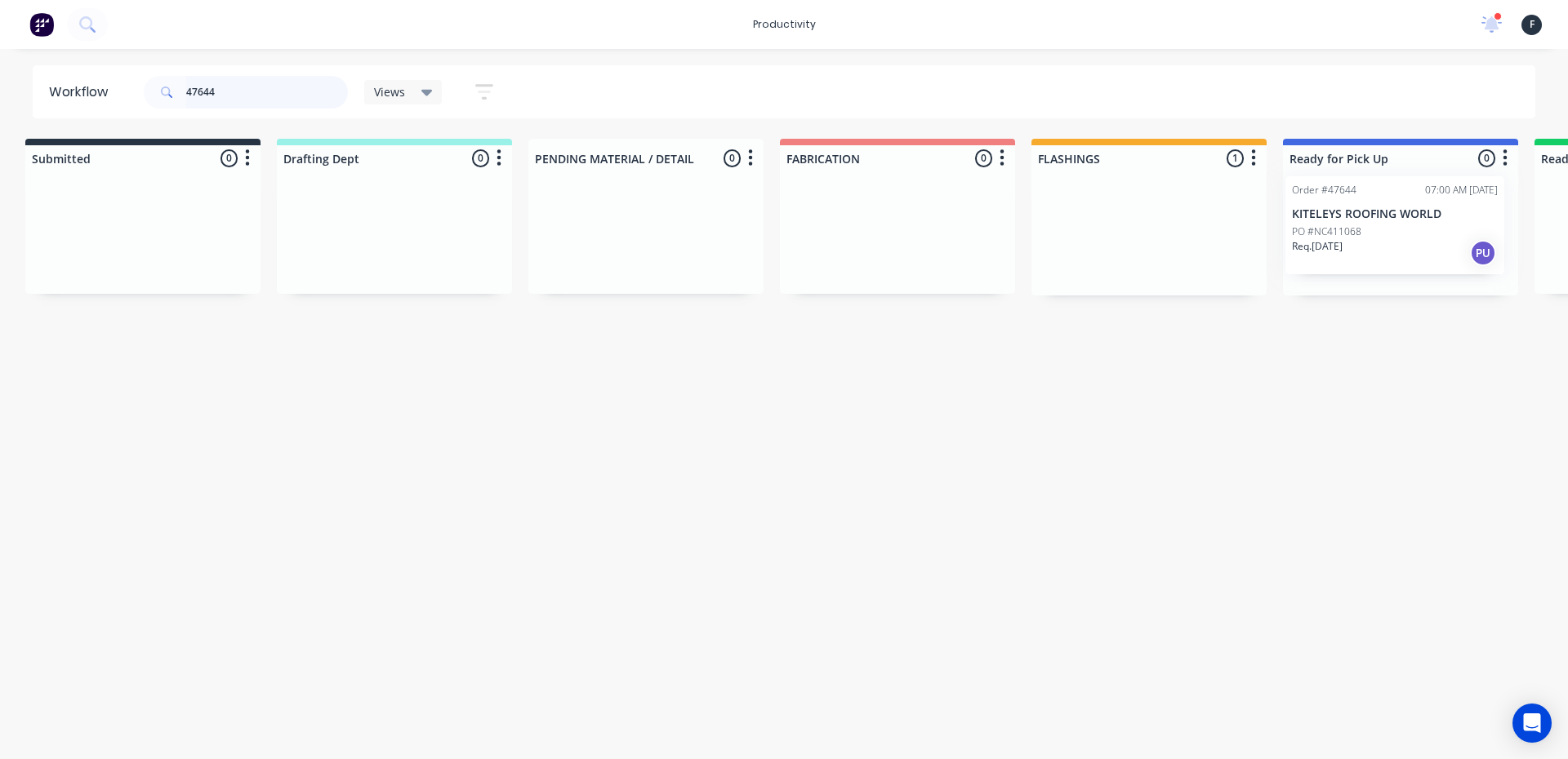
drag, startPoint x: 1182, startPoint y: 256, endPoint x: 1355, endPoint y: 255, distance: 173.0
click at [1369, 255] on div "Submitted 0 Sort By Created date Required date Order number Customer name Most …" at bounding box center [1340, 216] width 2724 height 156
type input "47644"
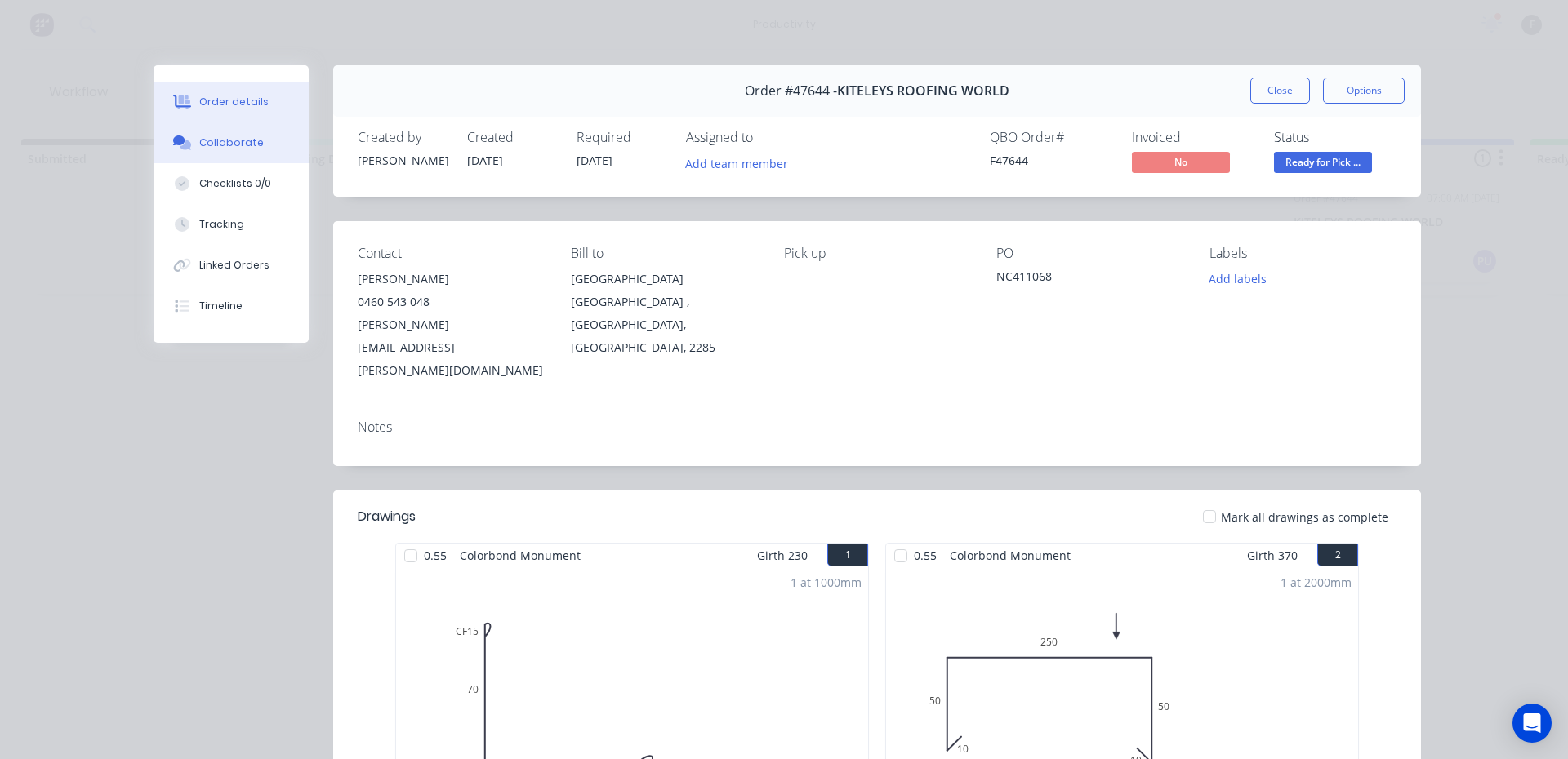
click at [253, 142] on button "Collaborate" at bounding box center [231, 142] width 155 height 41
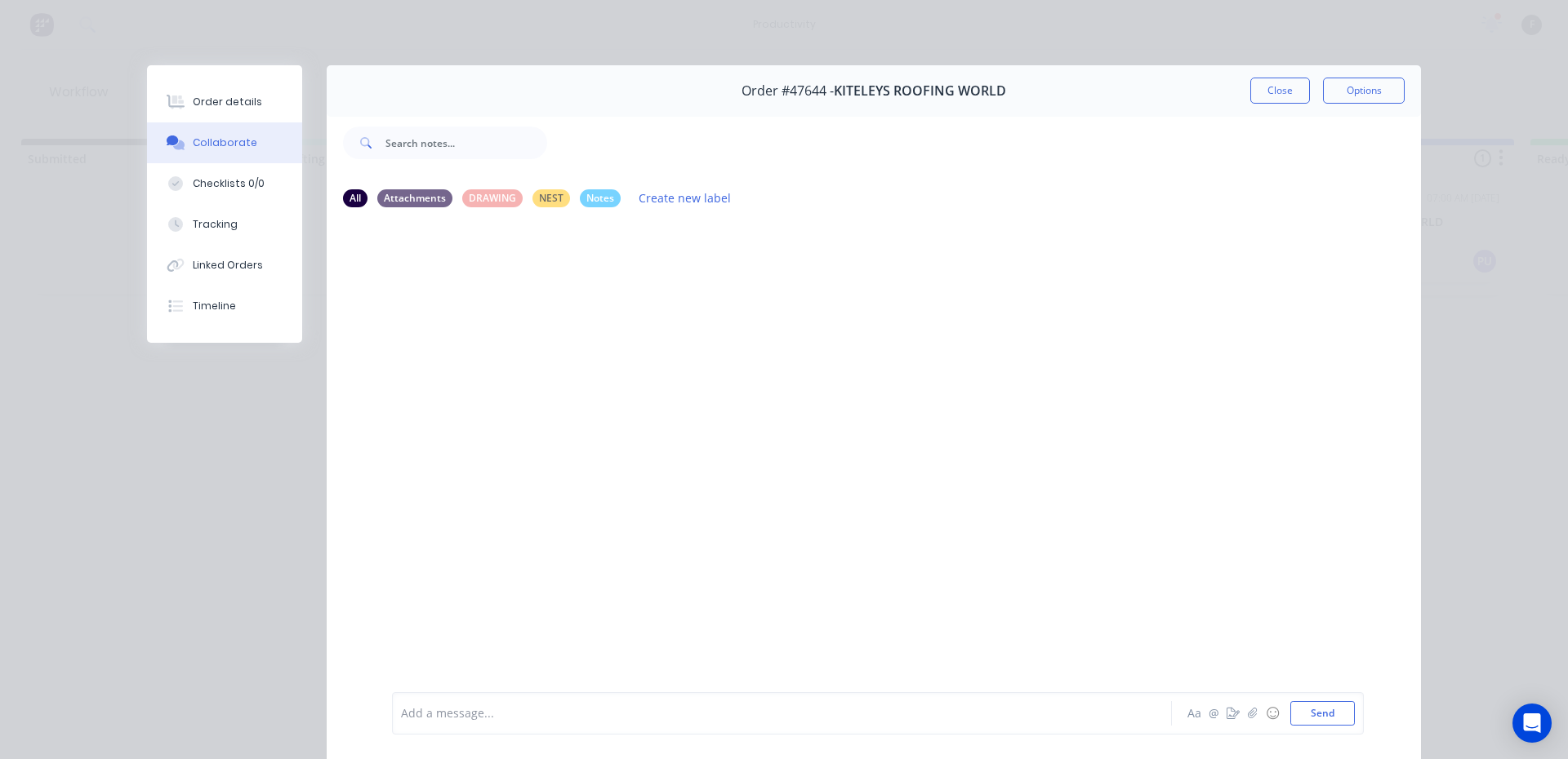
drag, startPoint x: 828, startPoint y: 701, endPoint x: 825, endPoint y: 718, distance: 17.3
click at [826, 712] on div "Add a message..." at bounding box center [758, 713] width 715 height 25
click at [822, 718] on div at bounding box center [758, 713] width 714 height 17
